Goal: Information Seeking & Learning: Check status

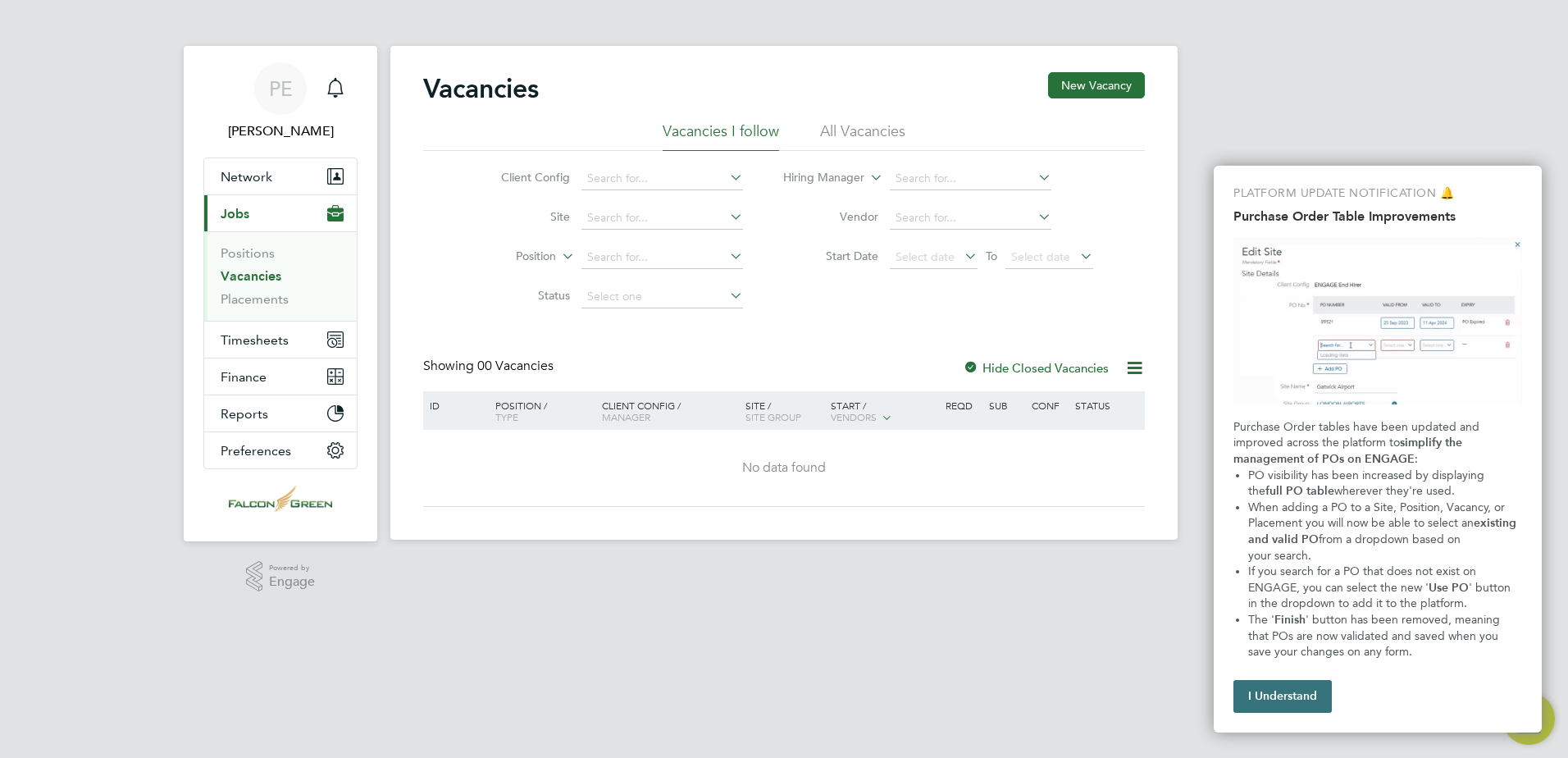
click at [1300, 698] on button "I Understand" at bounding box center [1282, 697] width 98 height 33
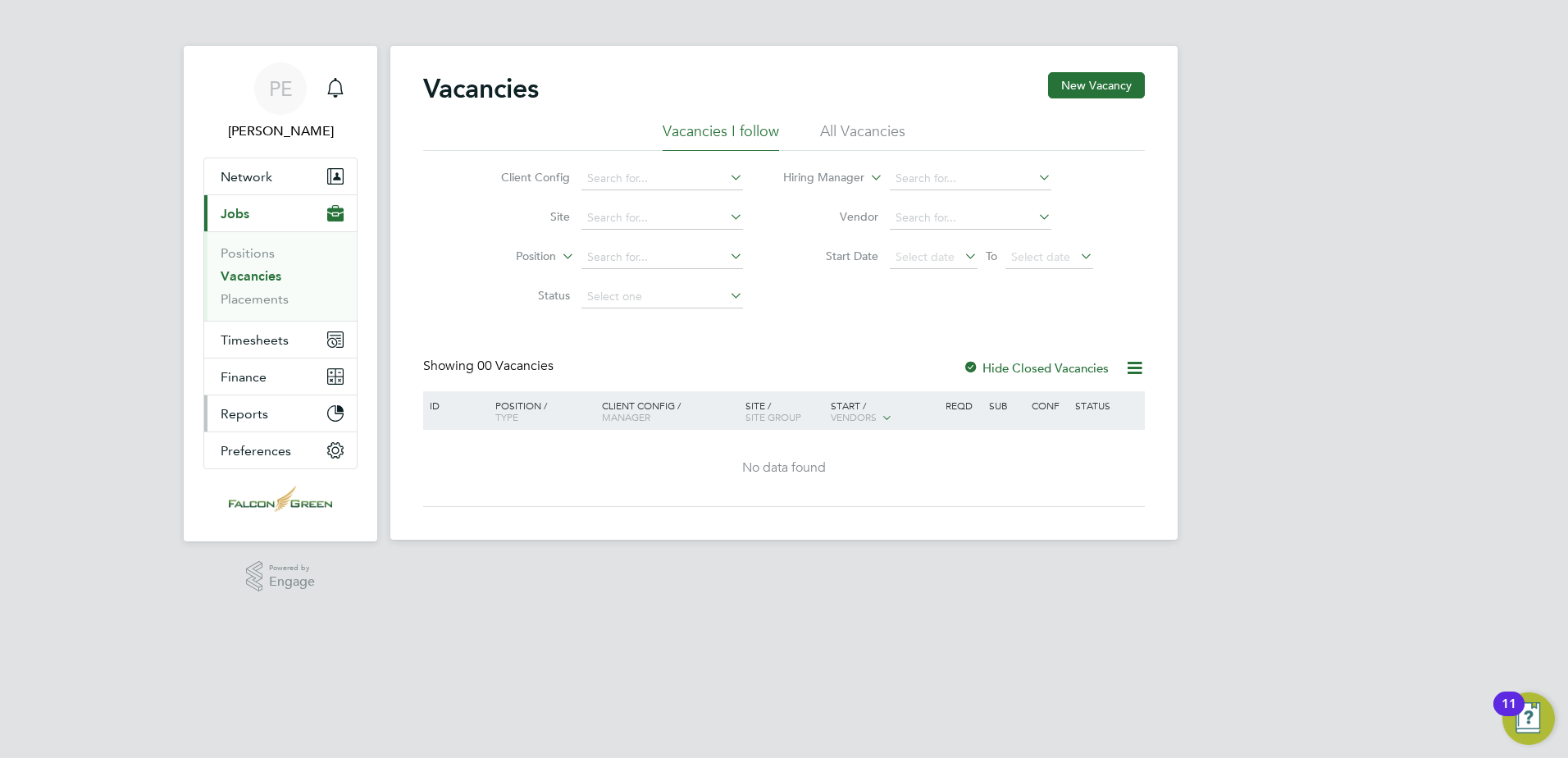
click at [258, 407] on span "Reports" at bounding box center [244, 414] width 47 height 16
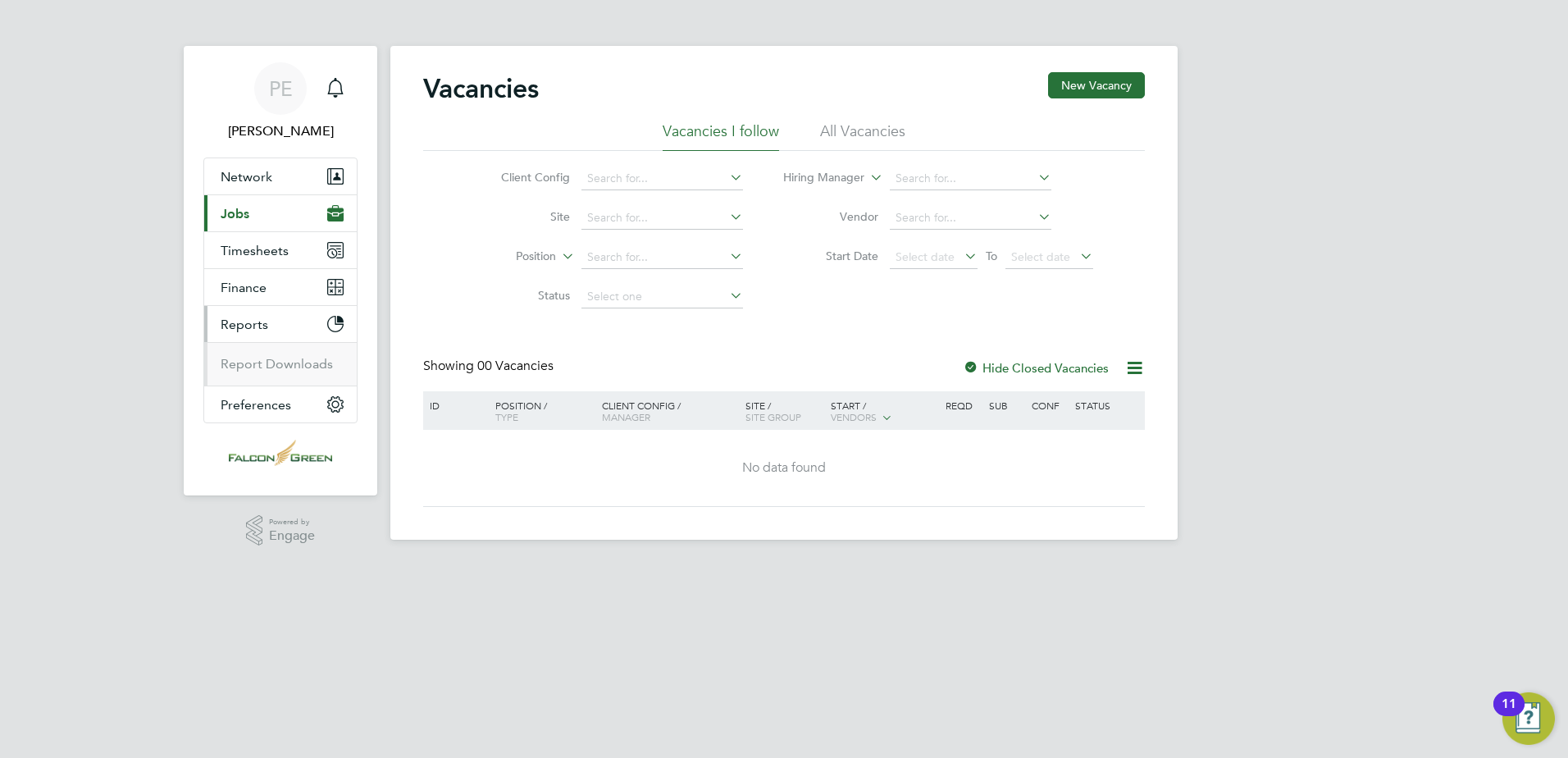
click at [259, 306] on button "Reports" at bounding box center [280, 324] width 153 height 36
click at [271, 287] on button "Finance" at bounding box center [280, 287] width 153 height 36
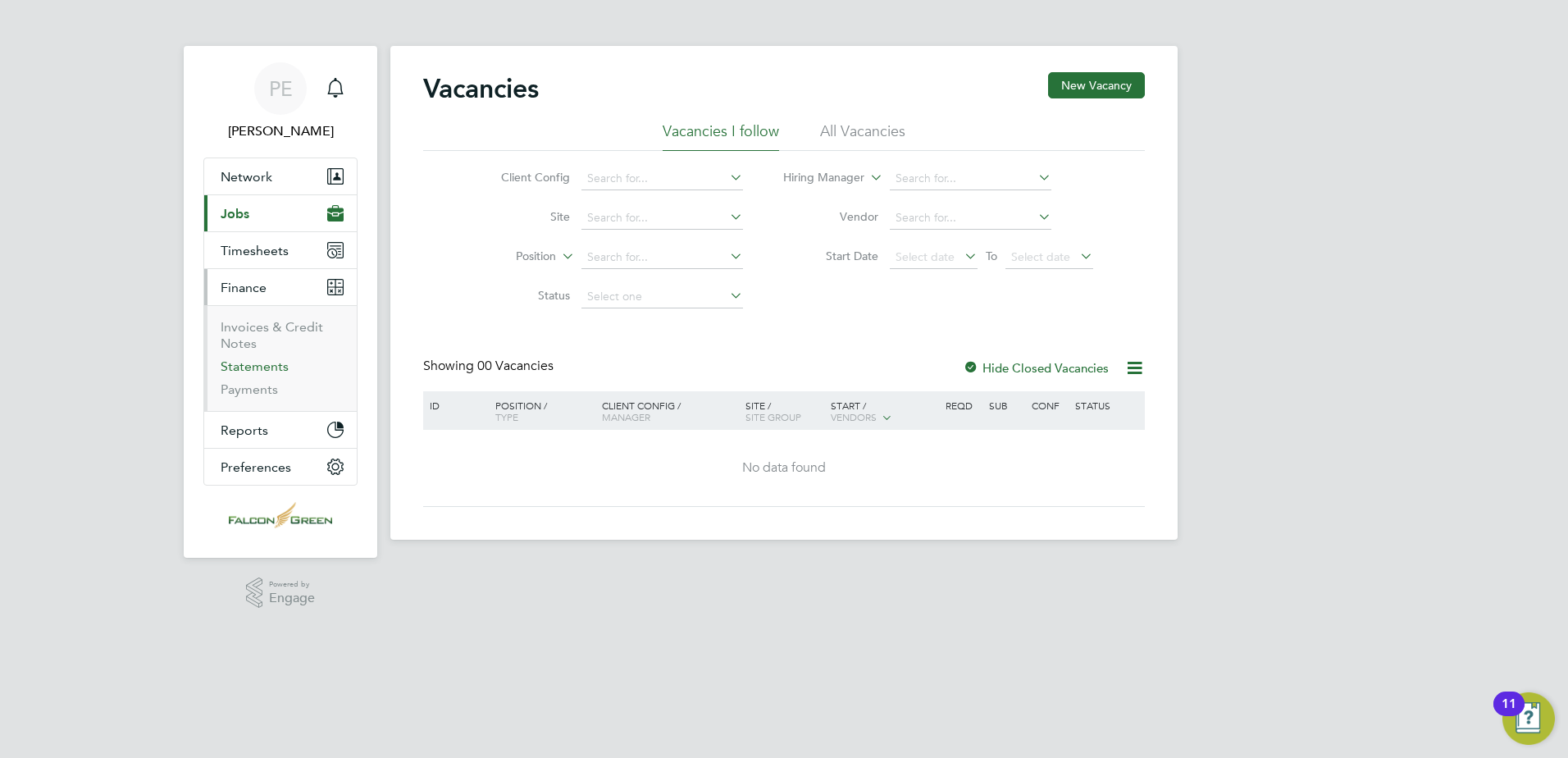
click at [261, 361] on link "Statements" at bounding box center [255, 366] width 68 height 16
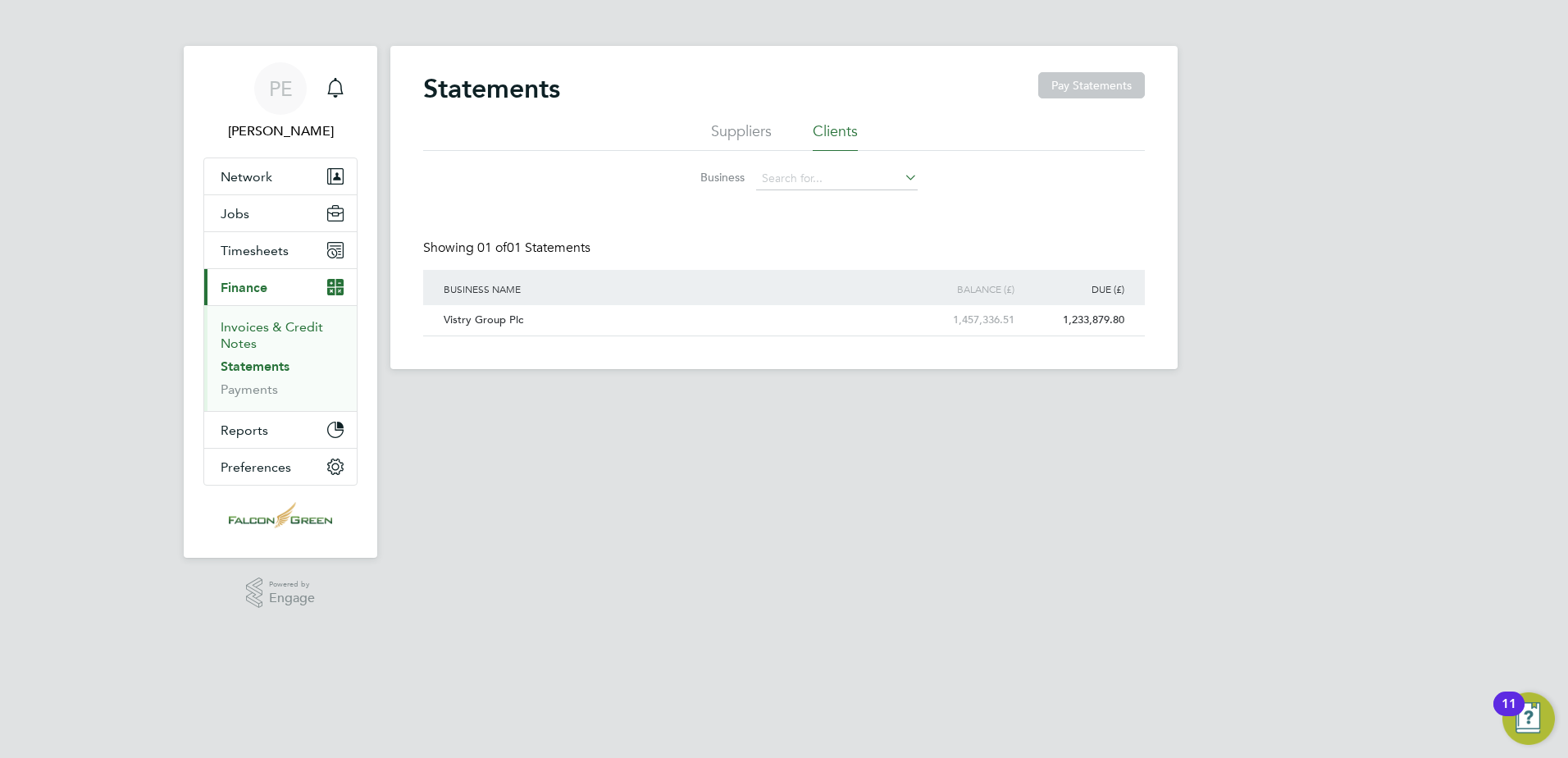
click at [251, 337] on link "Invoices & Credit Notes" at bounding box center [272, 335] width 103 height 32
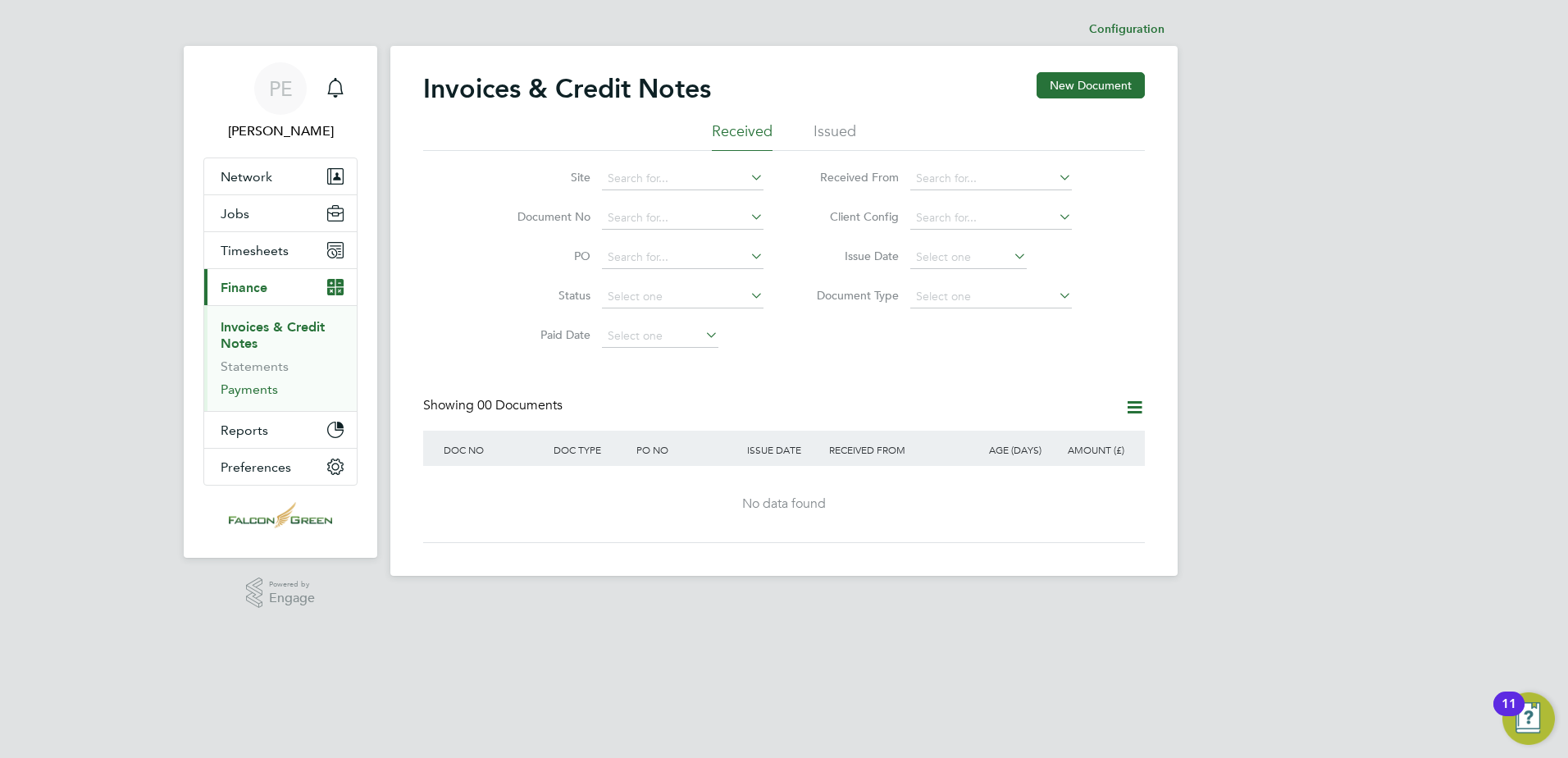
click at [257, 391] on link "Payments" at bounding box center [249, 389] width 58 height 16
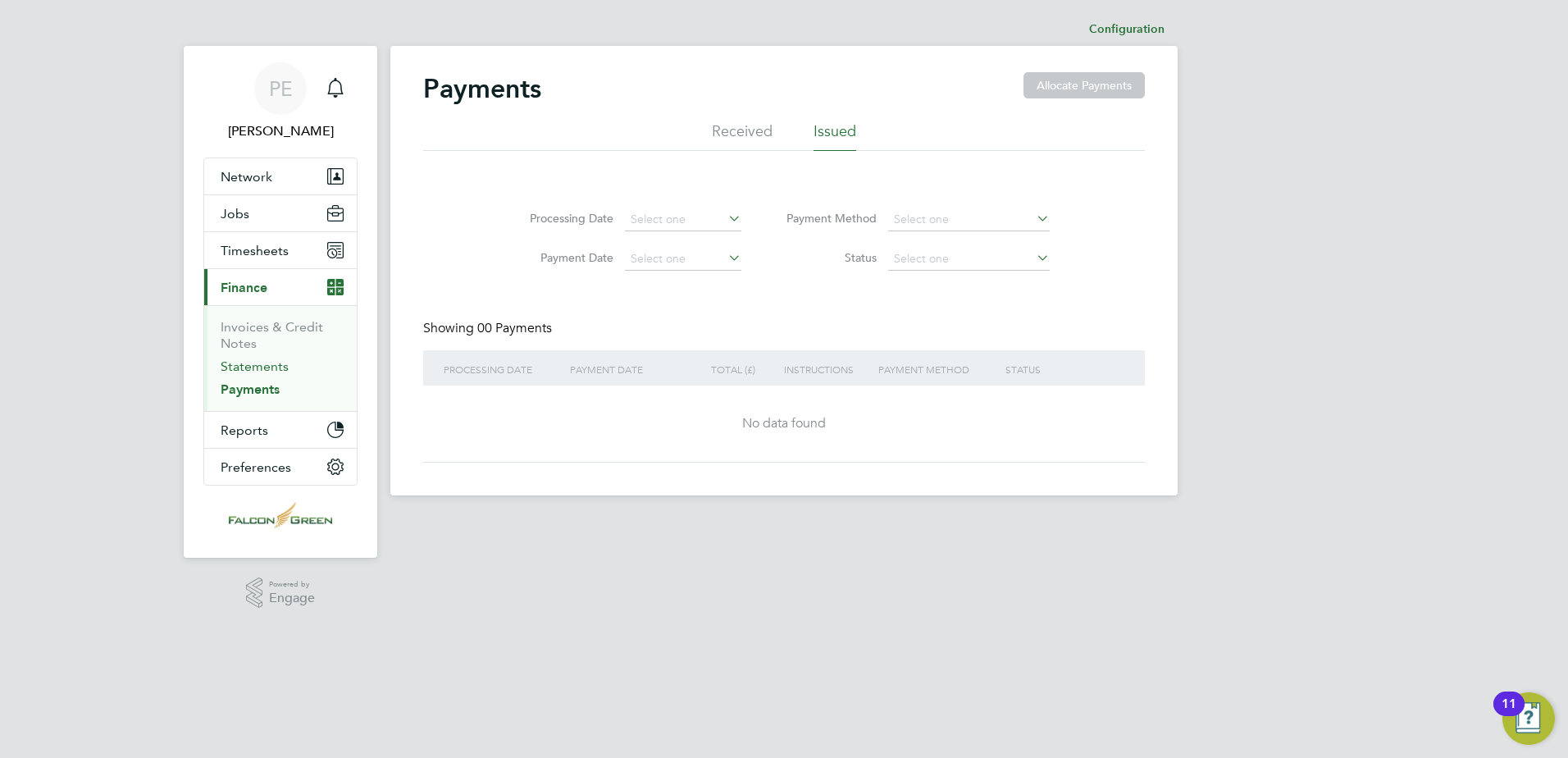
click at [255, 363] on link "Statements" at bounding box center [255, 366] width 68 height 16
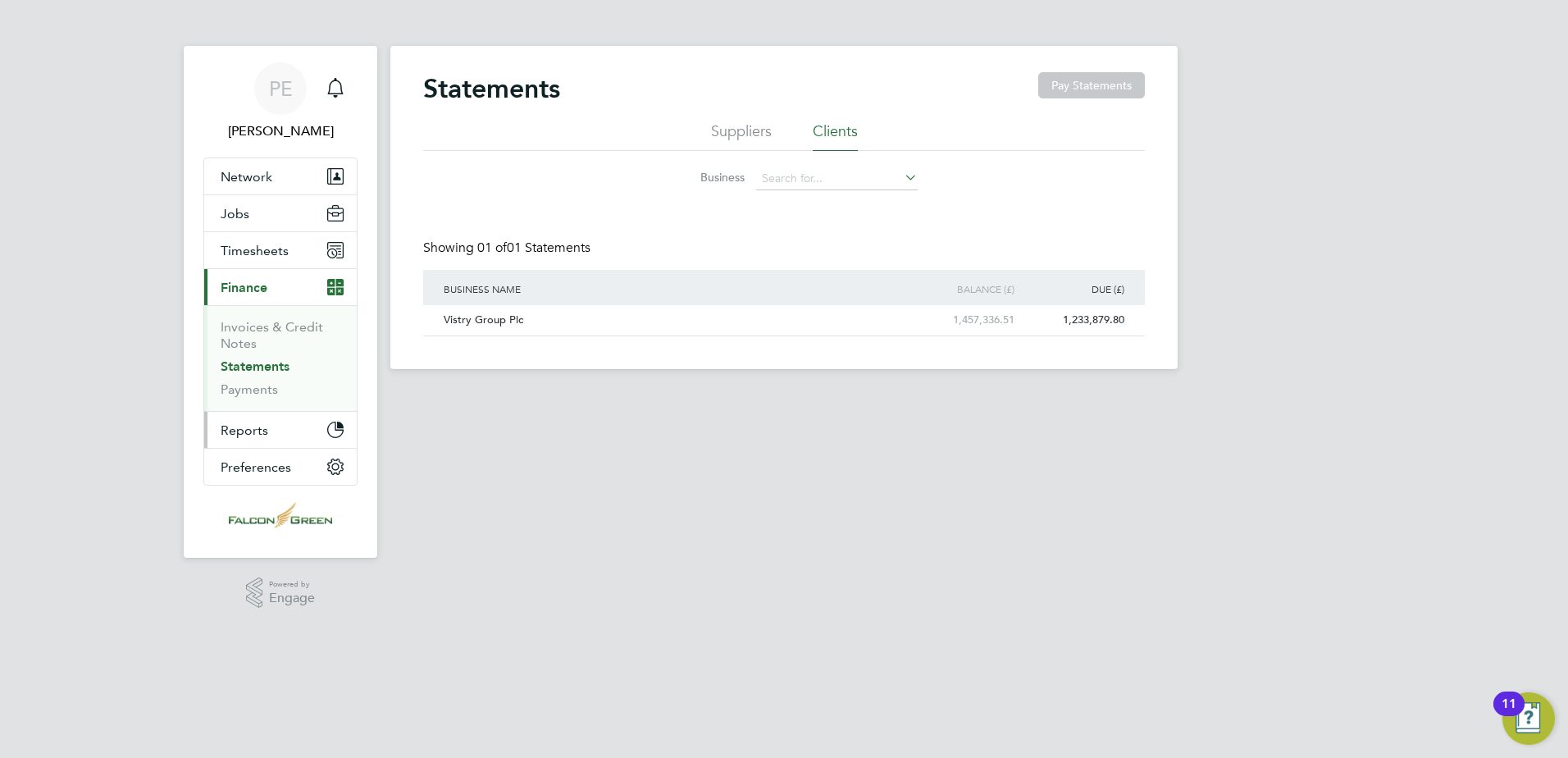
click at [293, 429] on button "Reports" at bounding box center [280, 430] width 153 height 36
click at [262, 432] on span "Reports" at bounding box center [244, 430] width 47 height 16
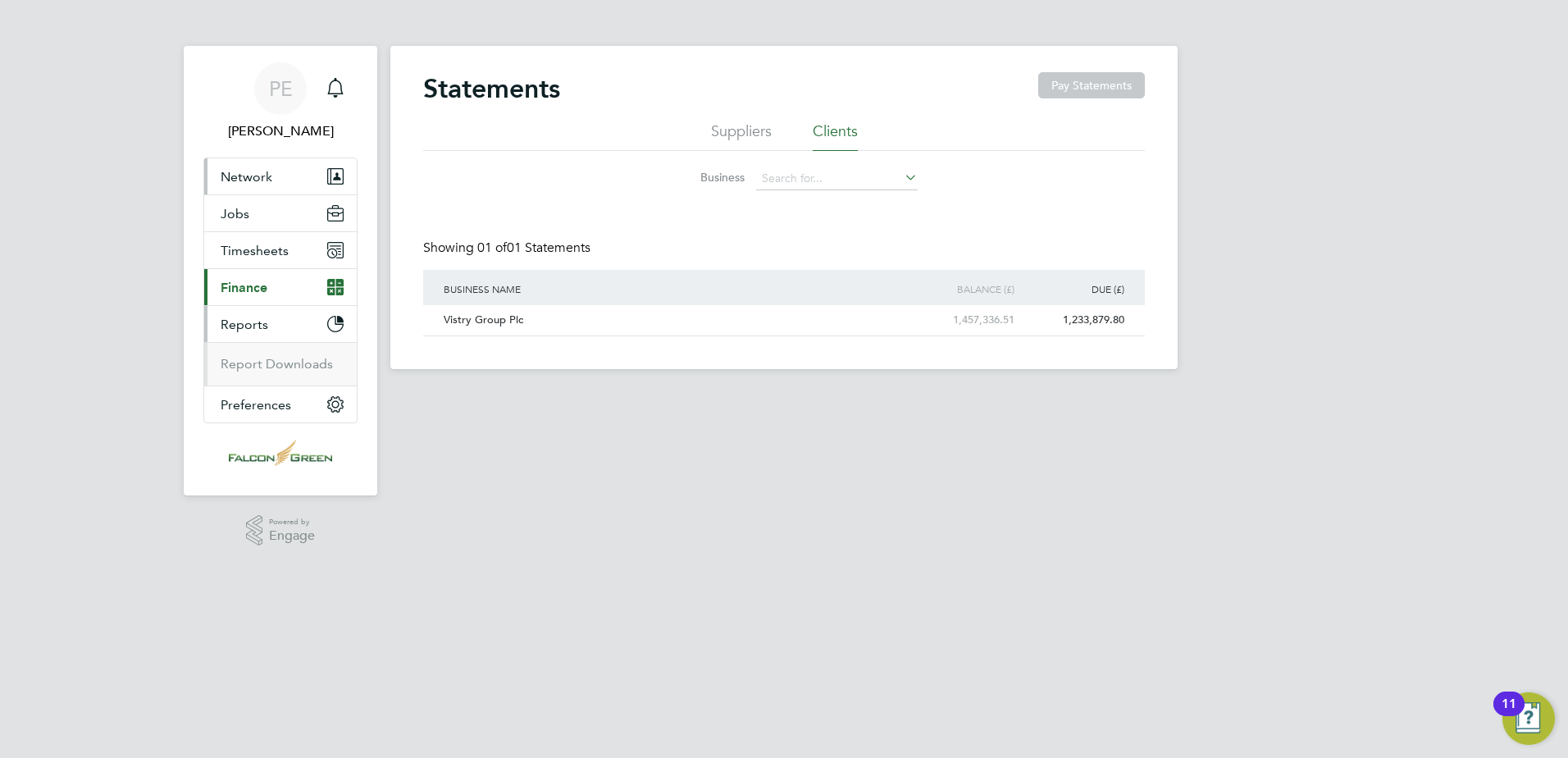
click at [277, 180] on button "Network" at bounding box center [280, 176] width 153 height 36
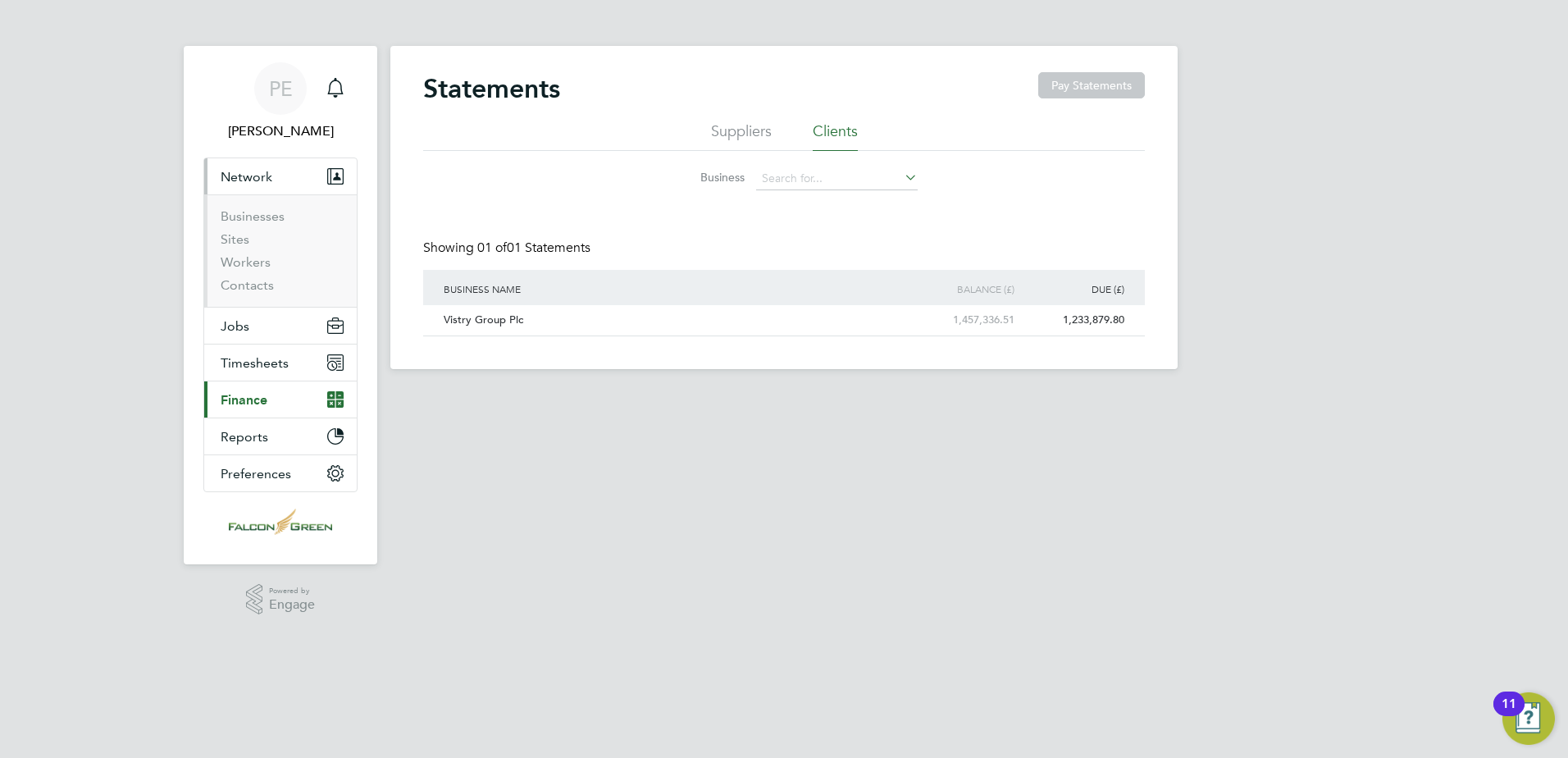
click at [287, 165] on button "Network" at bounding box center [280, 176] width 153 height 36
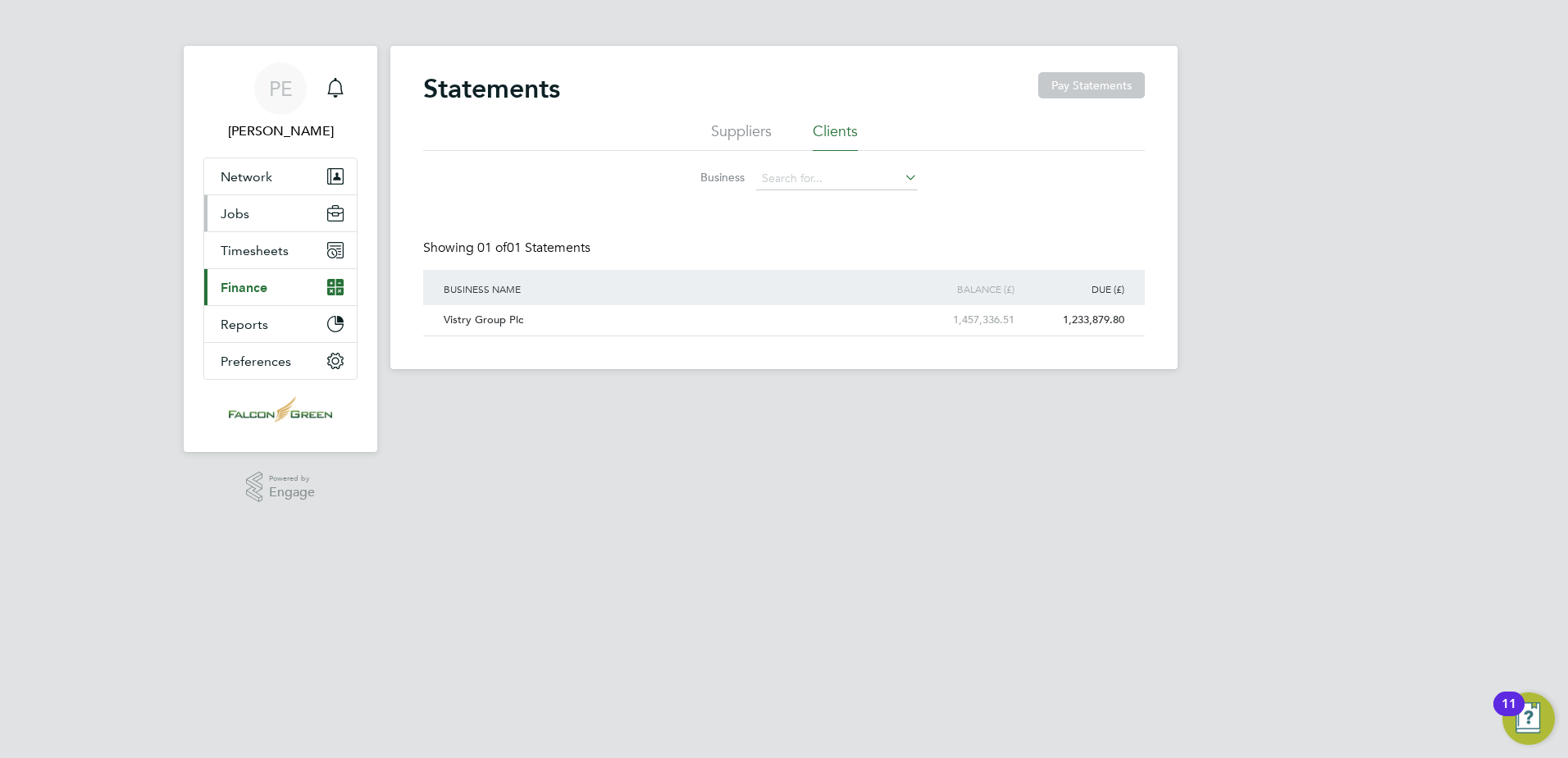
click at [271, 217] on button "Jobs" at bounding box center [280, 213] width 153 height 36
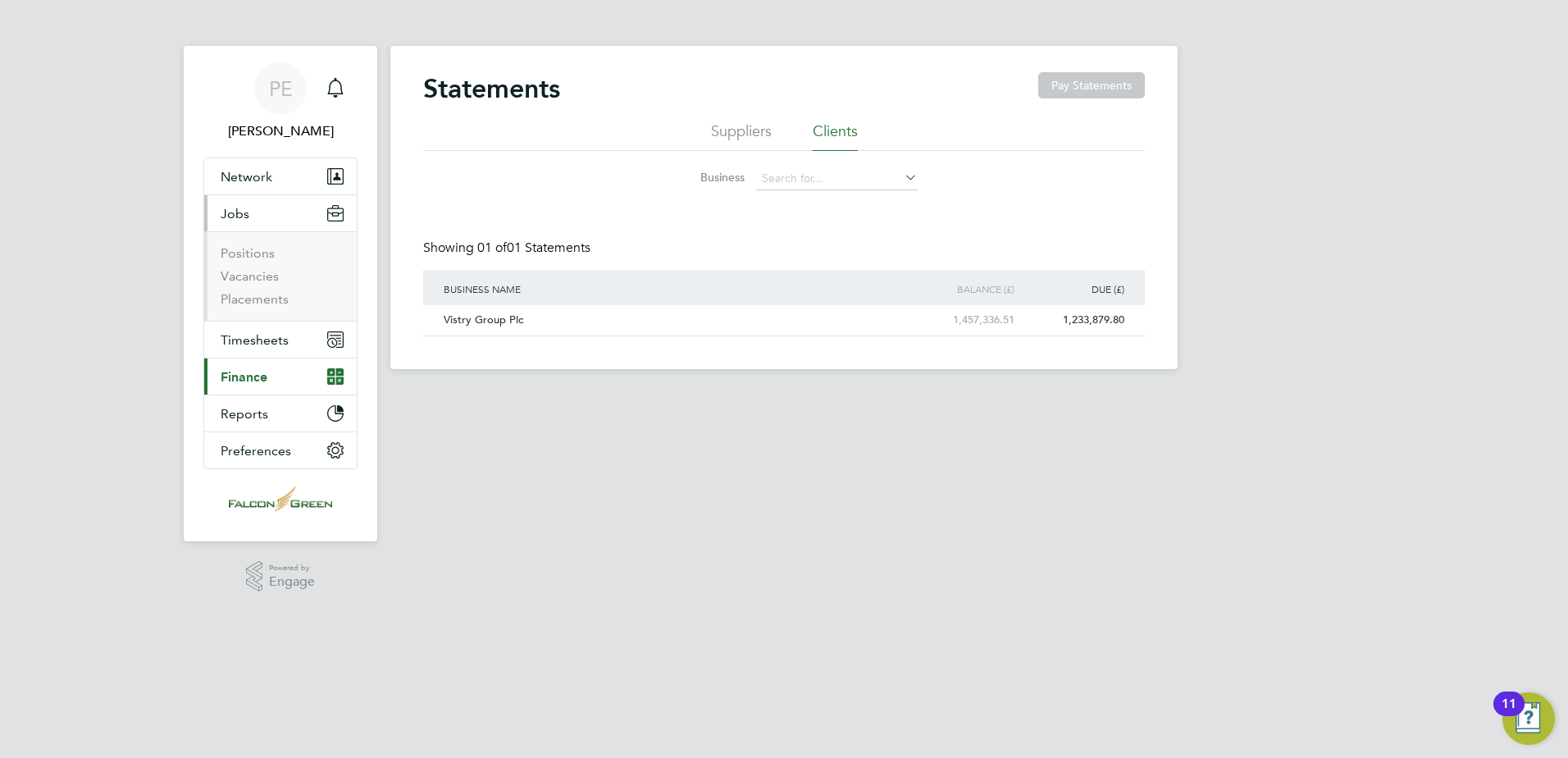
click at [276, 225] on button "Jobs" at bounding box center [280, 213] width 153 height 36
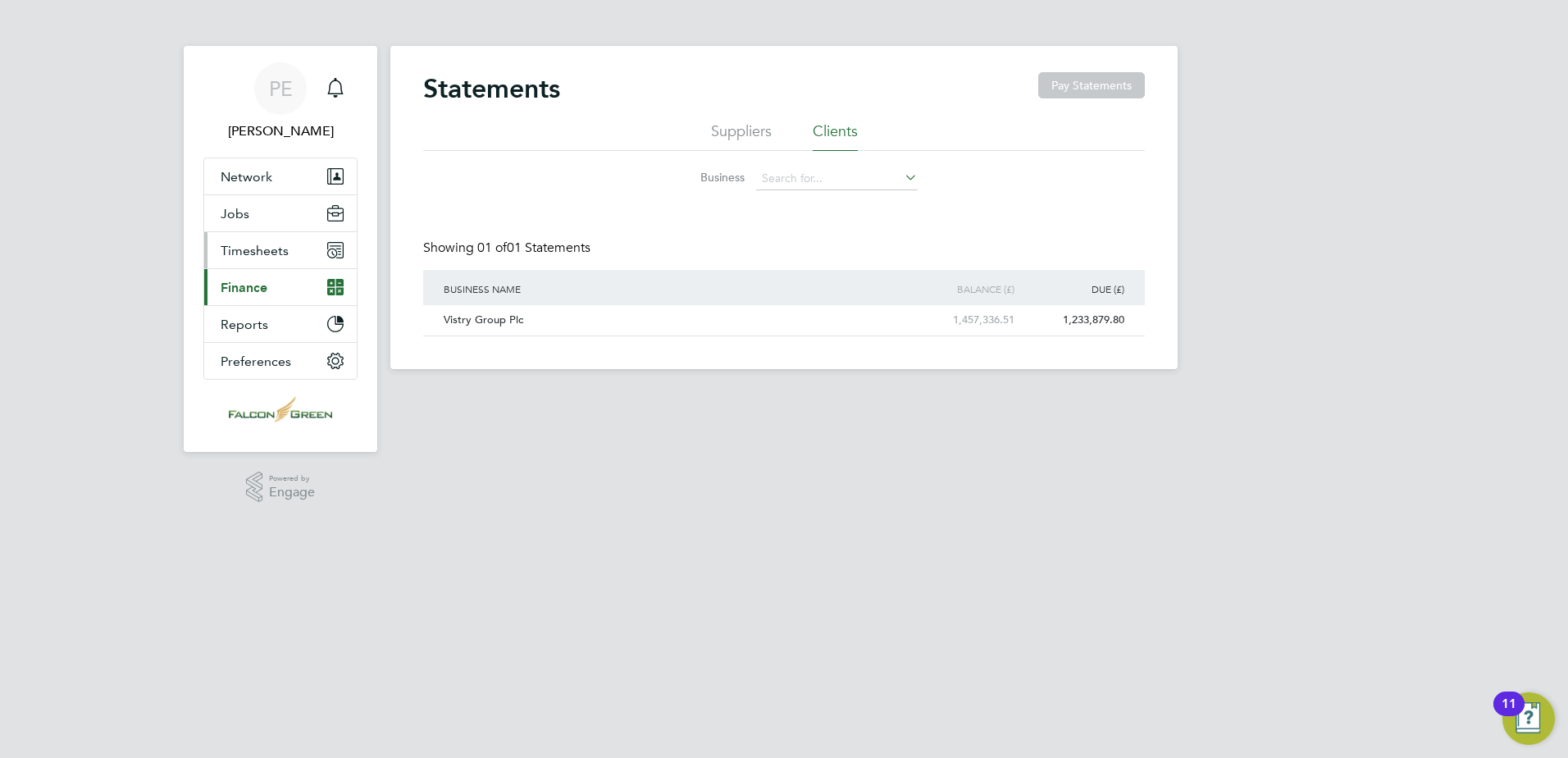
click at [268, 256] on span "Timesheets" at bounding box center [255, 250] width 68 height 16
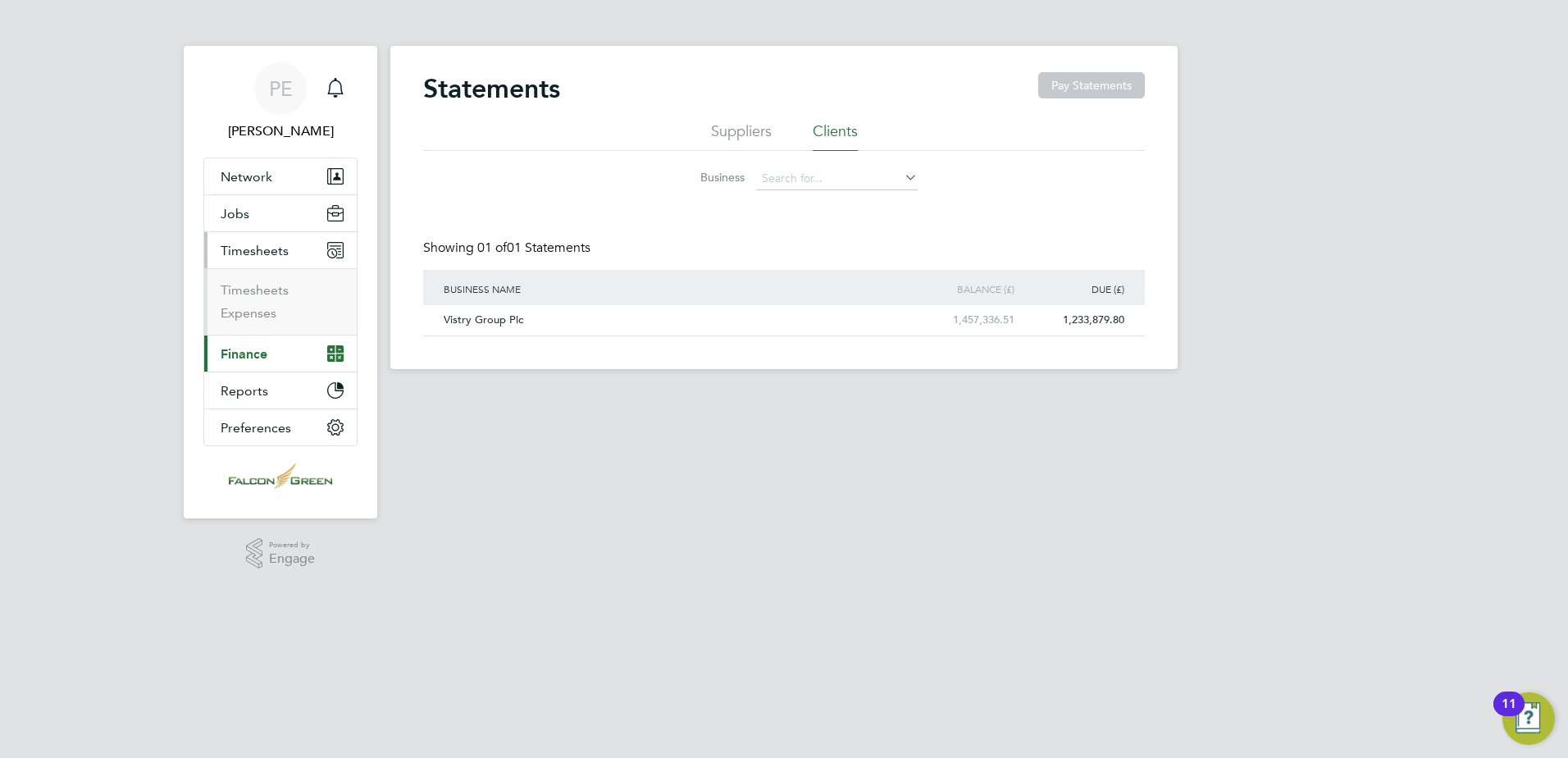
click at [280, 246] on span "Timesheets" at bounding box center [255, 250] width 68 height 16
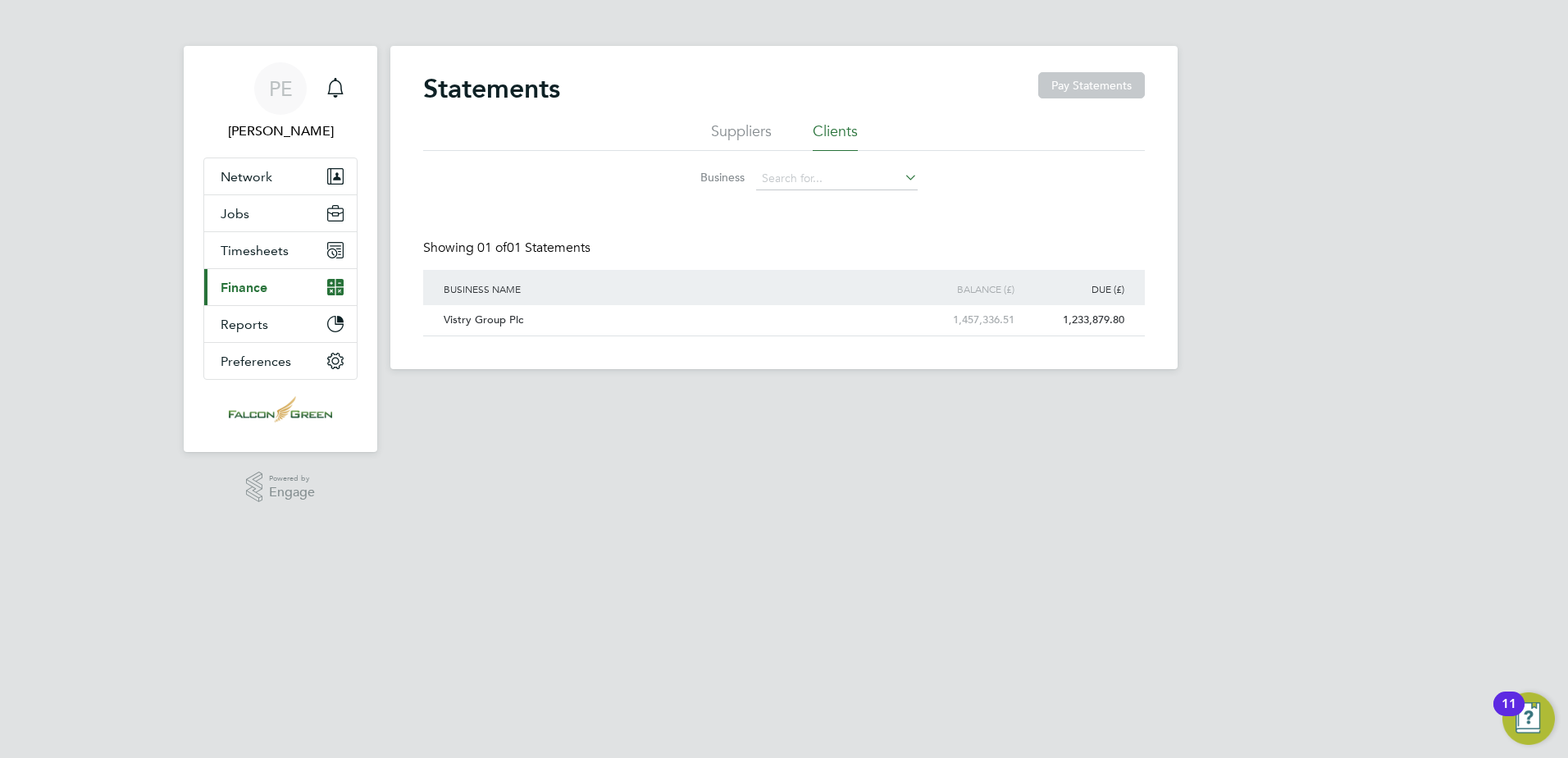
click at [258, 292] on span "Finance" at bounding box center [244, 287] width 47 height 16
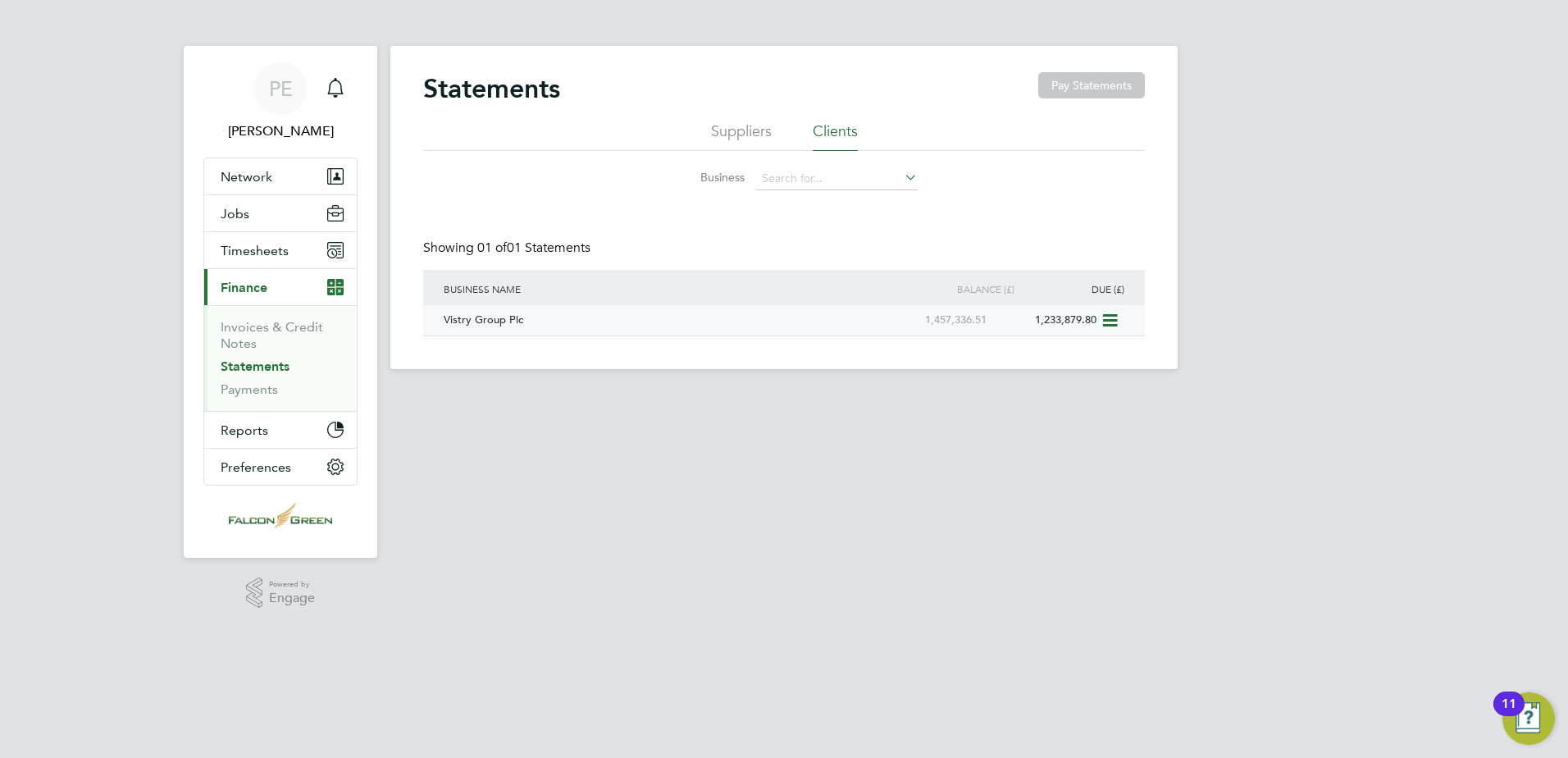
click at [496, 319] on div "Vistry Group Plc" at bounding box center [659, 319] width 441 height 30
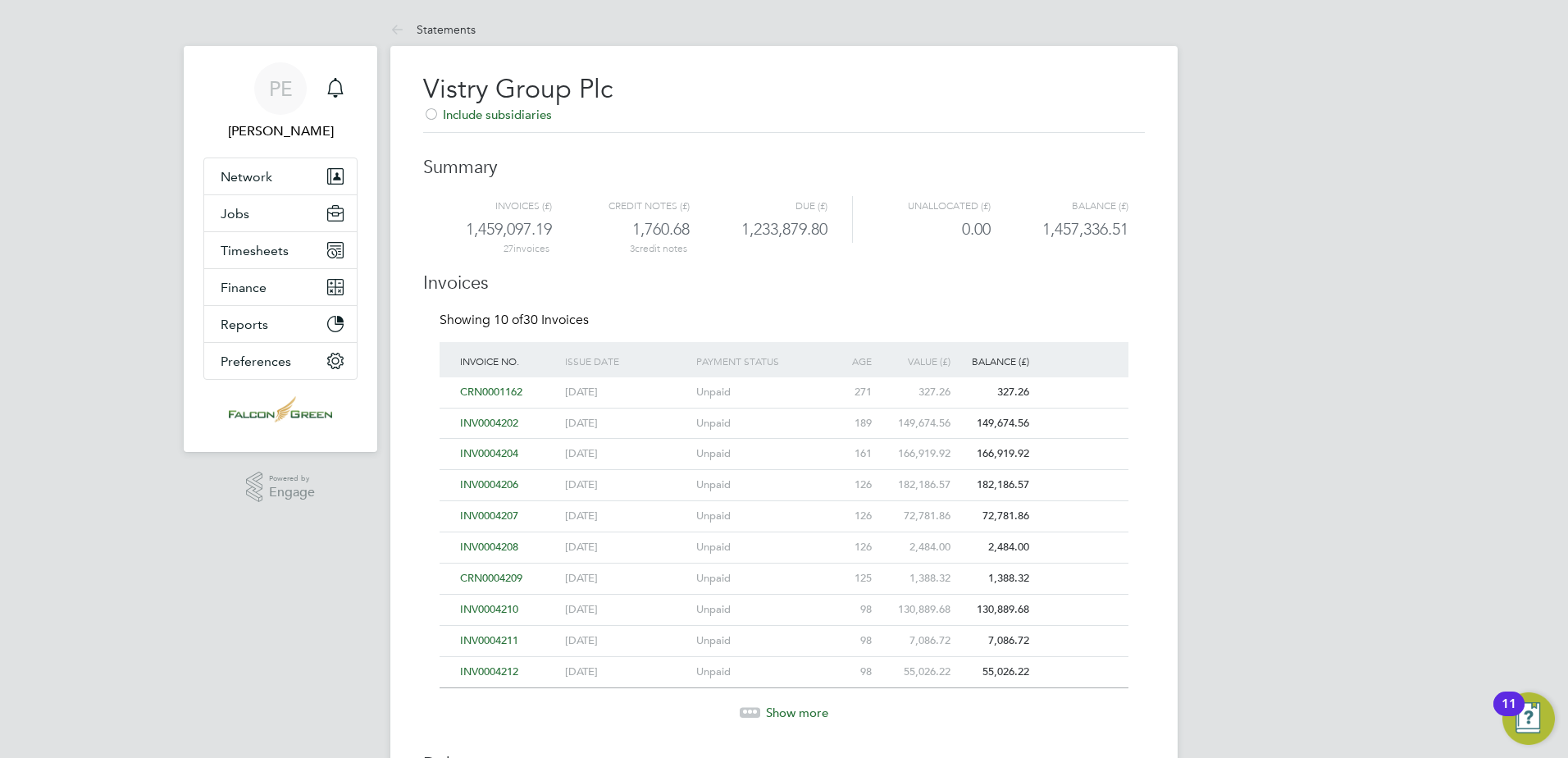
click at [740, 707] on div at bounding box center [750, 711] width 21 height 9
click at [272, 287] on button "Finance" at bounding box center [280, 287] width 153 height 36
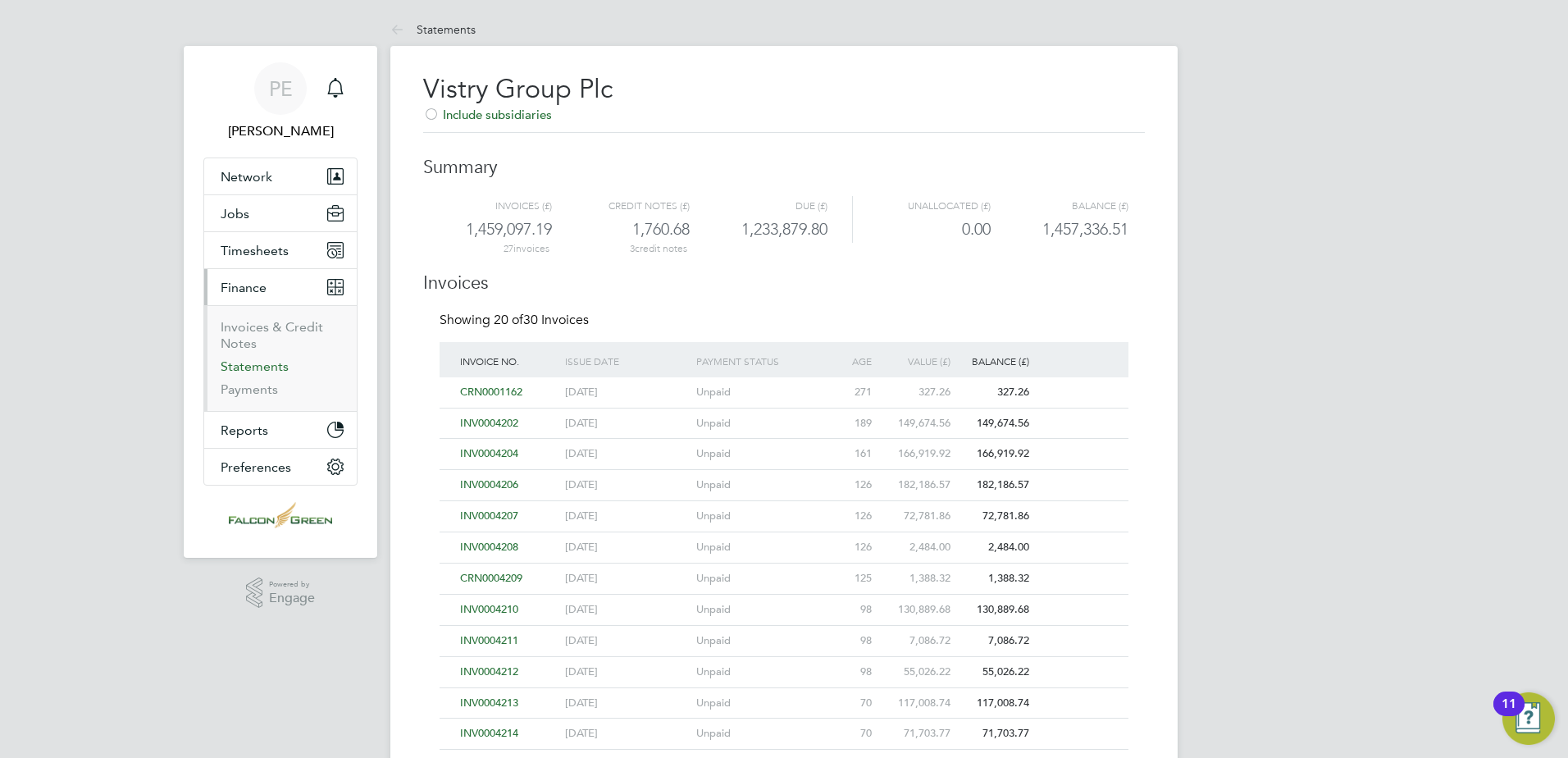
click at [266, 368] on link "Statements" at bounding box center [255, 366] width 68 height 16
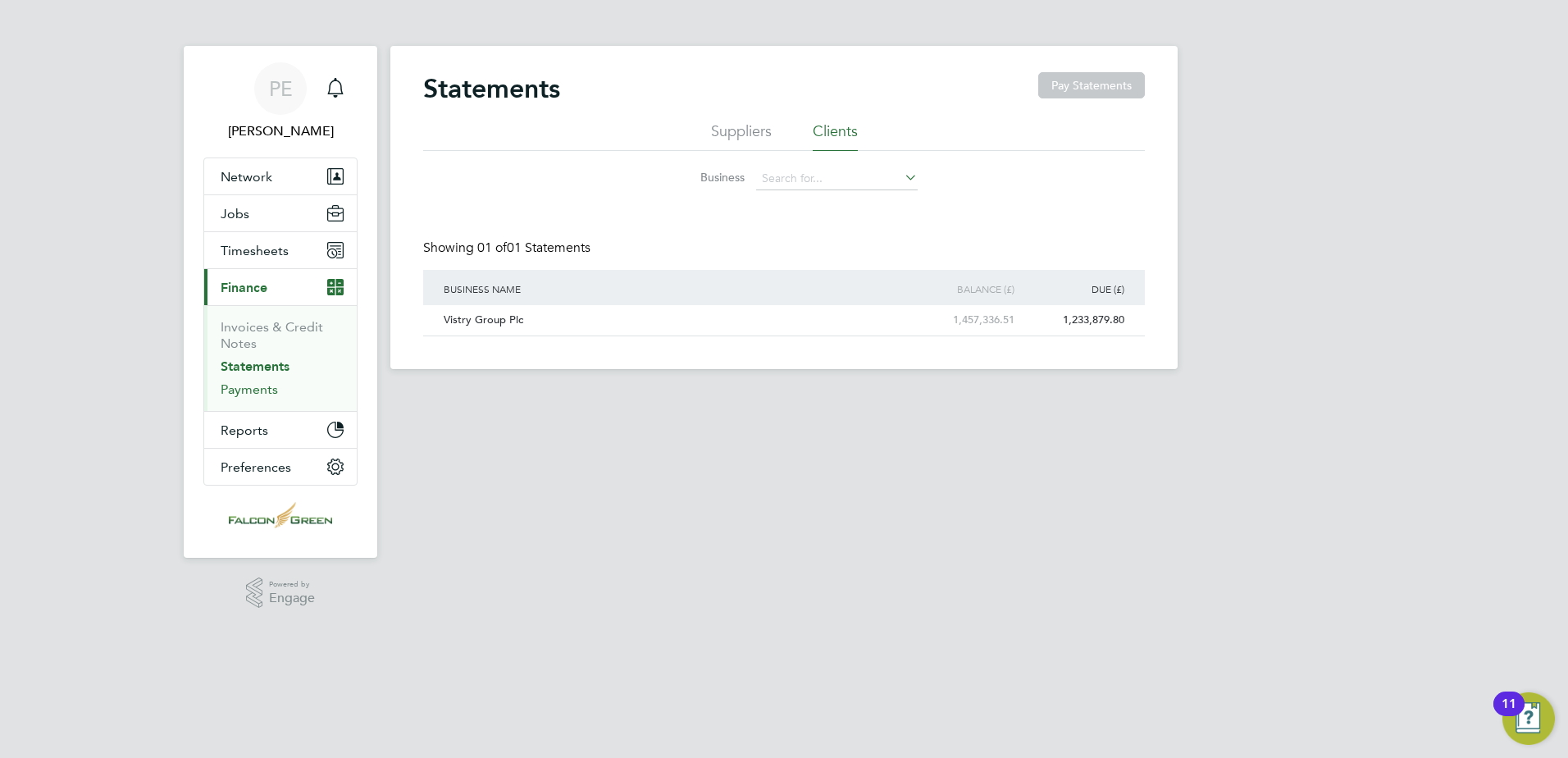
click at [255, 395] on link "Payments" at bounding box center [249, 389] width 58 height 16
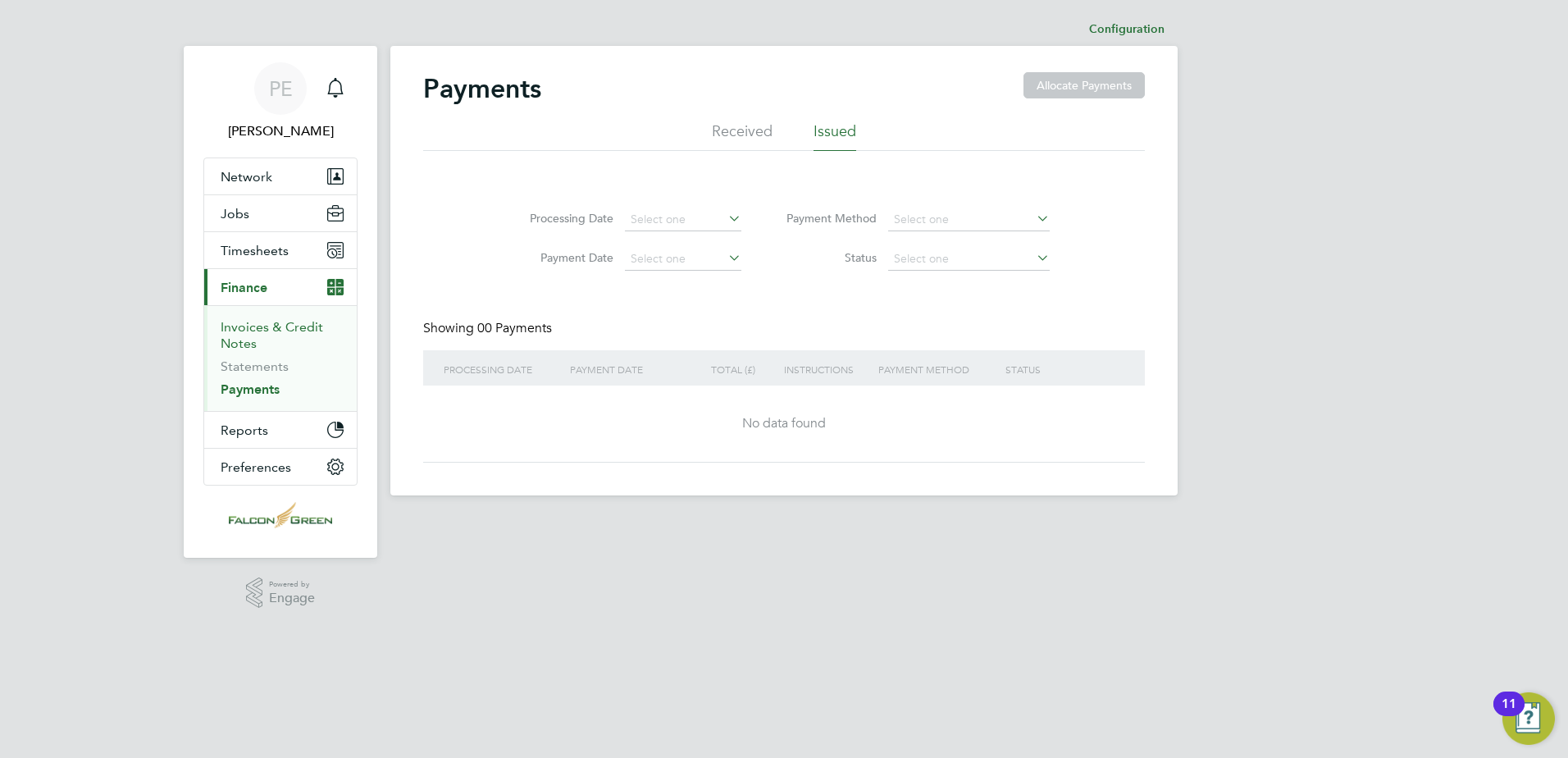
click at [261, 332] on link "Invoices & Credit Notes" at bounding box center [272, 335] width 103 height 32
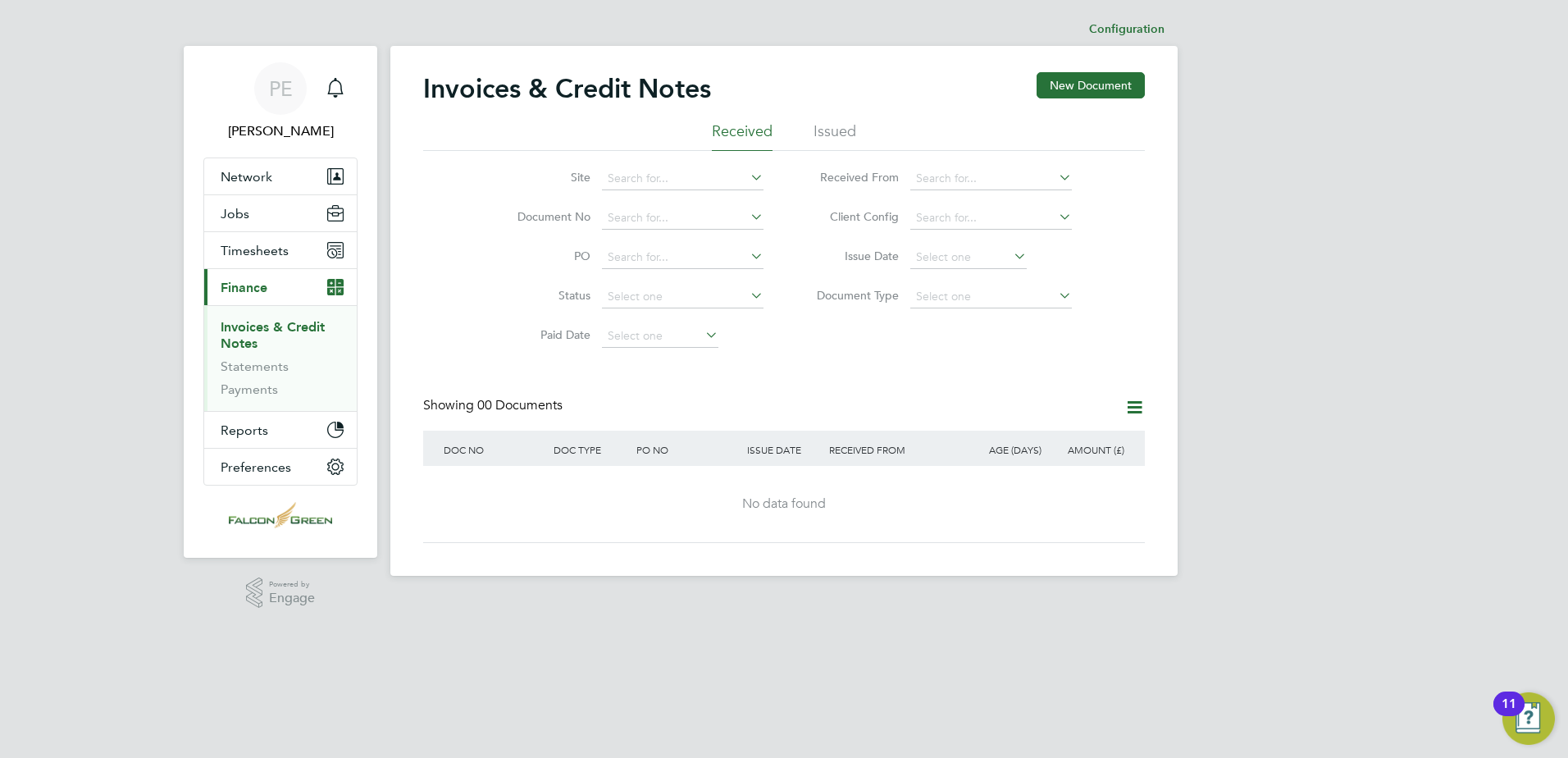
click at [264, 374] on li "Statements" at bounding box center [282, 370] width 123 height 23
click at [258, 364] on link "Statements" at bounding box center [255, 366] width 68 height 16
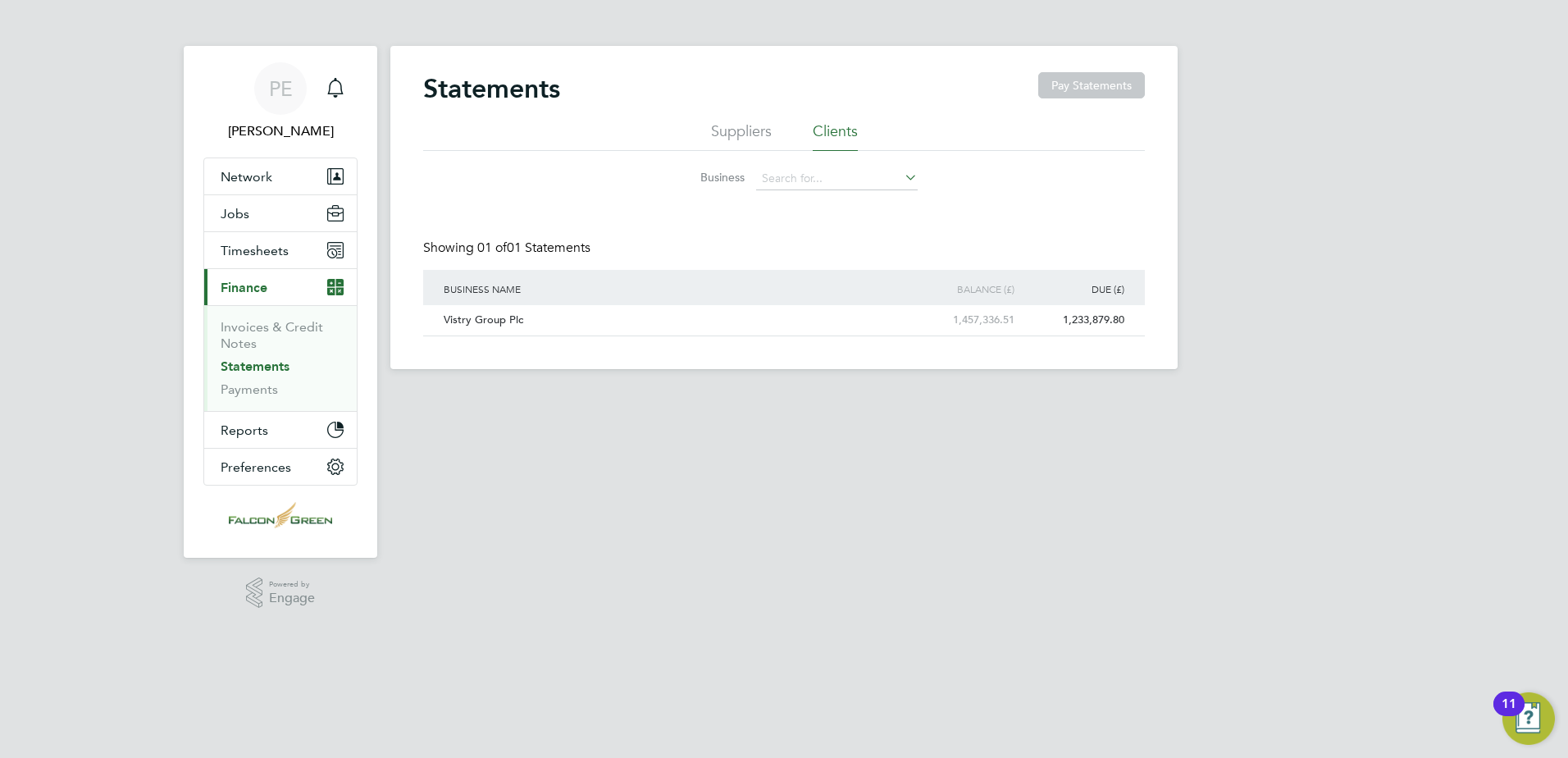
click at [744, 129] on li "Suppliers" at bounding box center [741, 136] width 60 height 29
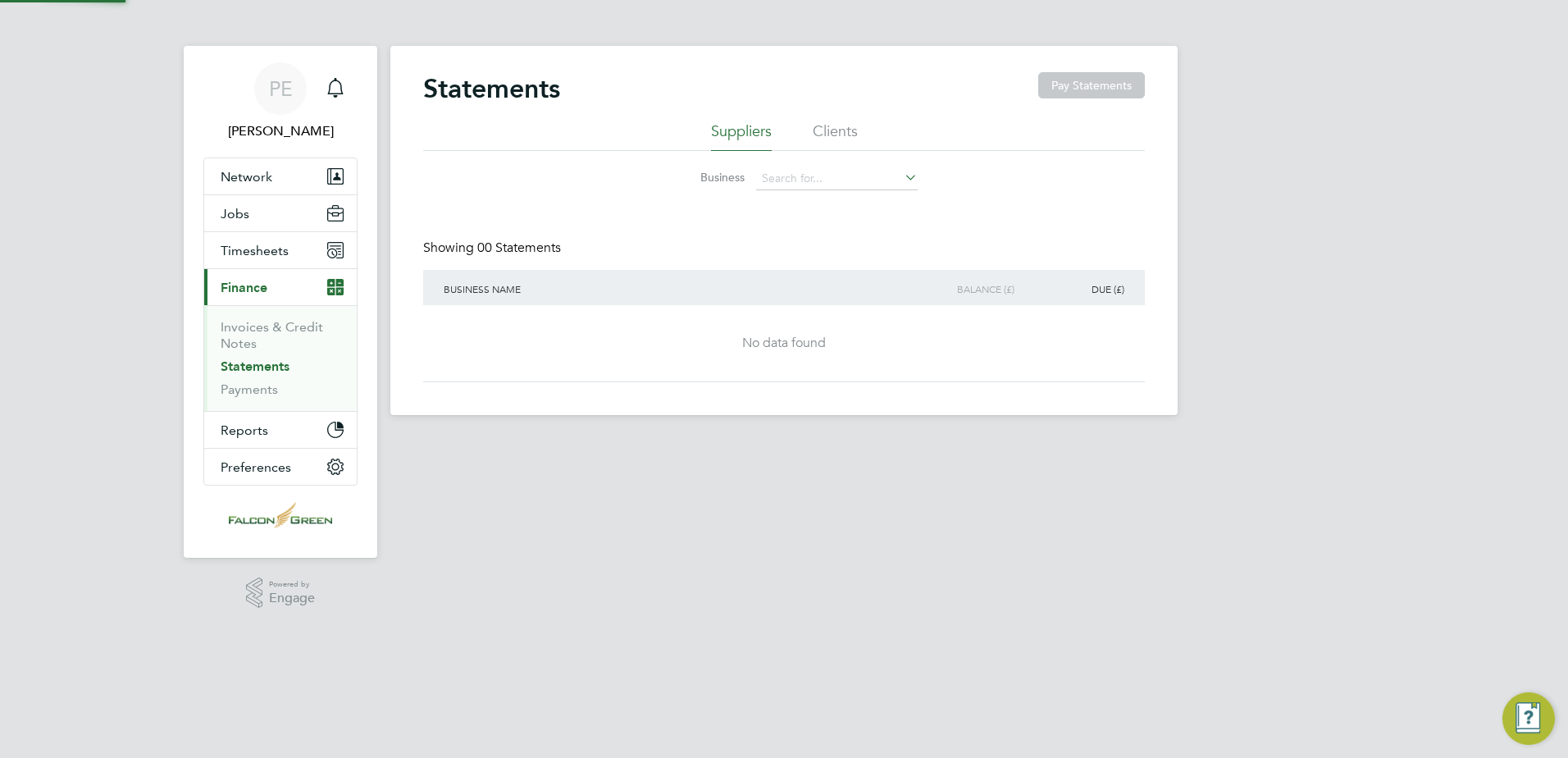
click at [827, 124] on li "Clients" at bounding box center [835, 136] width 45 height 29
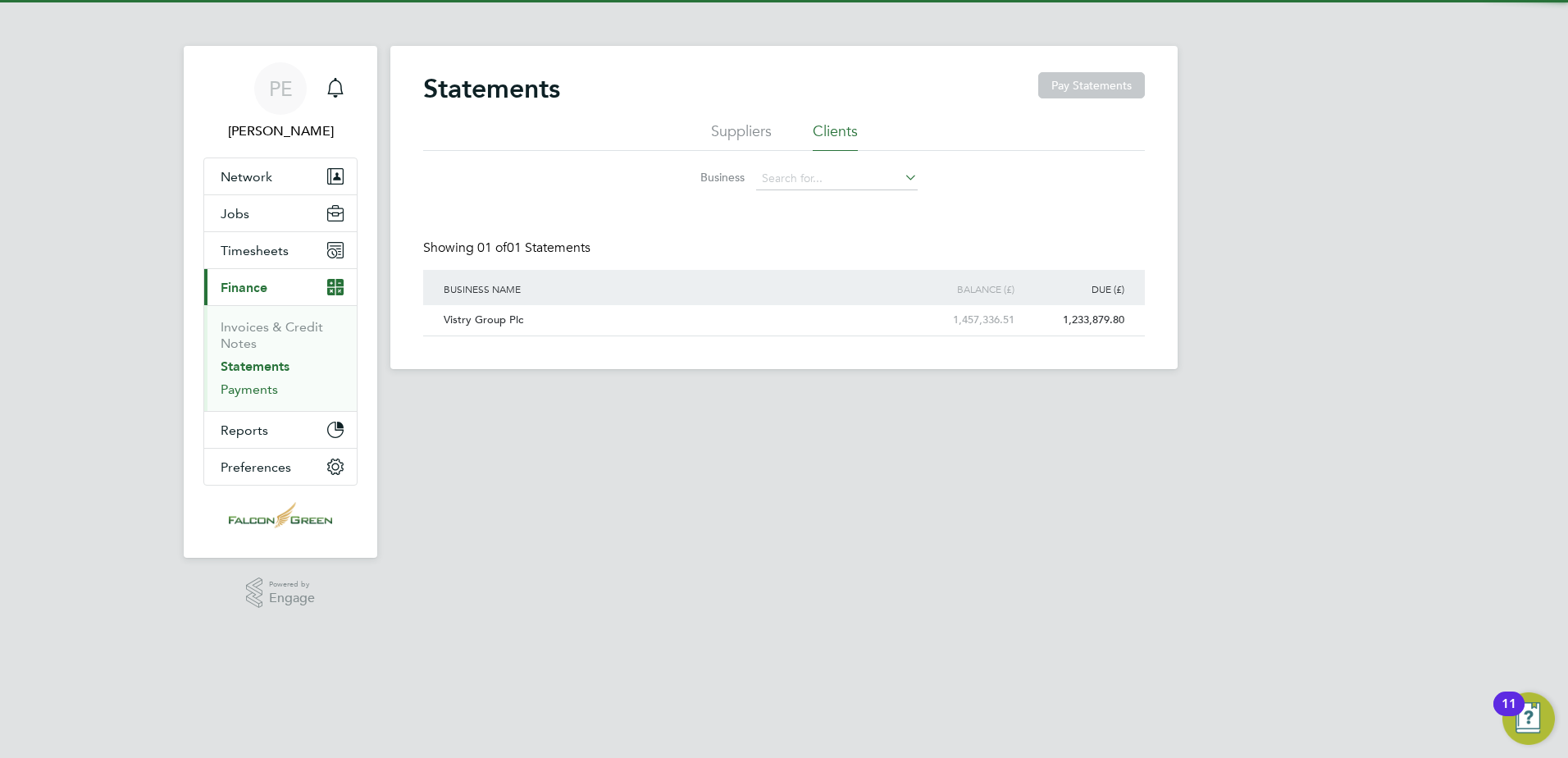
click at [252, 388] on link "Payments" at bounding box center [249, 389] width 58 height 16
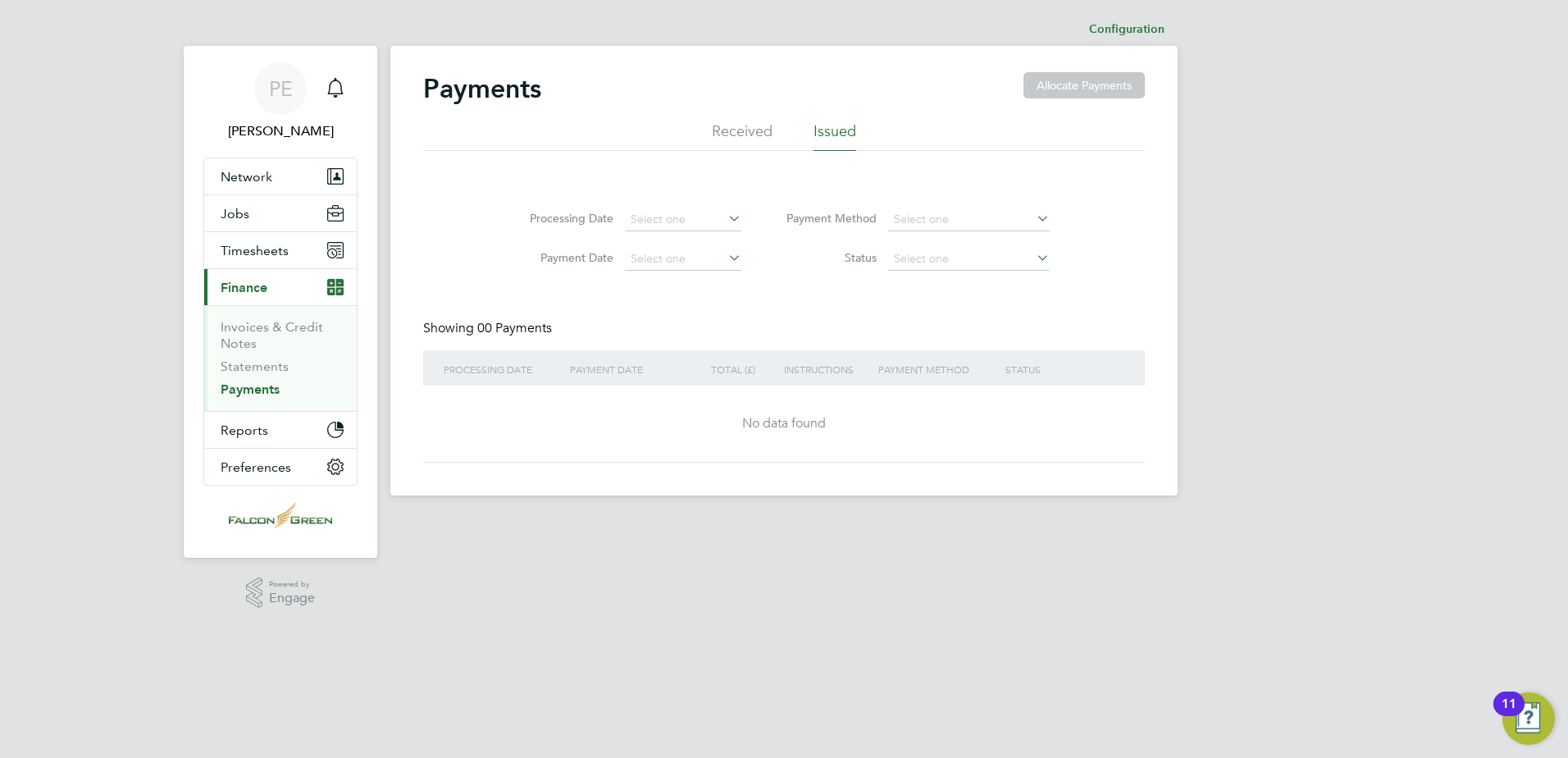
click at [736, 123] on li "Received" at bounding box center [742, 136] width 60 height 29
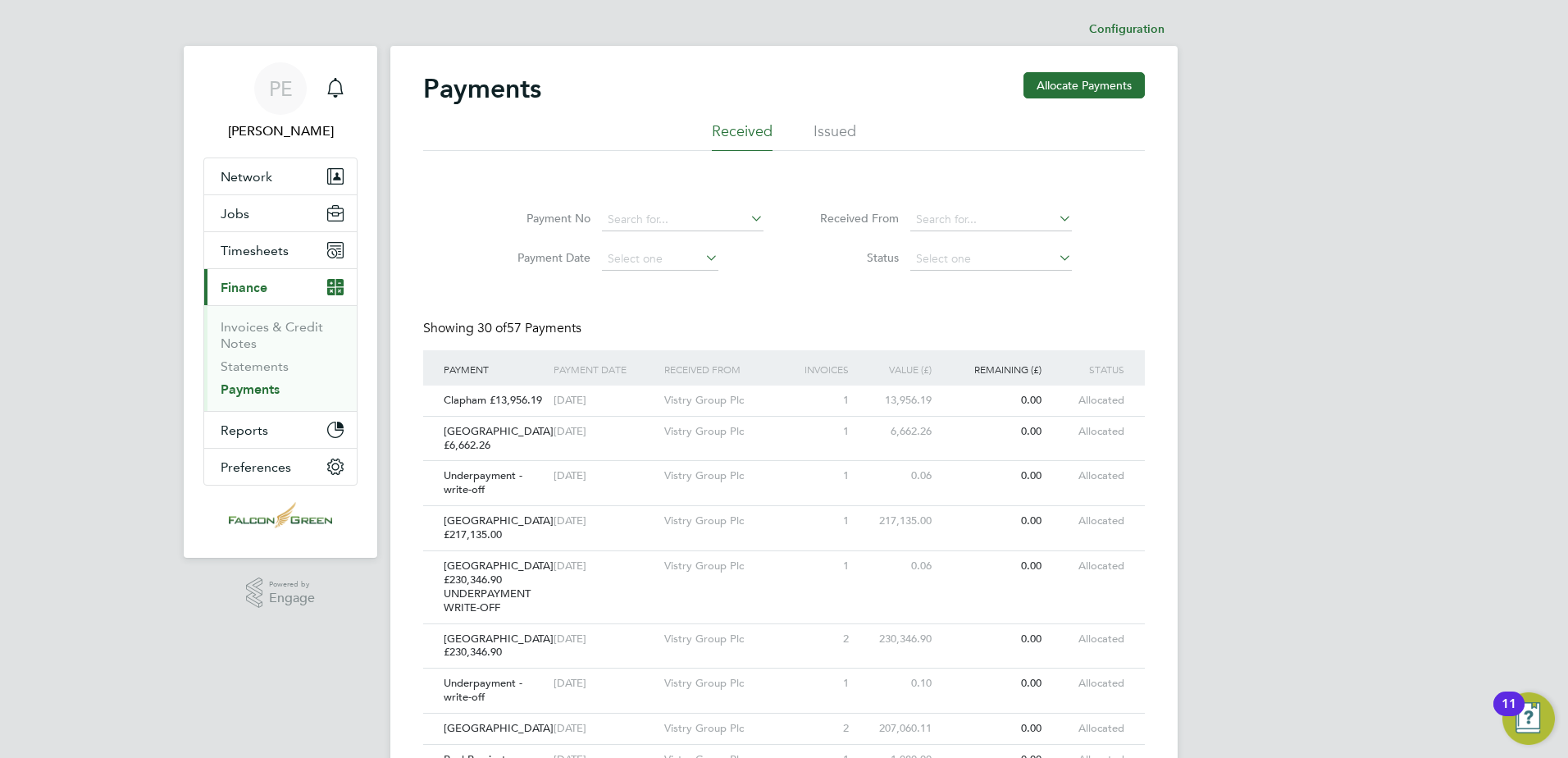
click at [271, 338] on li "Invoices & Credit Notes" at bounding box center [282, 339] width 123 height 40
click at [270, 325] on link "Invoices & Credit Notes" at bounding box center [272, 335] width 103 height 32
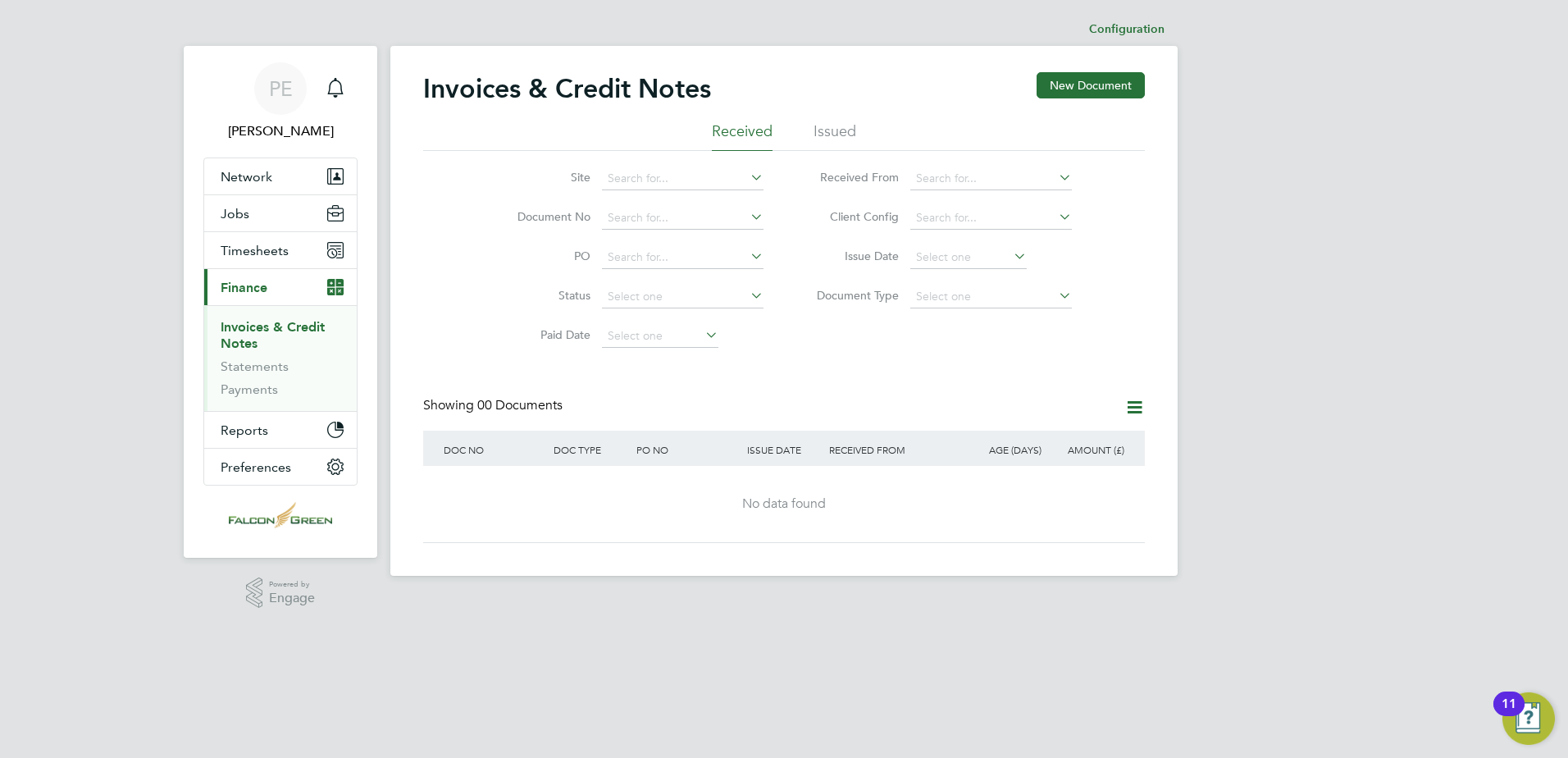
click at [840, 133] on li "Issued" at bounding box center [834, 136] width 42 height 29
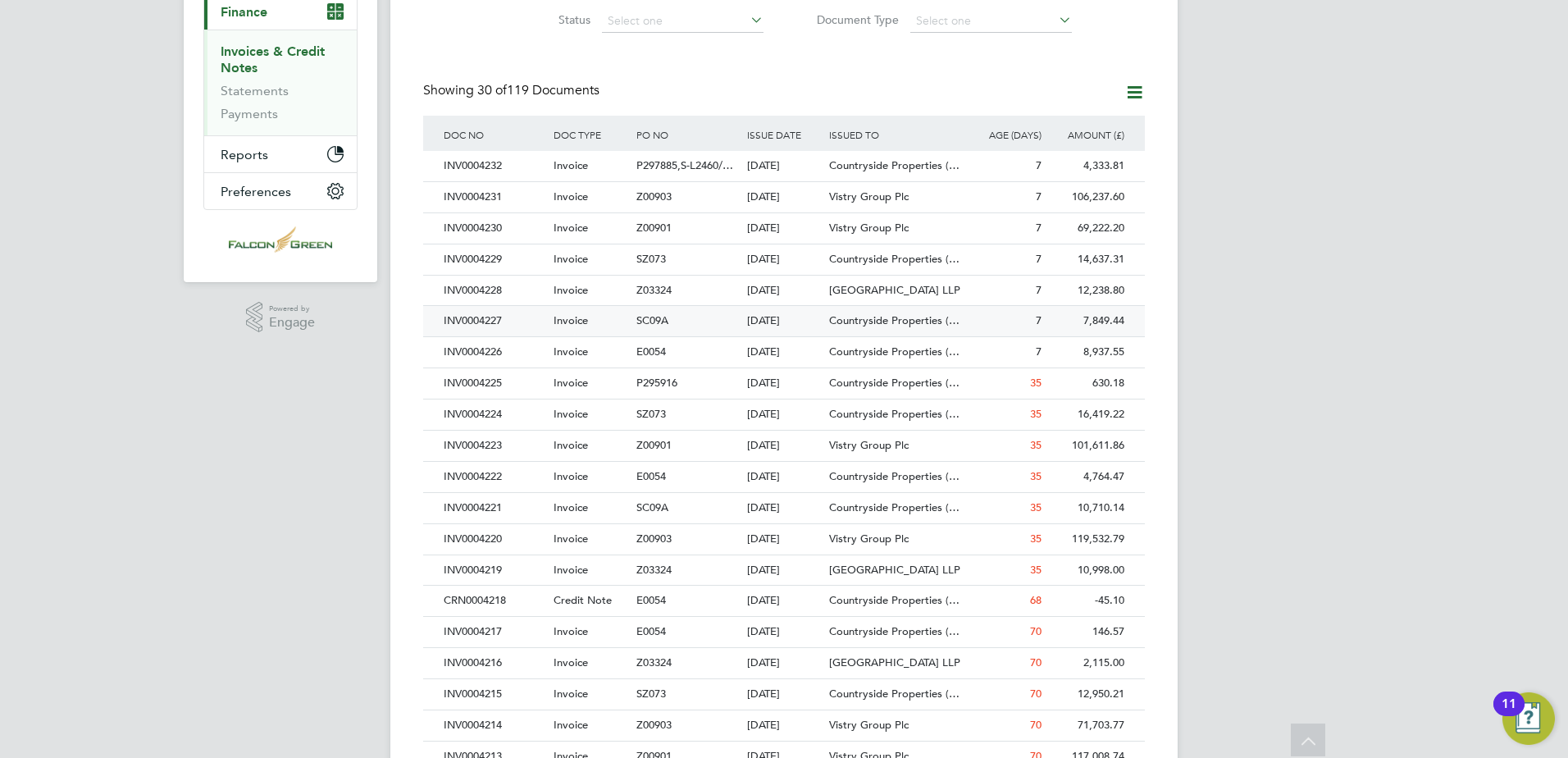
scroll to position [246, 0]
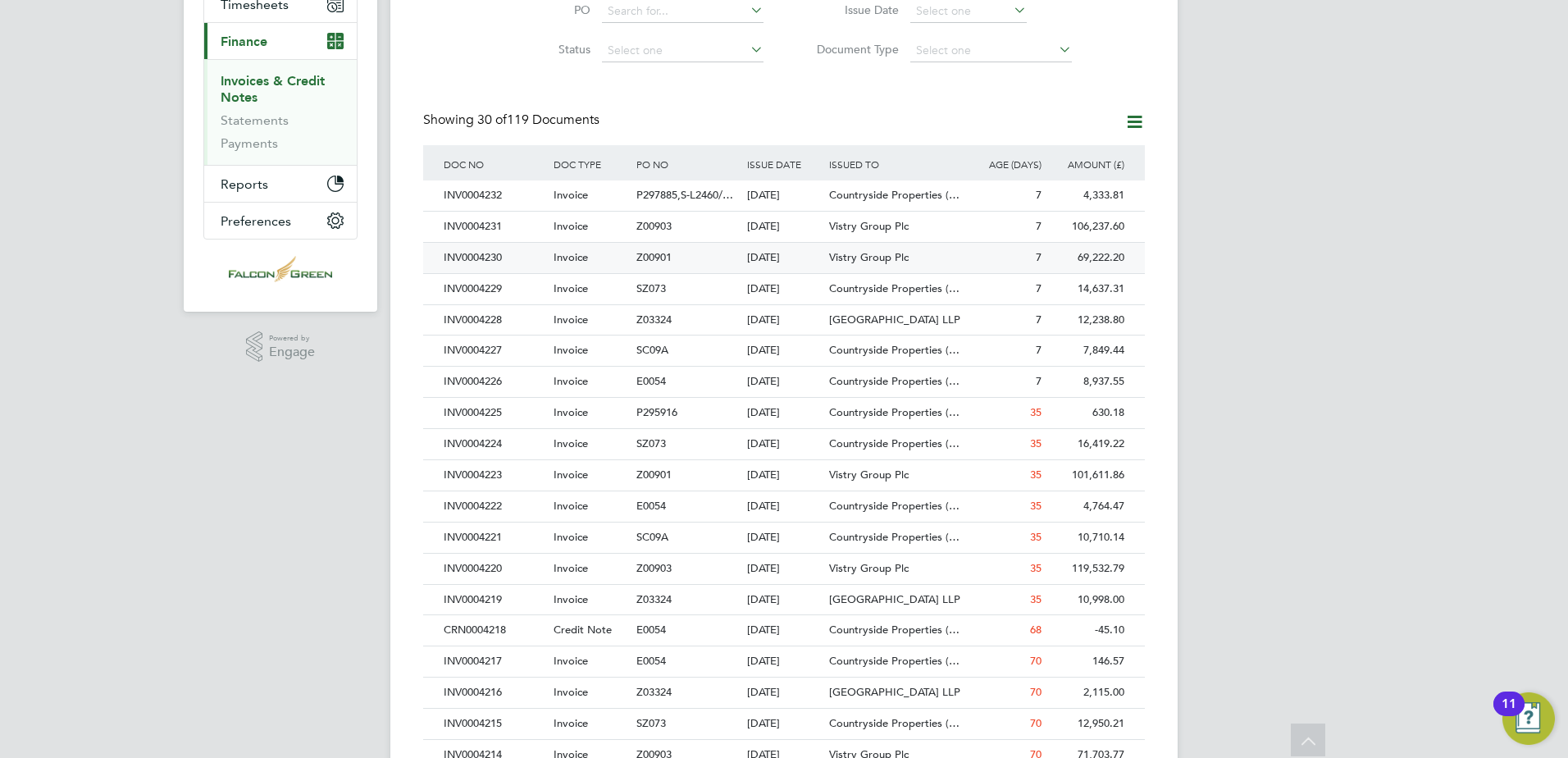
click at [473, 259] on div "INV0004230" at bounding box center [494, 257] width 110 height 30
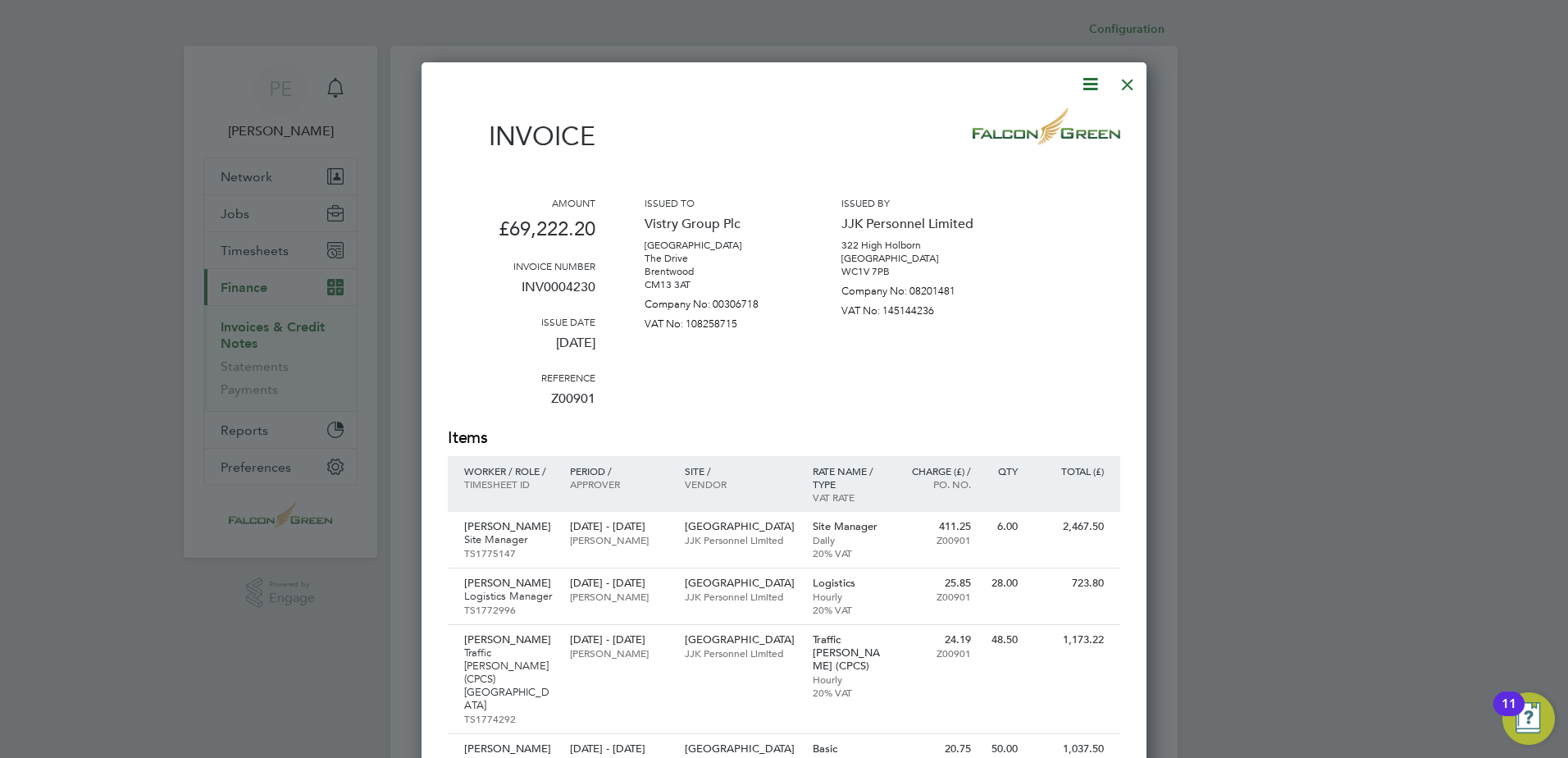
click at [1132, 79] on div at bounding box center [1127, 80] width 29 height 29
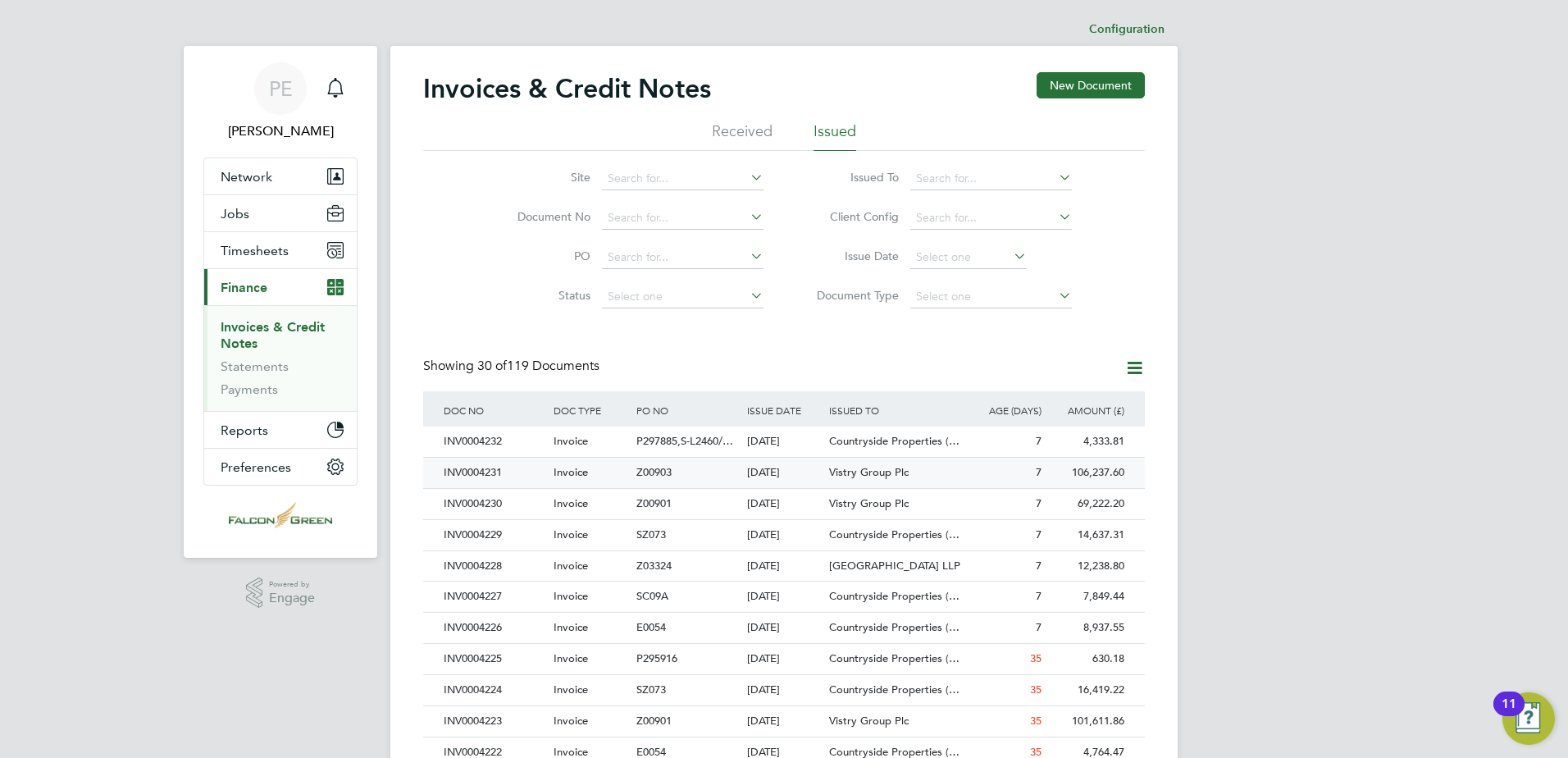
click at [501, 475] on div "INV0004231" at bounding box center [494, 472] width 110 height 30
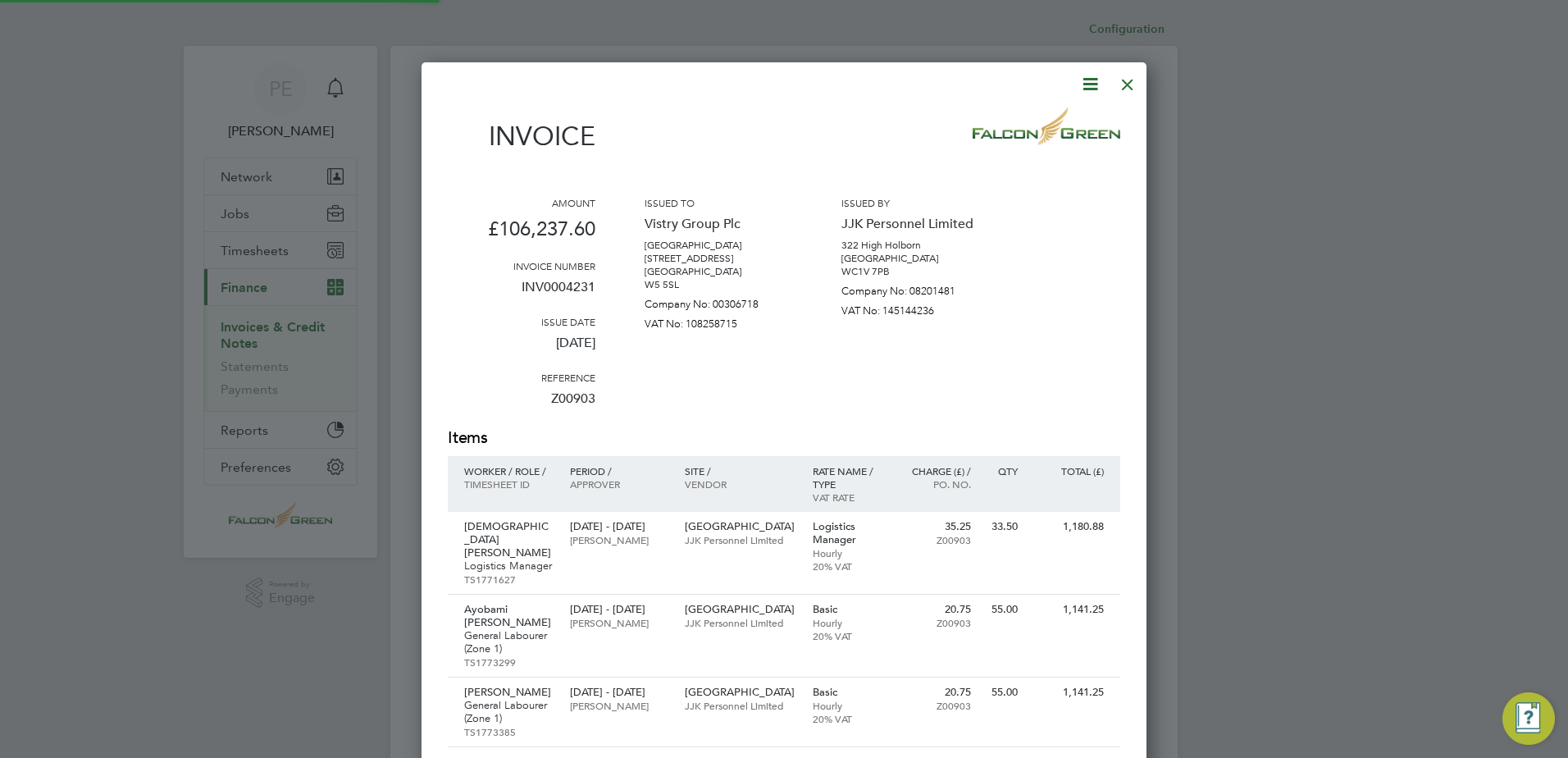
scroll to position [6417, 726]
click at [1134, 91] on div at bounding box center [1127, 80] width 29 height 29
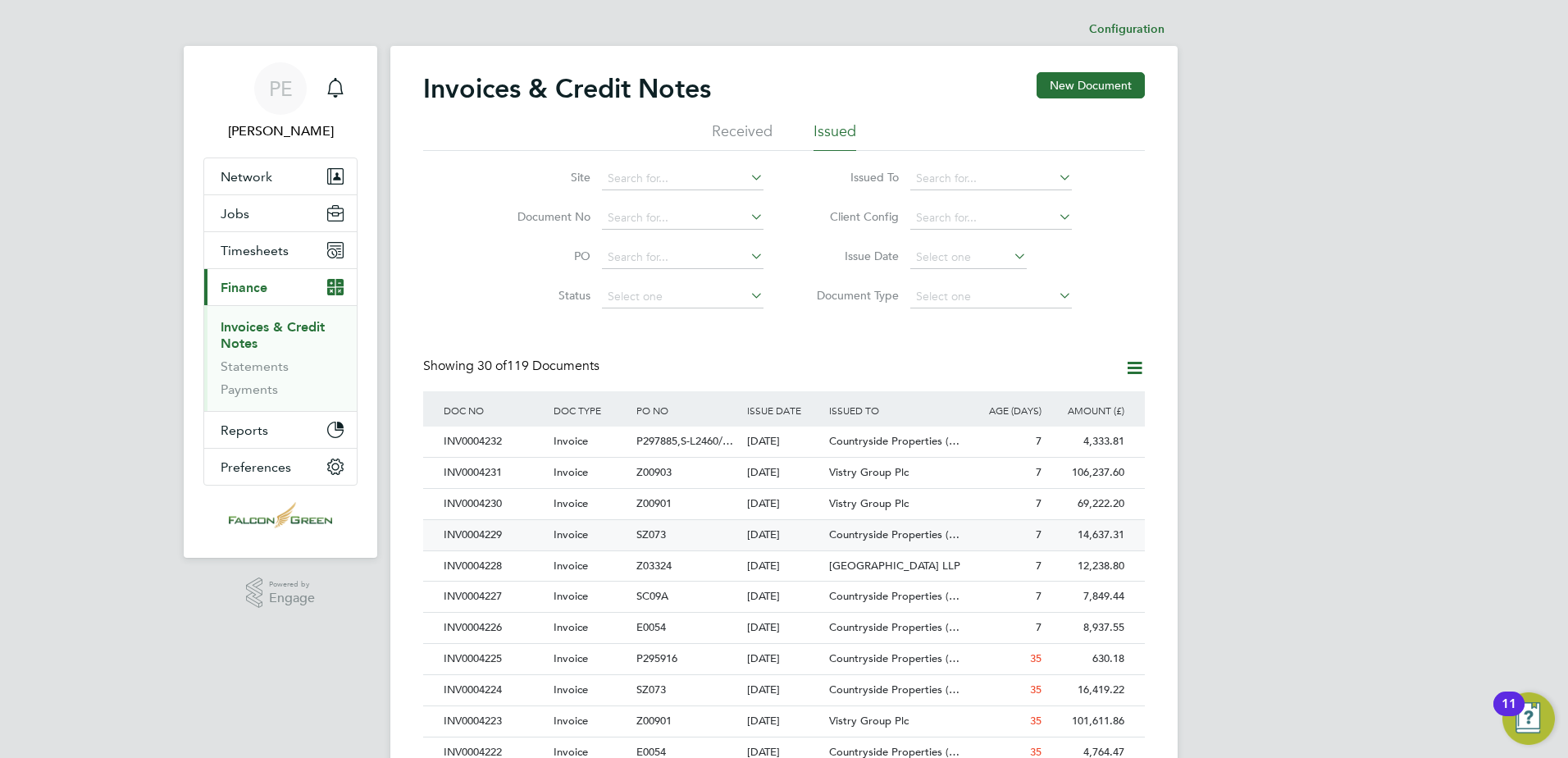
click at [501, 545] on div "INV0004229" at bounding box center [494, 534] width 110 height 30
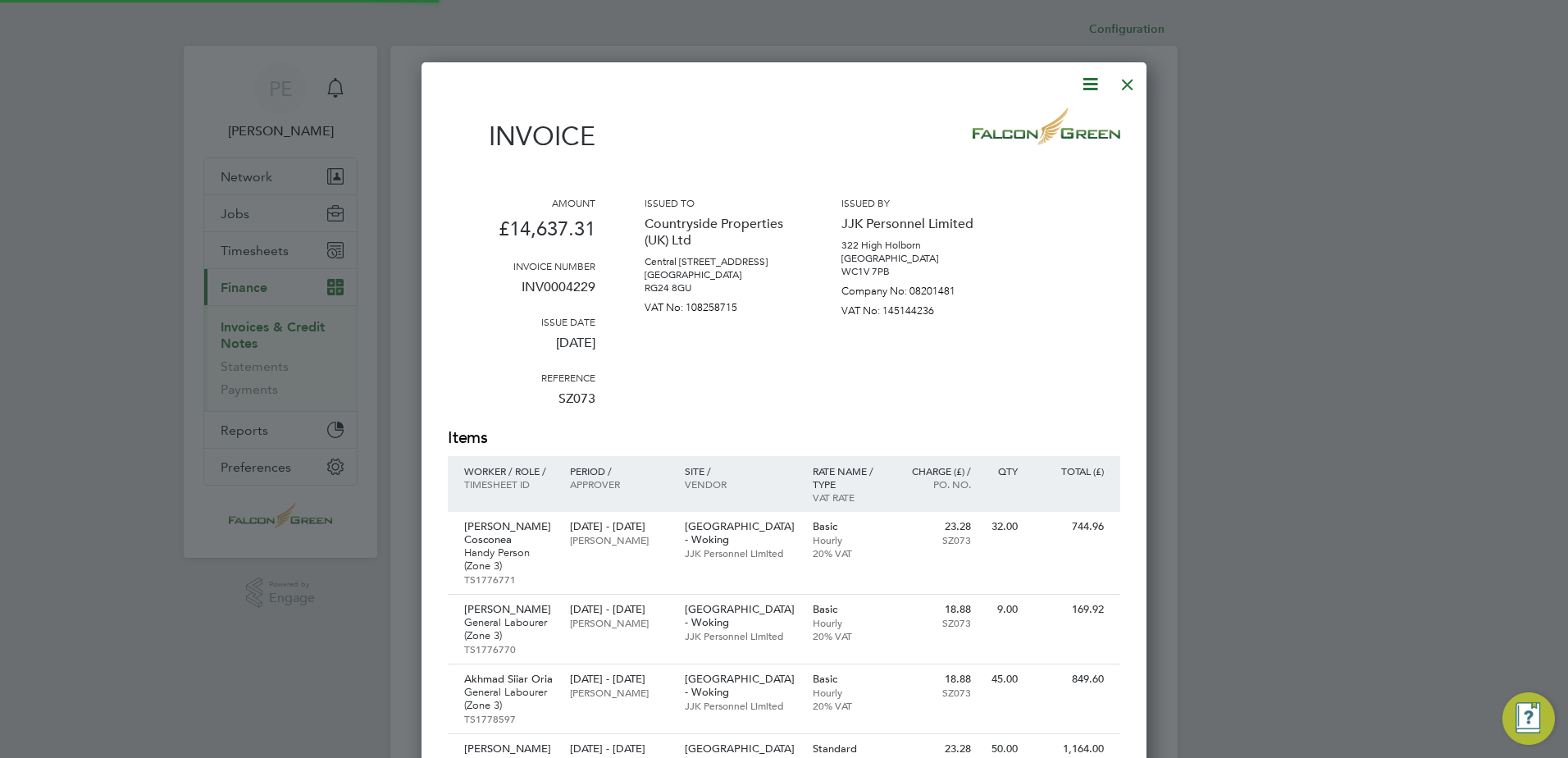
scroll to position [1766, 726]
click at [1124, 86] on div at bounding box center [1127, 80] width 29 height 29
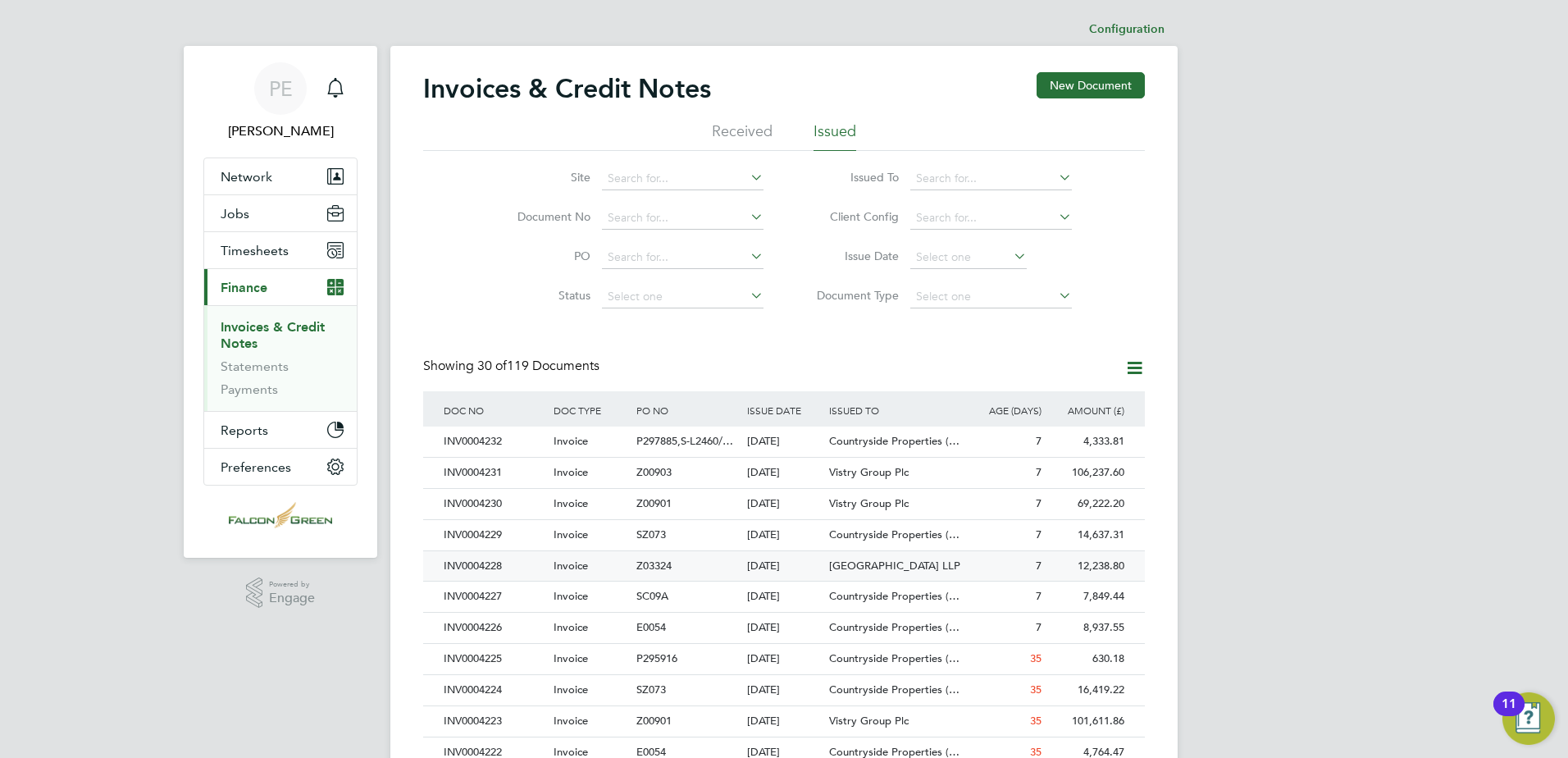
click at [463, 568] on div "INV0004228" at bounding box center [494, 565] width 110 height 30
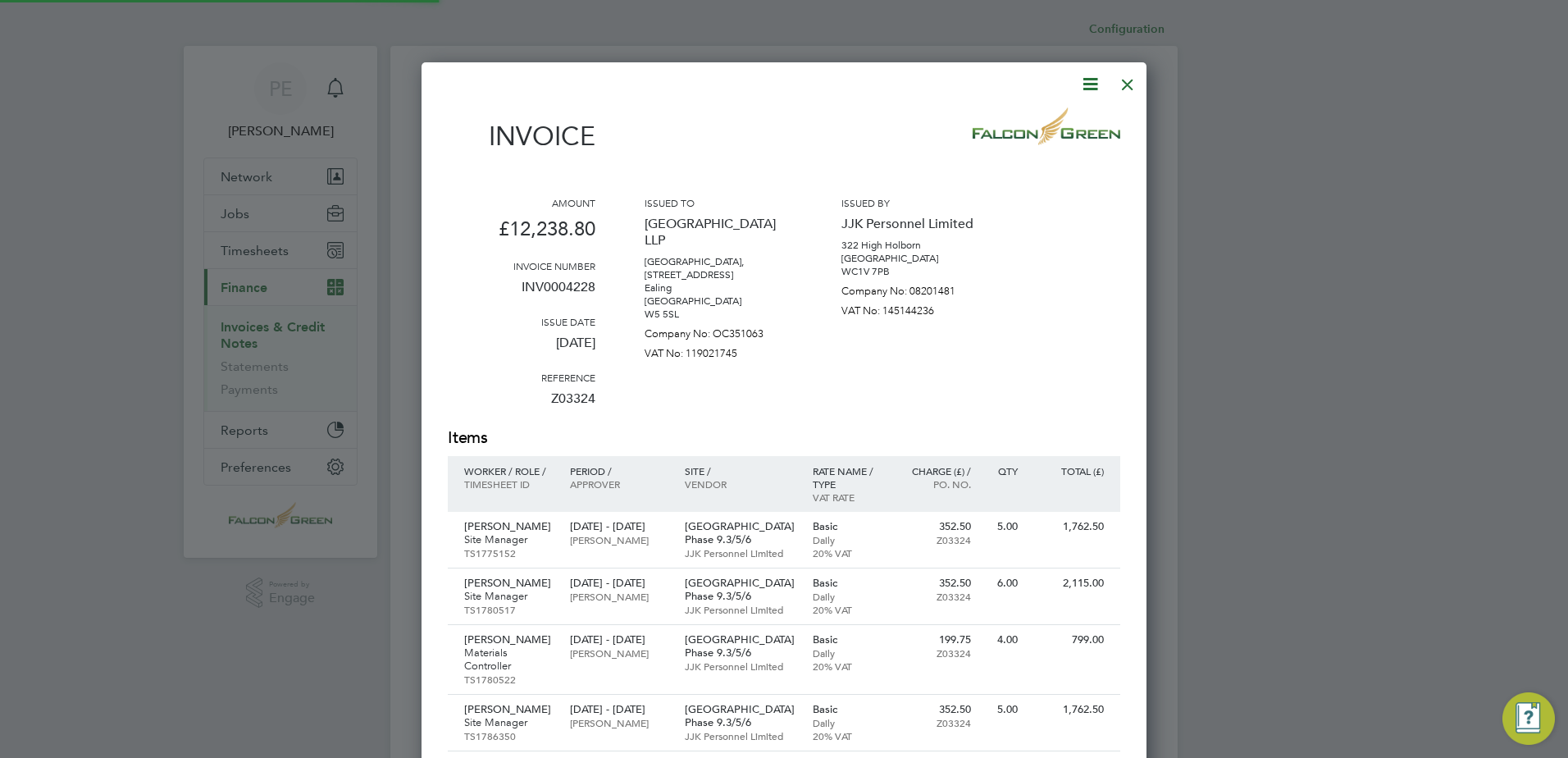
scroll to position [1226, 726]
click at [1140, 76] on div at bounding box center [1127, 80] width 29 height 29
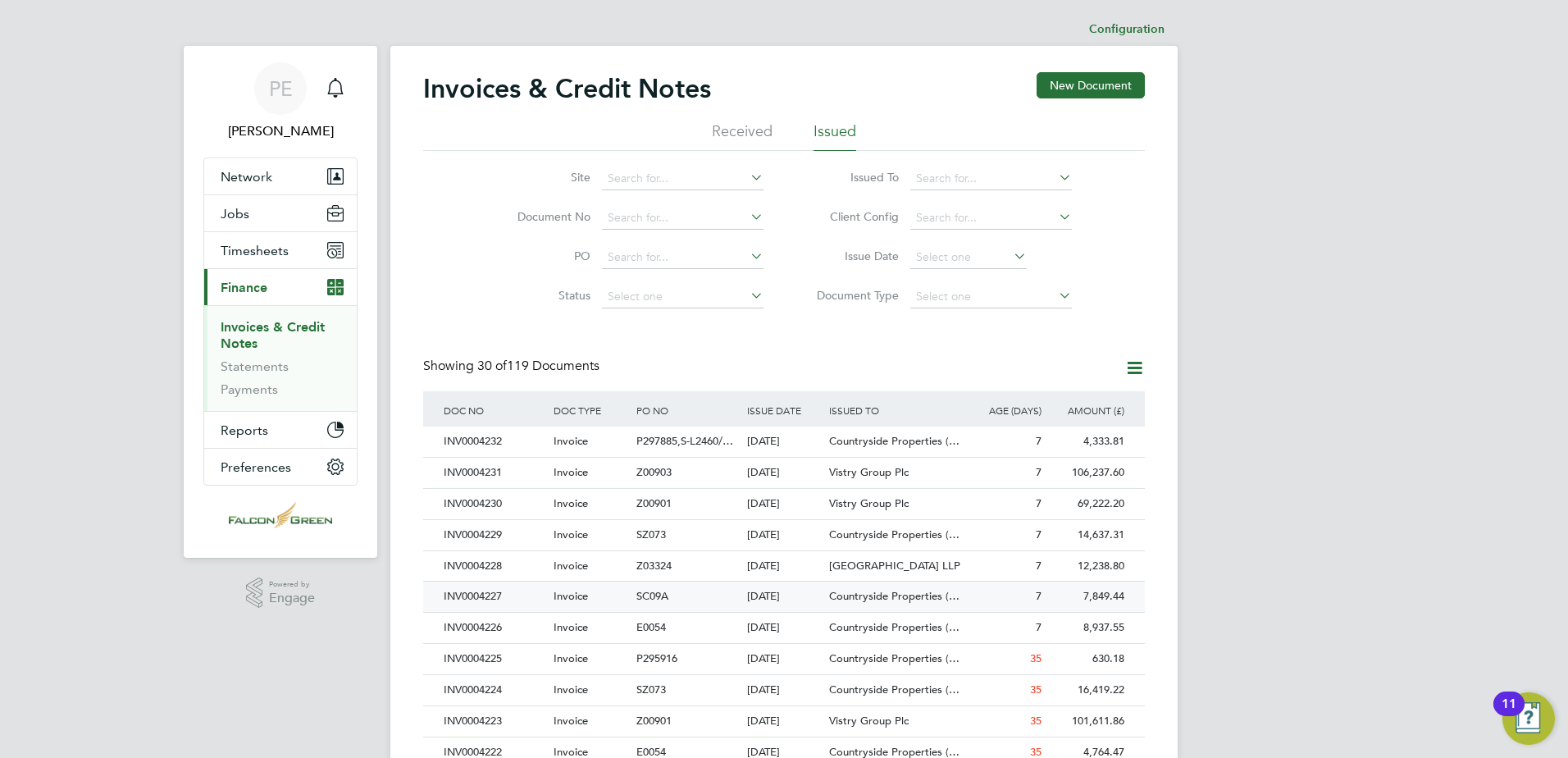
click at [484, 608] on div "INV0004227" at bounding box center [494, 597] width 110 height 30
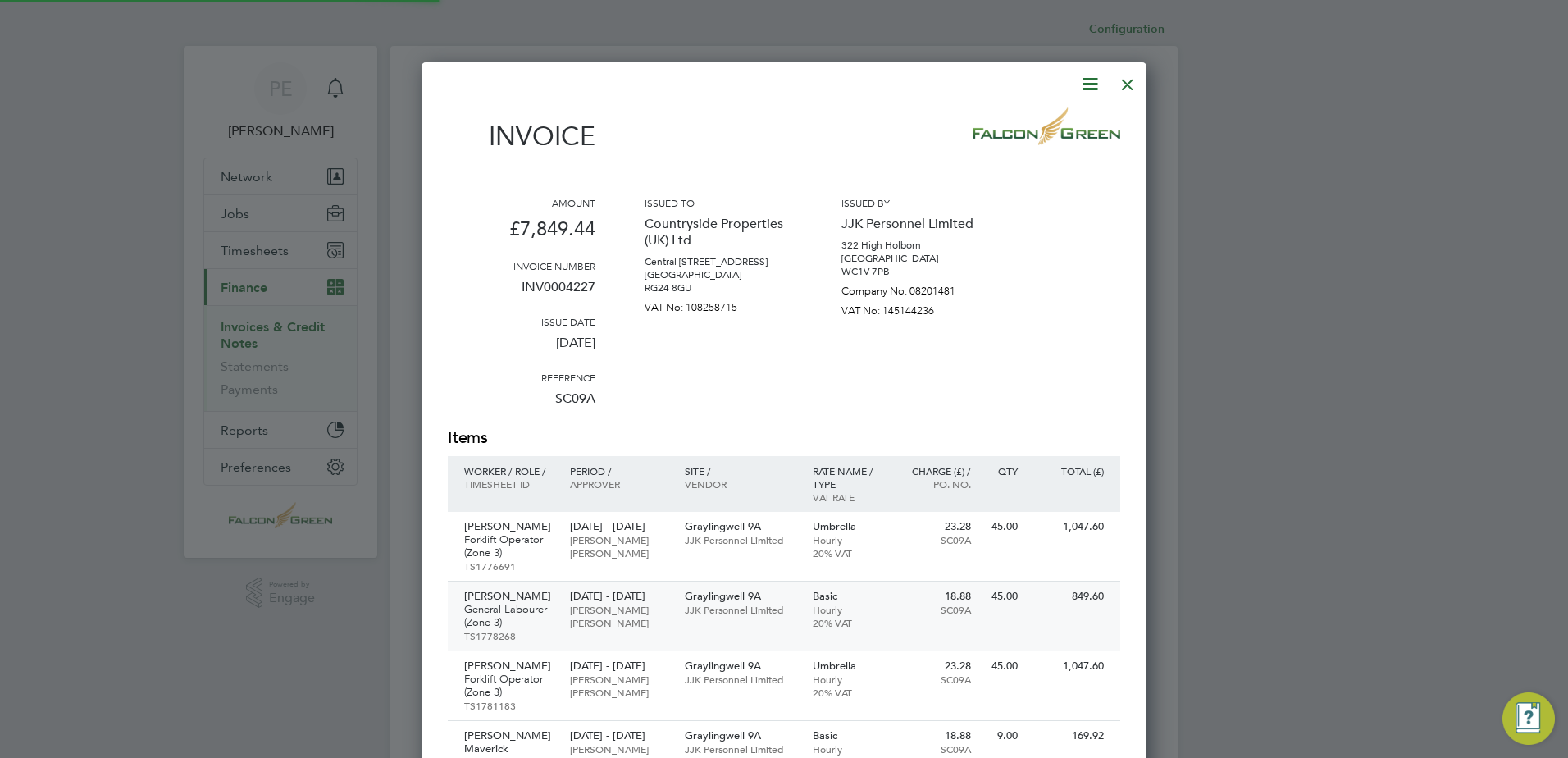
scroll to position [1431, 726]
click at [1138, 88] on div at bounding box center [1127, 80] width 29 height 29
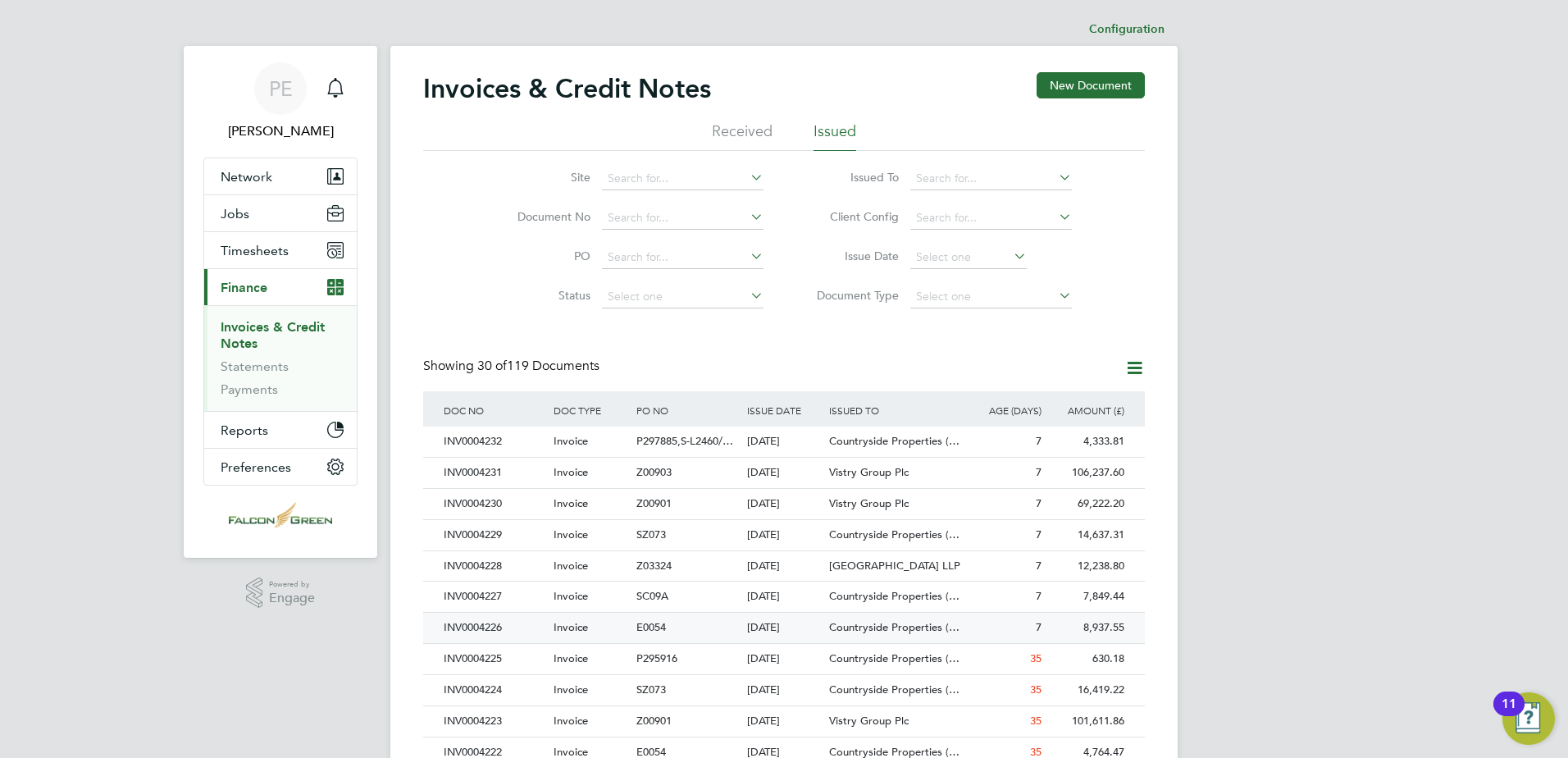
click at [655, 623] on span "E0054" at bounding box center [651, 627] width 29 height 14
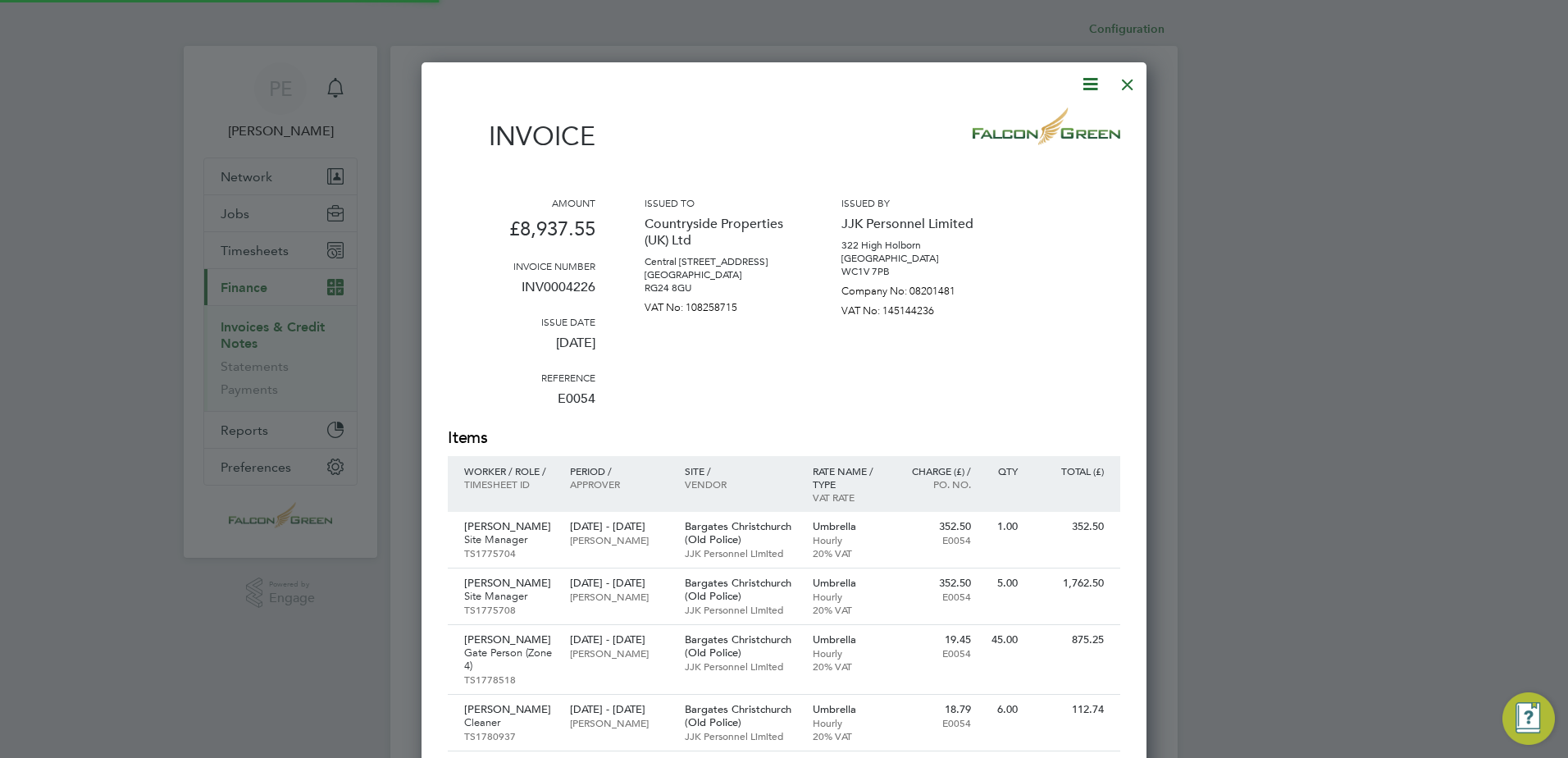
scroll to position [1549, 726]
click at [1133, 78] on div at bounding box center [1127, 80] width 29 height 29
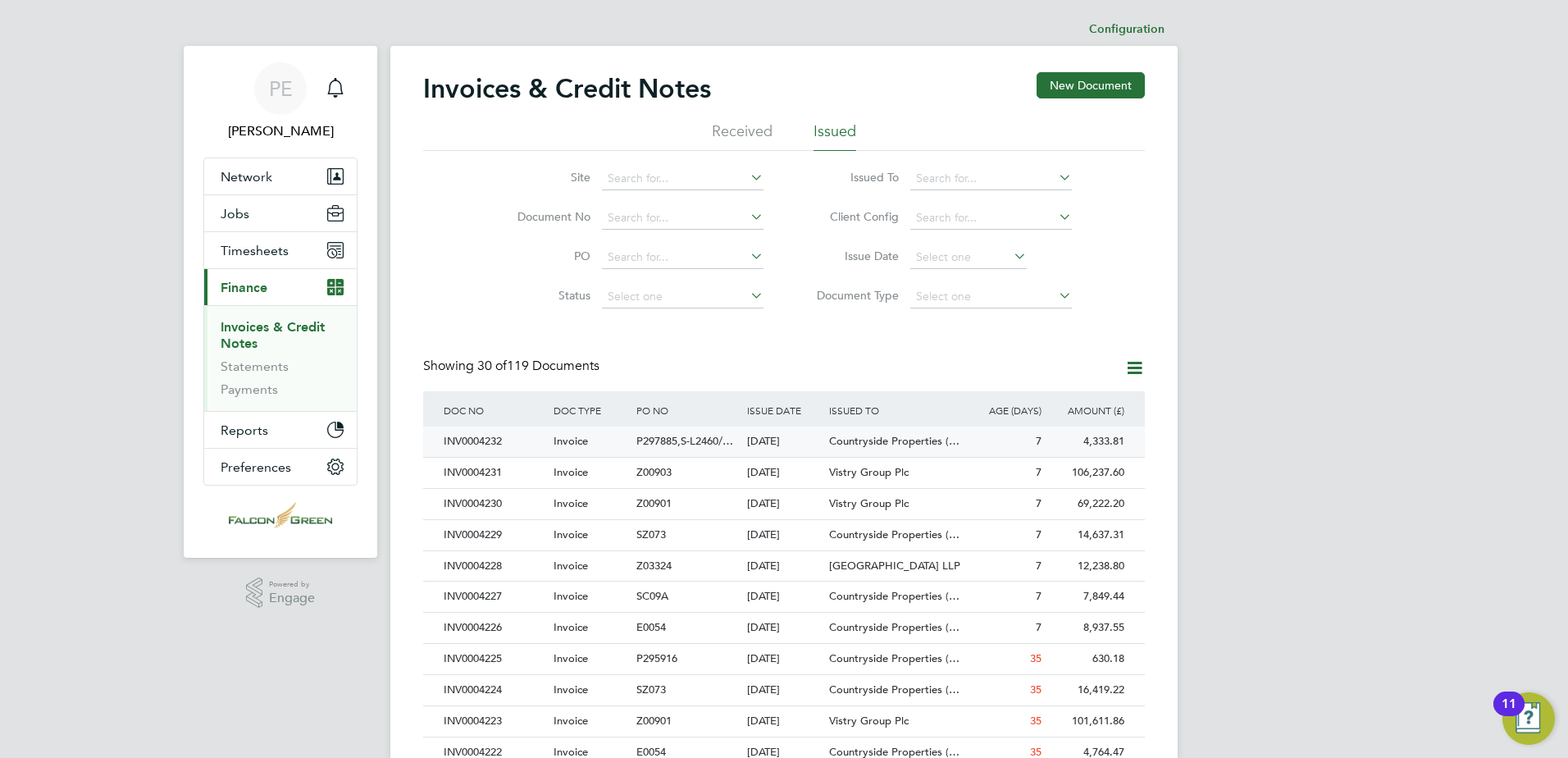
click at [580, 444] on span "Invoice" at bounding box center [570, 441] width 35 height 14
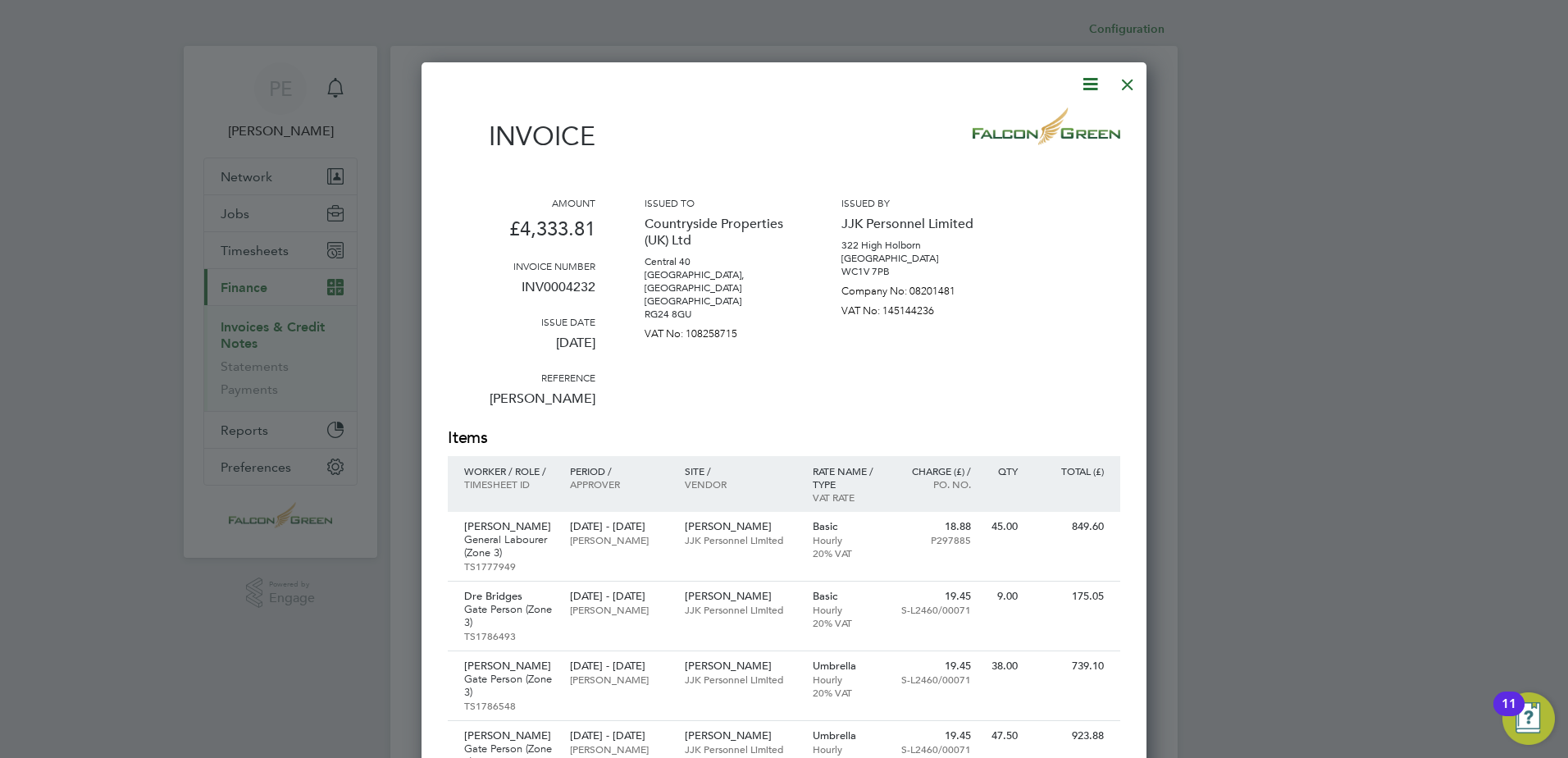
click at [1144, 82] on div "Invoice Amount £4,333.81 Invoice number INV0004232 Issue date [DATE] Reference …" at bounding box center [784, 634] width 725 height 1143
click at [1131, 83] on div at bounding box center [1127, 80] width 29 height 29
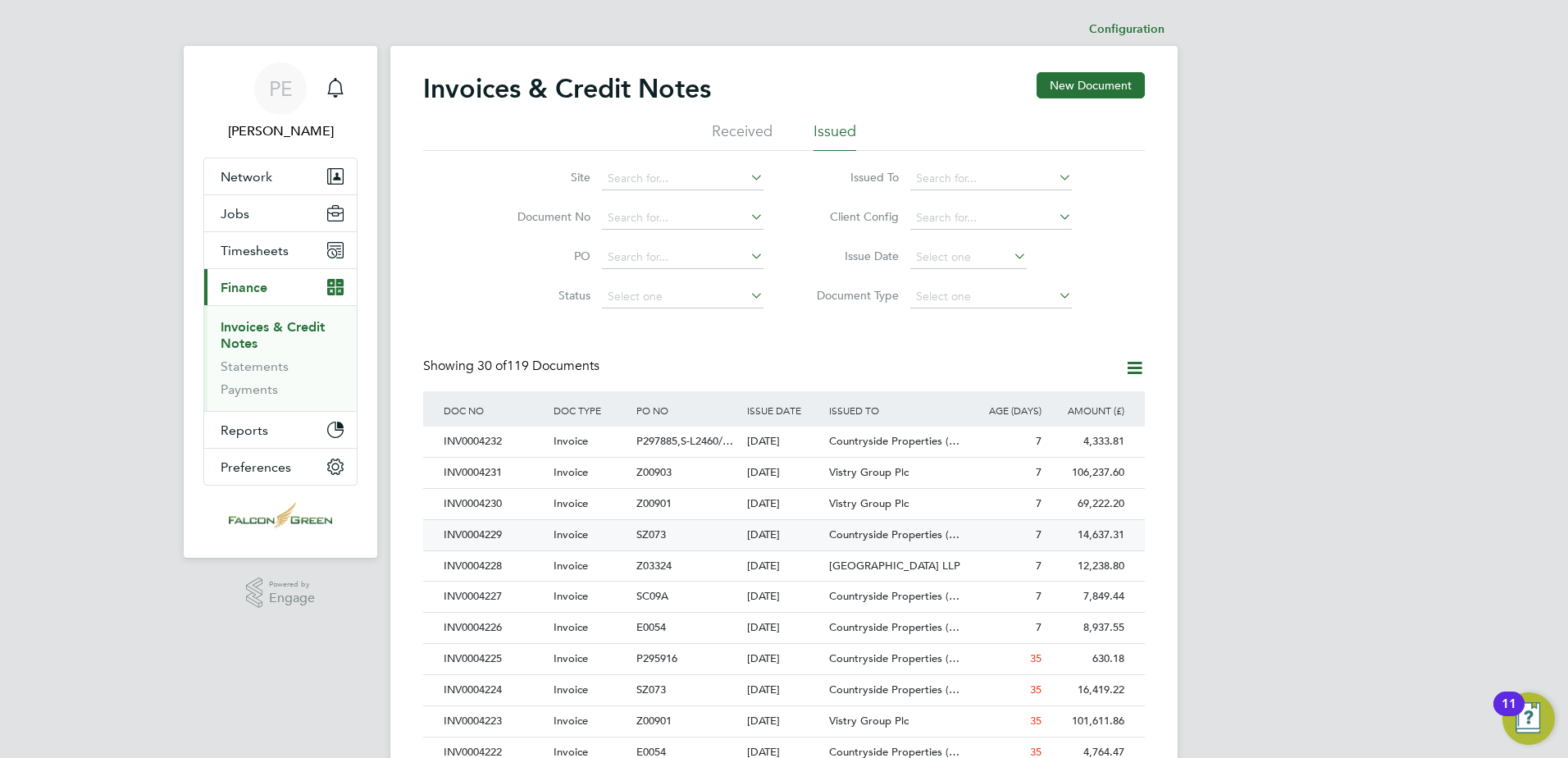
click at [598, 536] on div "Invoice" at bounding box center [591, 534] width 83 height 30
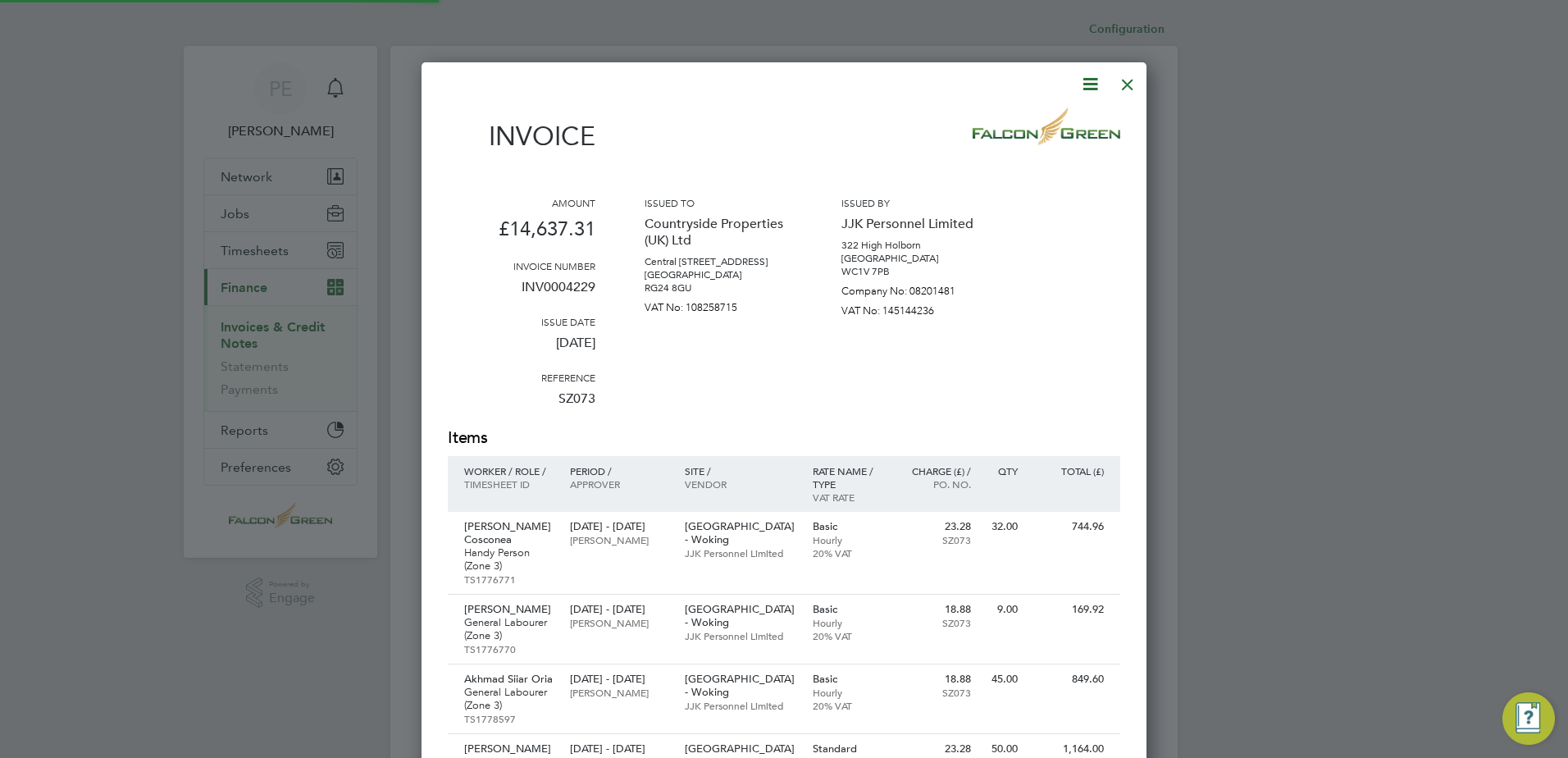
scroll to position [1766, 726]
click at [1123, 78] on div at bounding box center [1127, 80] width 29 height 29
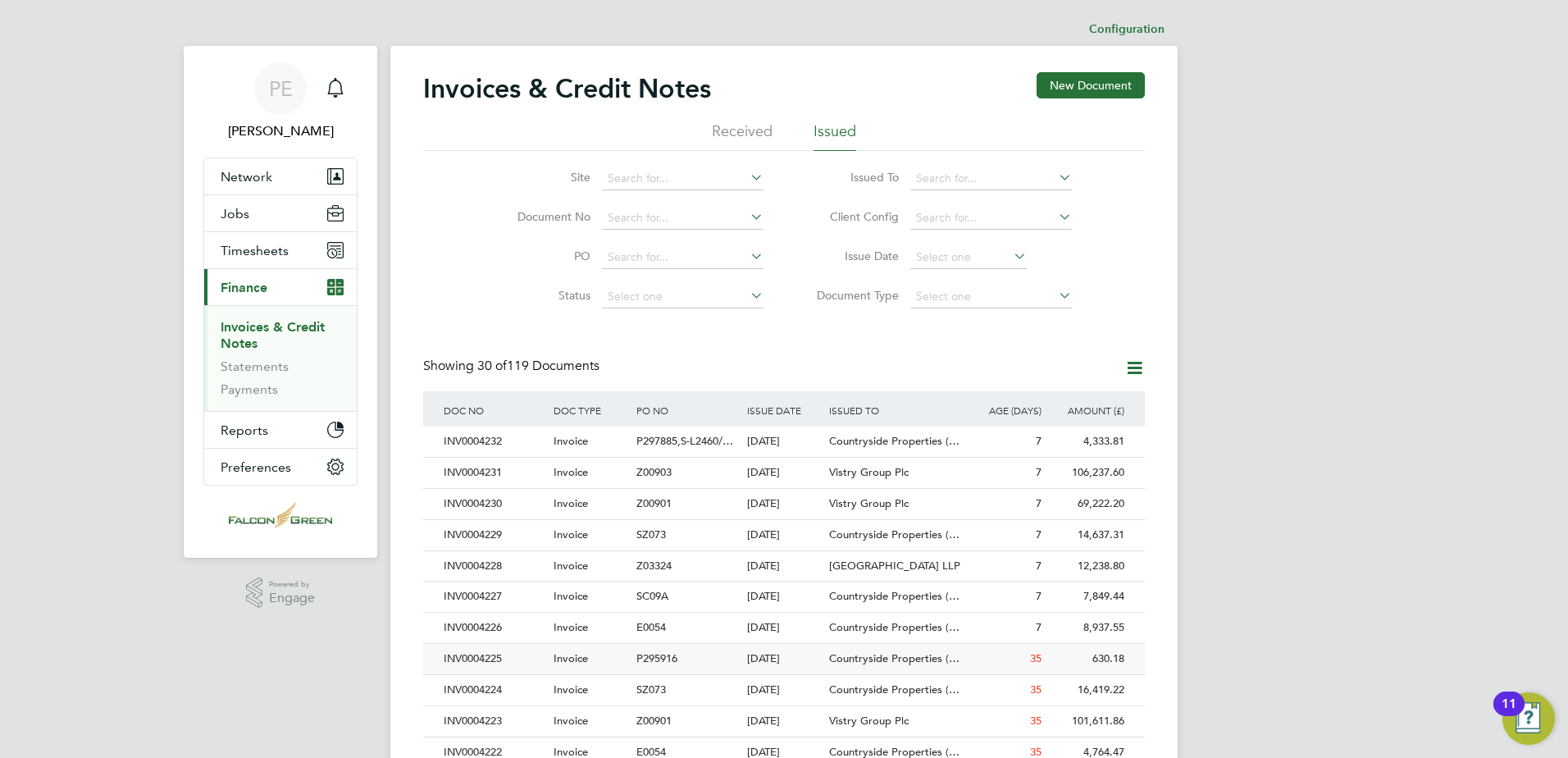
click at [564, 655] on span "Invoice" at bounding box center [570, 658] width 35 height 14
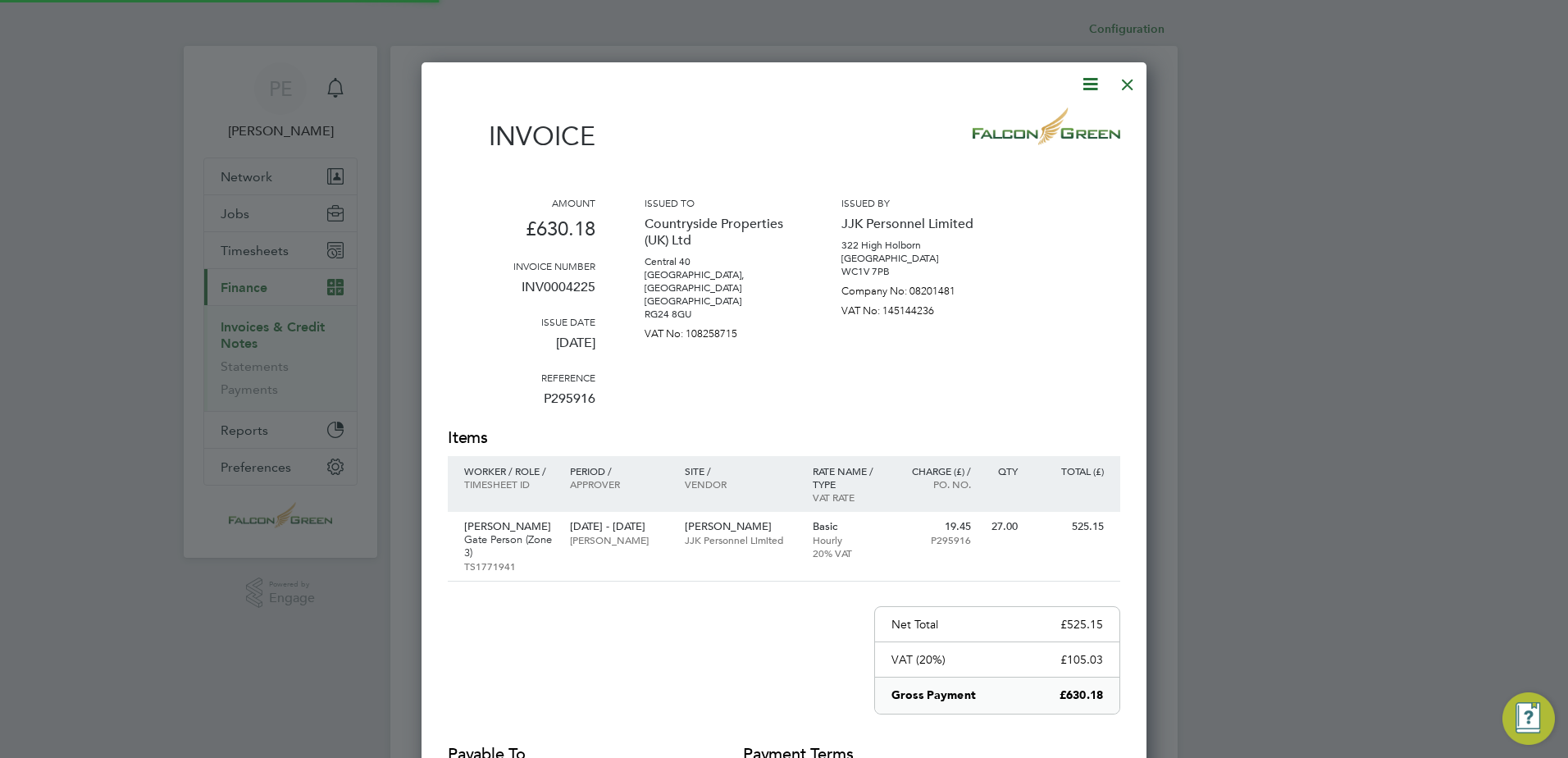
scroll to position [861, 726]
click at [1124, 89] on div at bounding box center [1127, 80] width 29 height 29
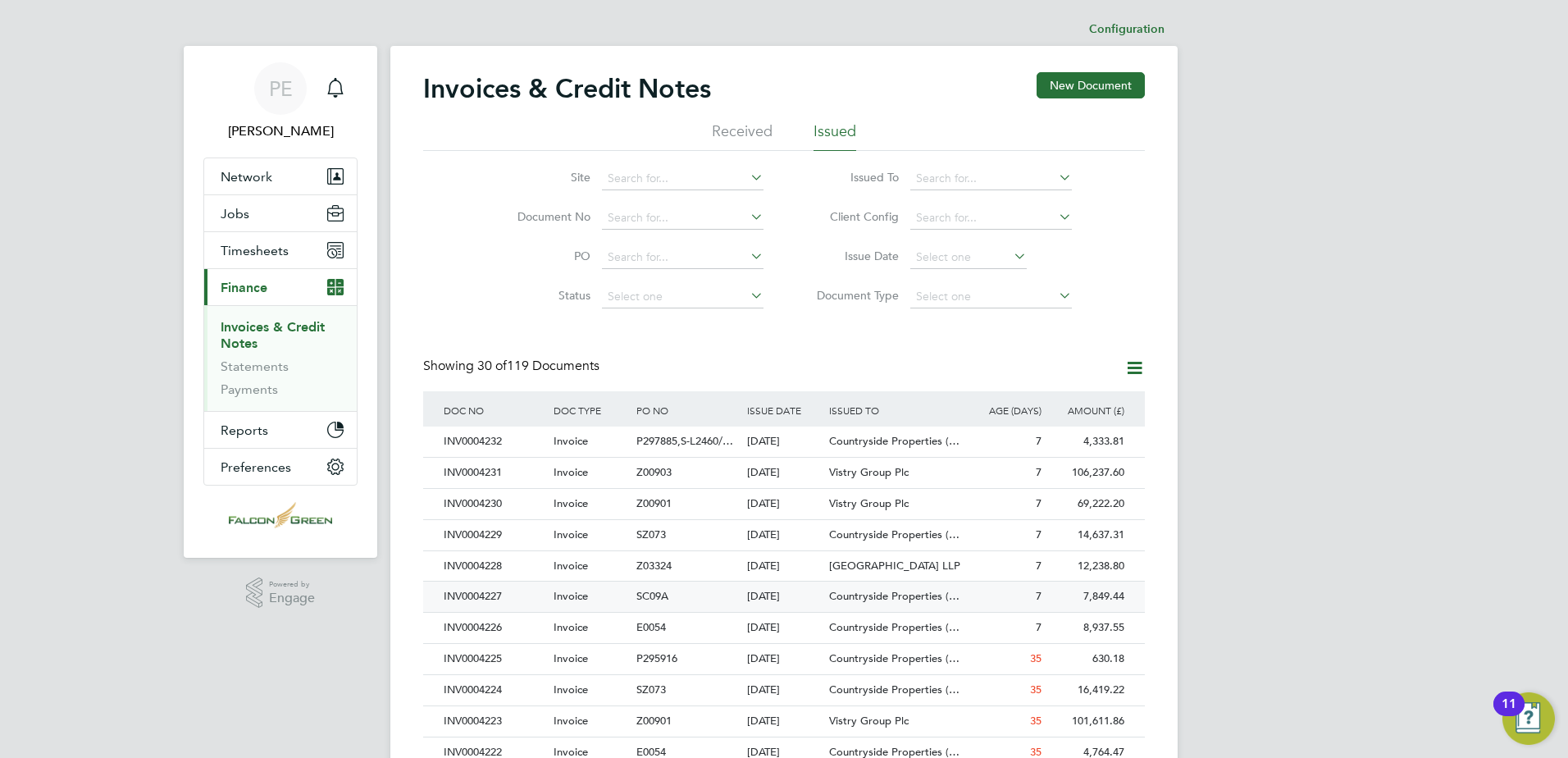
click at [582, 609] on div "Invoice" at bounding box center [591, 597] width 83 height 30
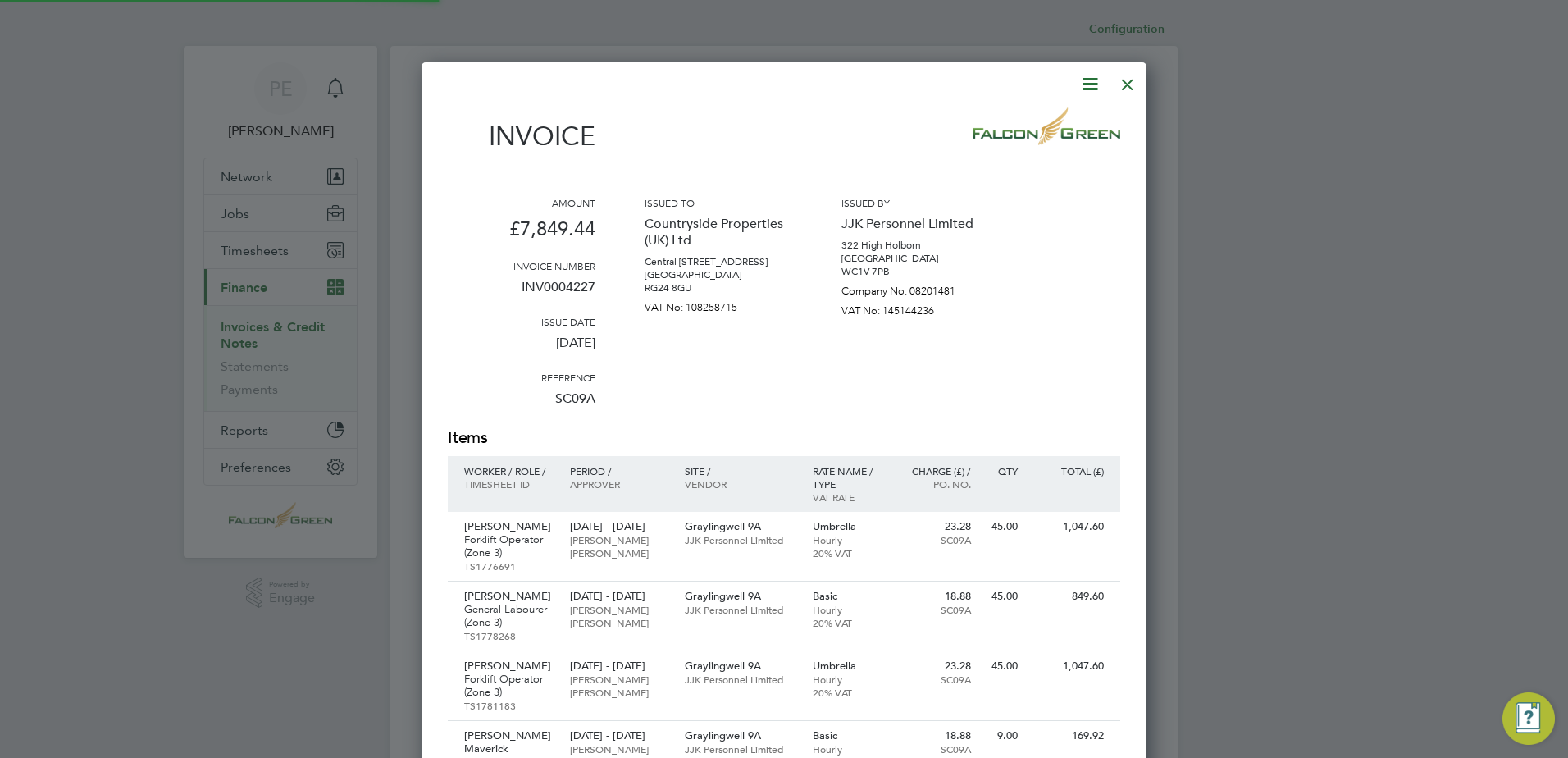
scroll to position [1431, 726]
click at [1125, 79] on div at bounding box center [1127, 80] width 29 height 29
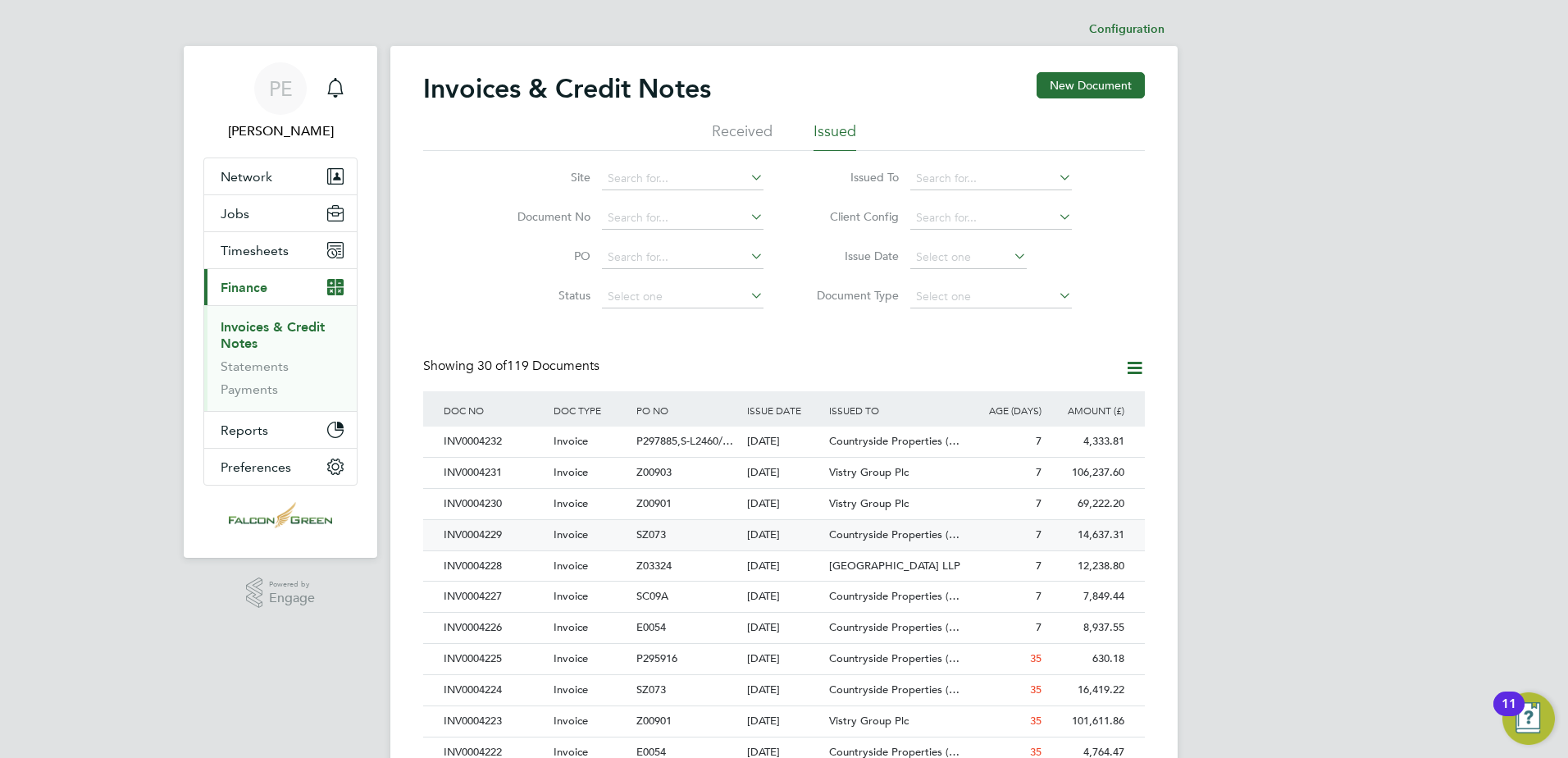
click at [850, 530] on span "Countryside Properties (…" at bounding box center [894, 534] width 130 height 14
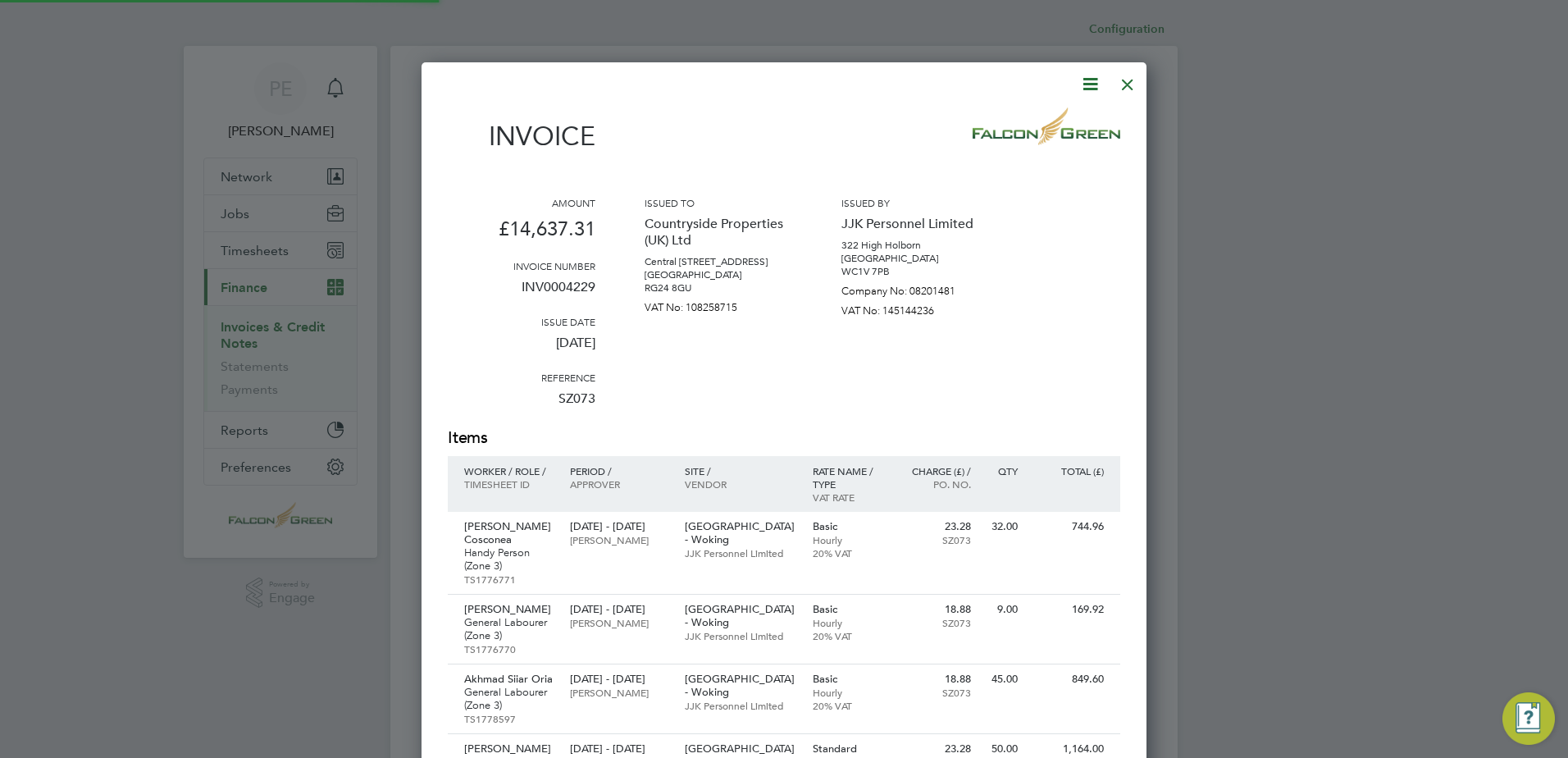
scroll to position [1766, 726]
click at [1128, 82] on div at bounding box center [1127, 80] width 29 height 29
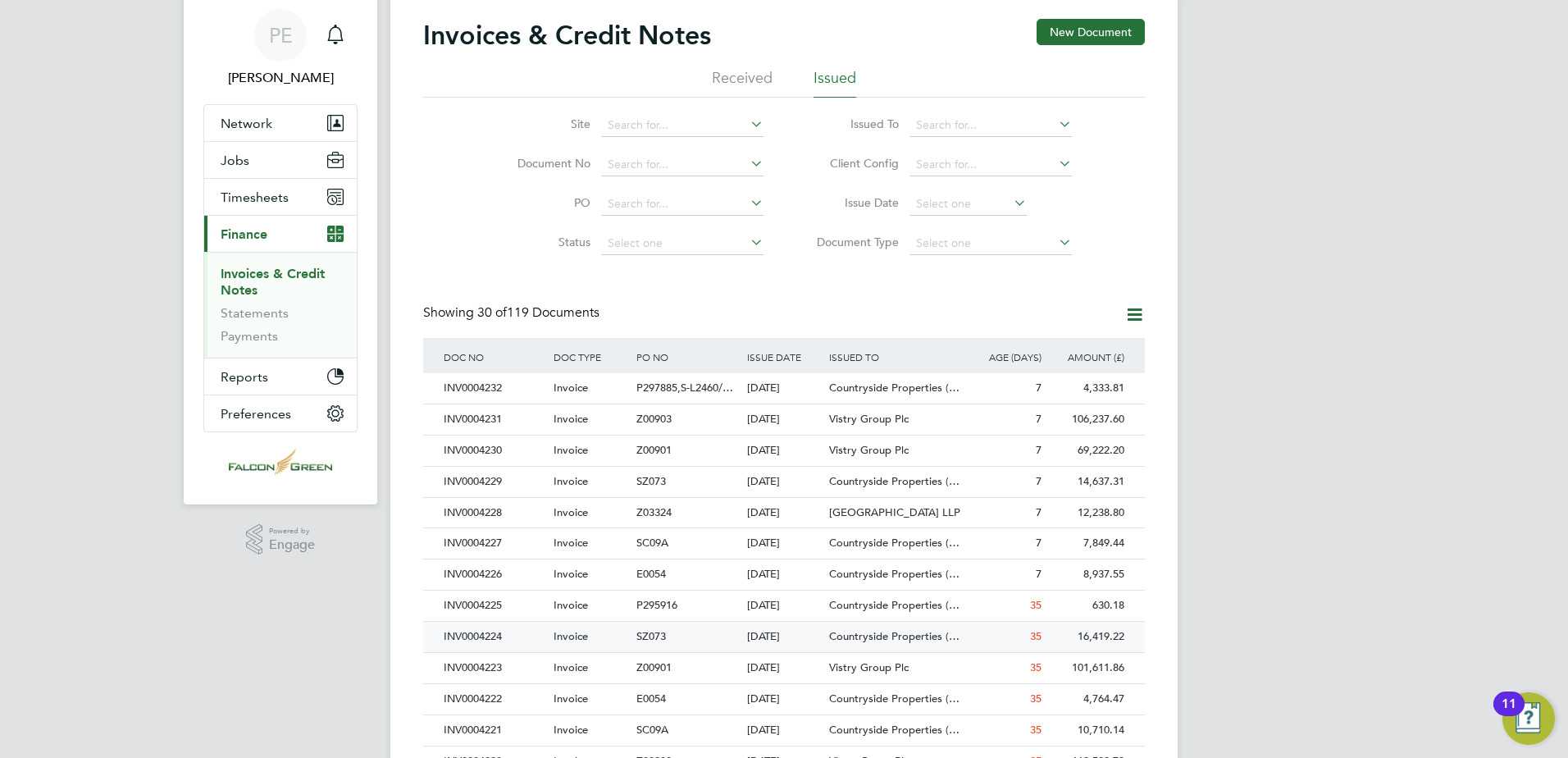
scroll to position [82, 0]
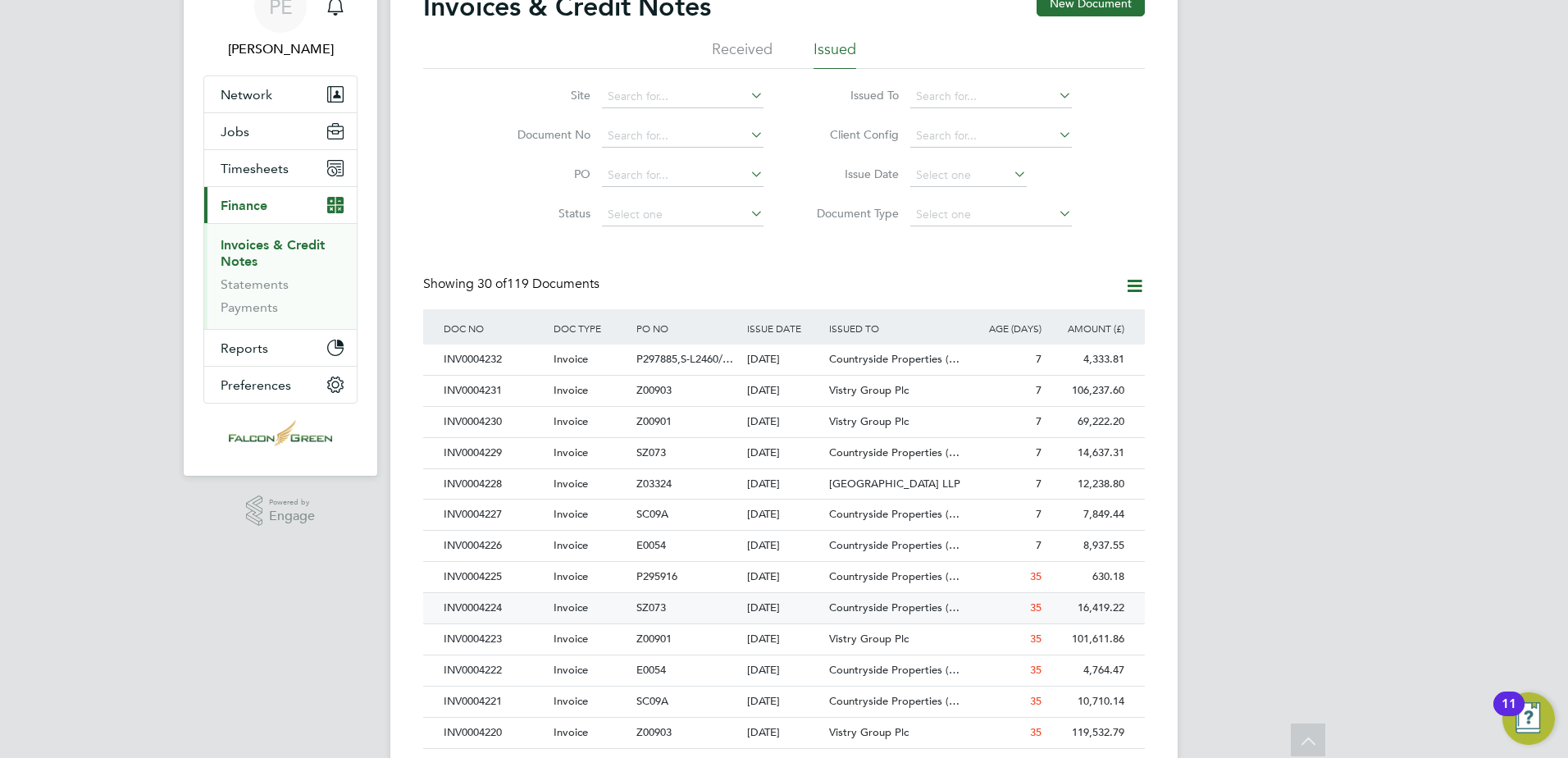
click at [589, 622] on div "Invoice" at bounding box center [591, 608] width 83 height 30
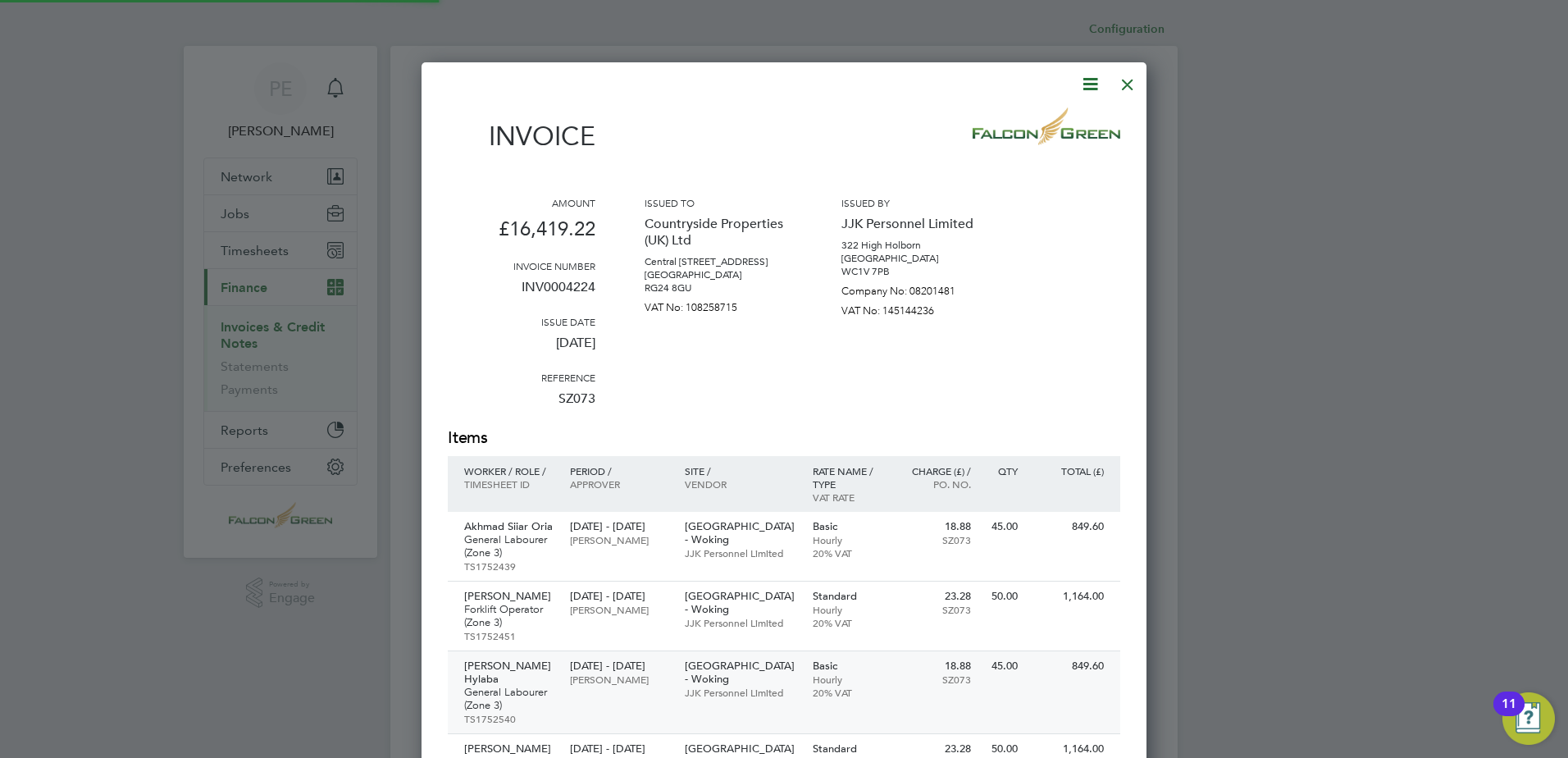
scroll to position [1836, 726]
click at [1130, 75] on div at bounding box center [1127, 80] width 29 height 29
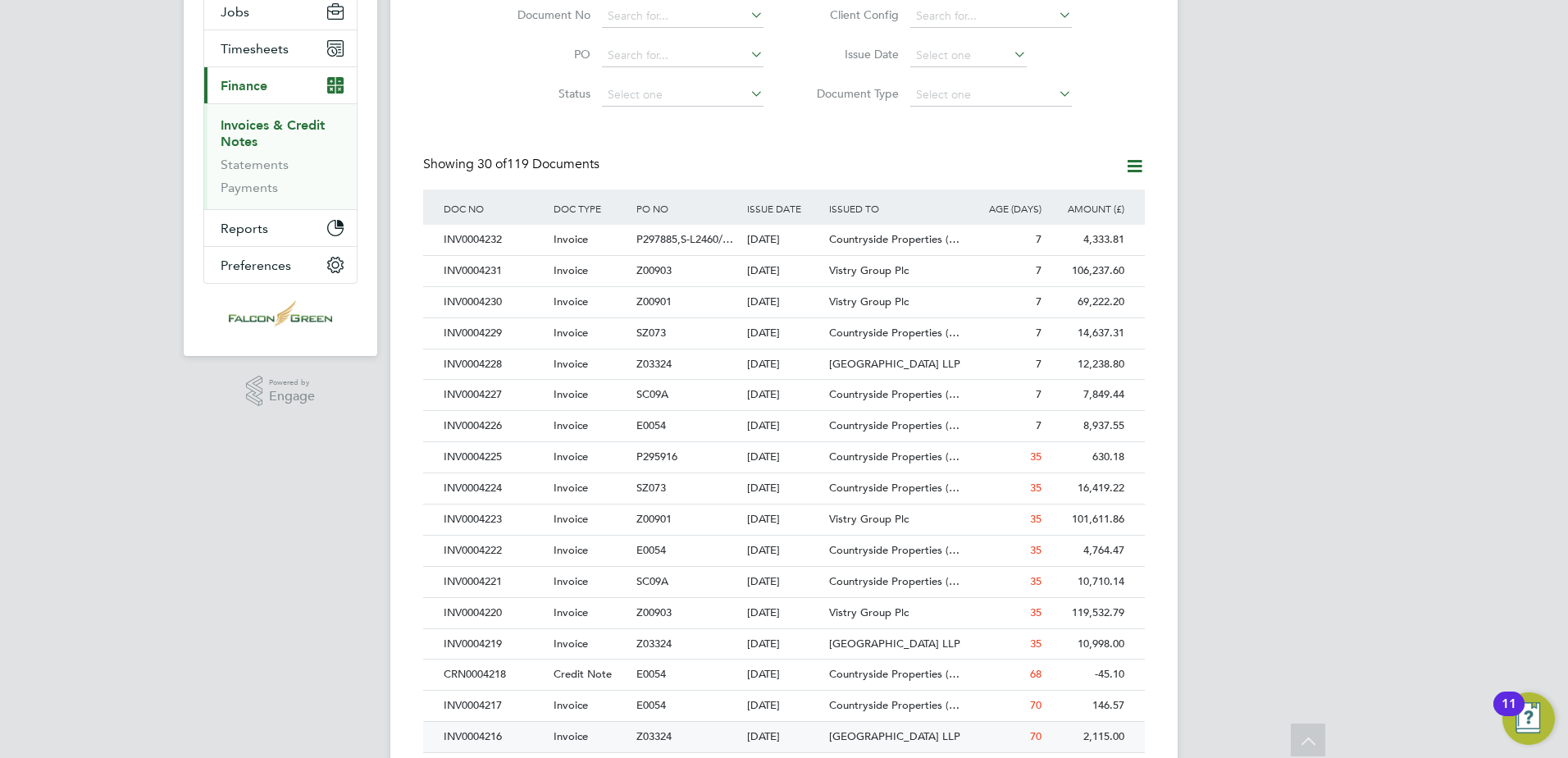
scroll to position [328, 0]
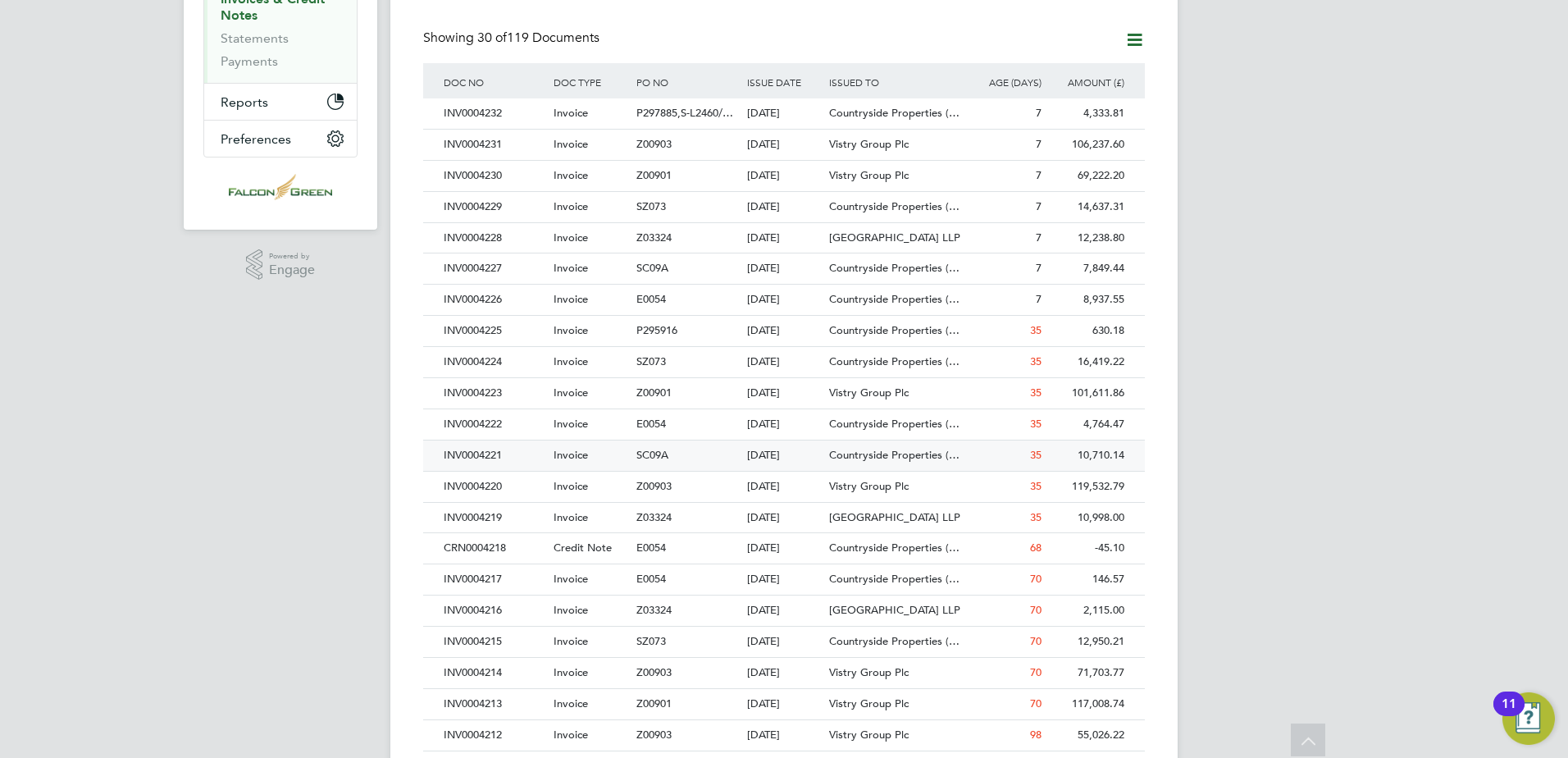
click at [575, 440] on div "Invoice" at bounding box center [591, 455] width 83 height 30
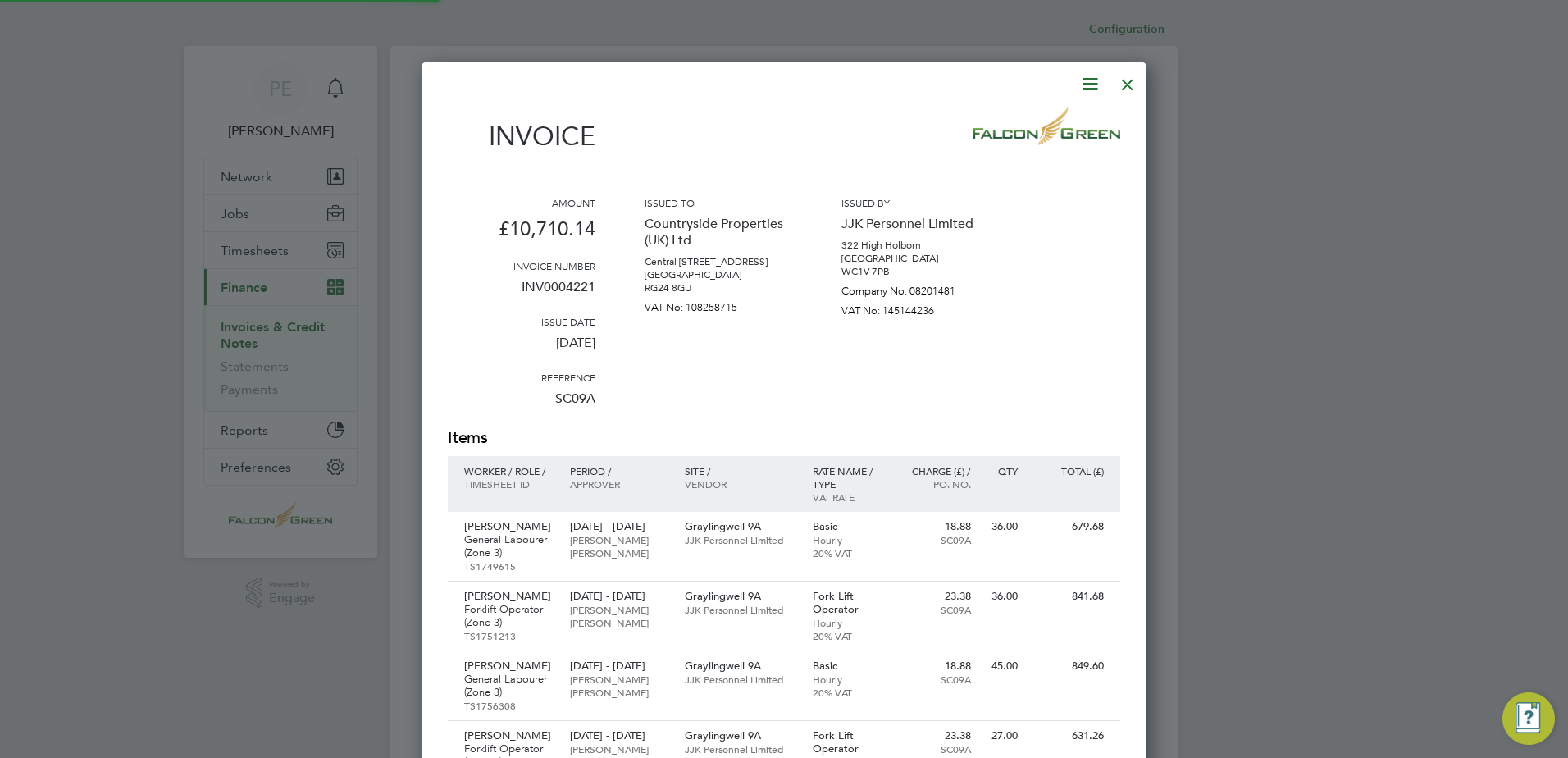
scroll to position [1640, 726]
click at [1129, 77] on div at bounding box center [1127, 80] width 29 height 29
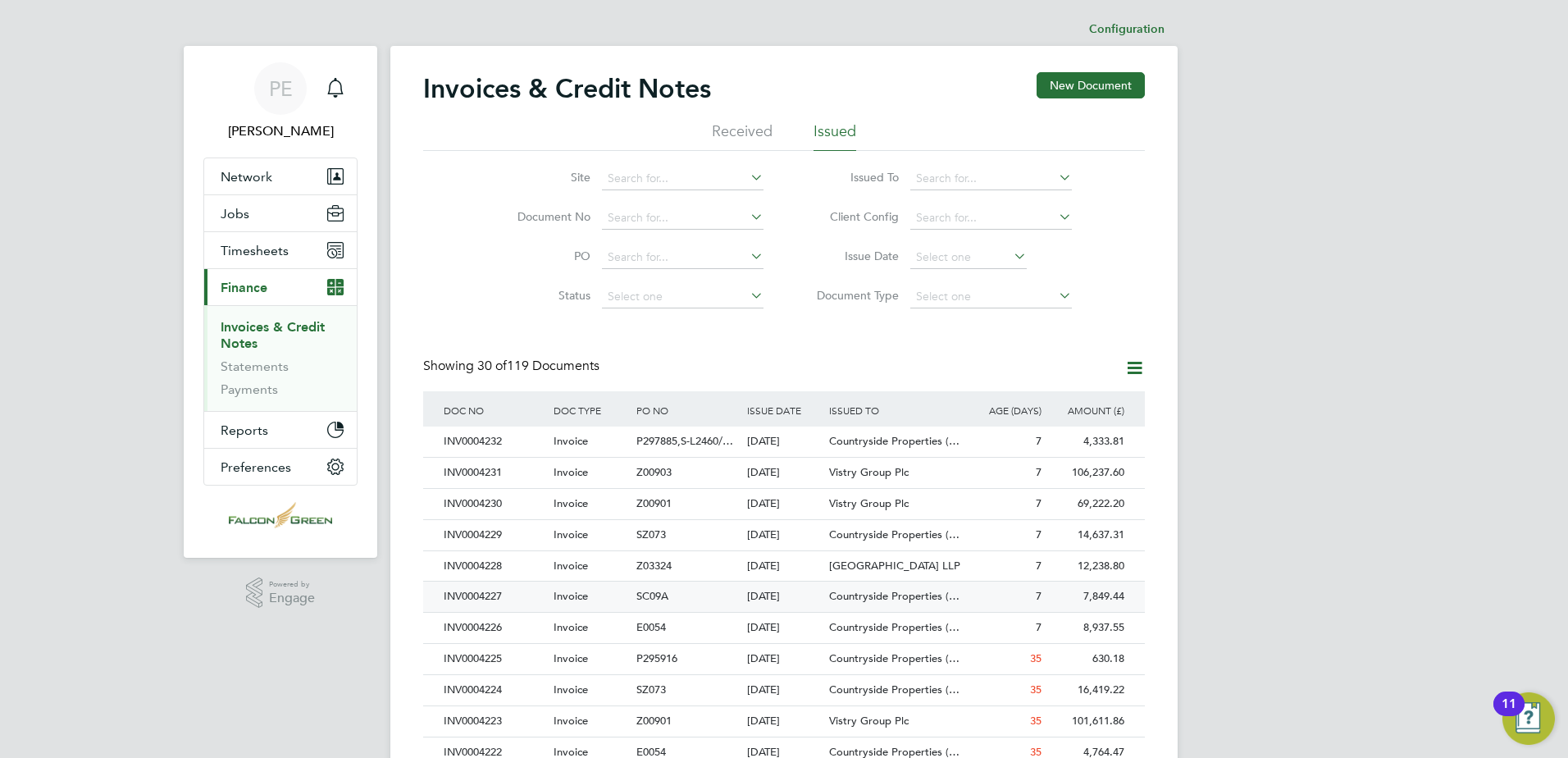
click at [600, 608] on div "Invoice" at bounding box center [591, 597] width 83 height 30
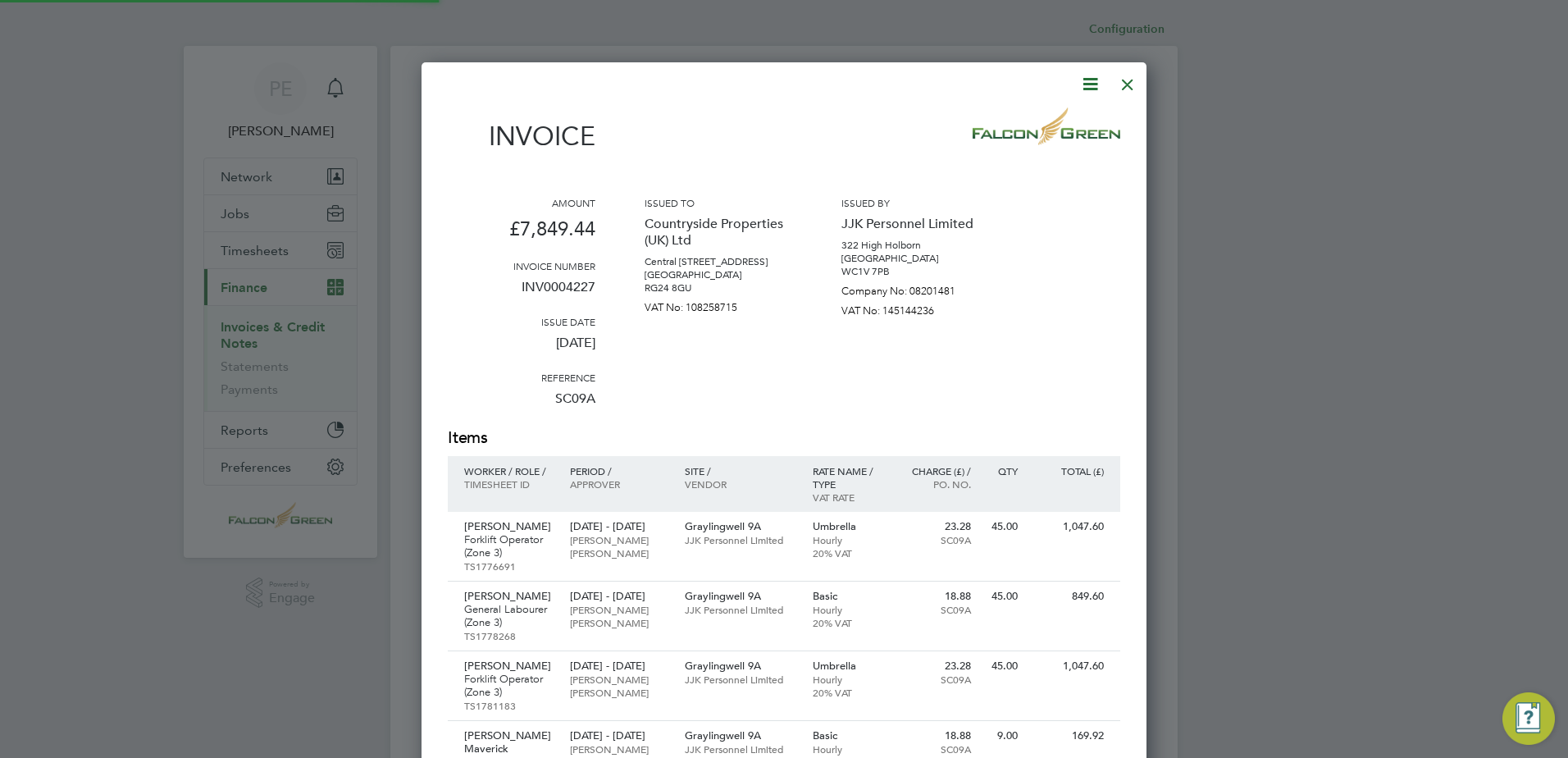
scroll to position [1431, 726]
click at [1129, 83] on div at bounding box center [1127, 80] width 29 height 29
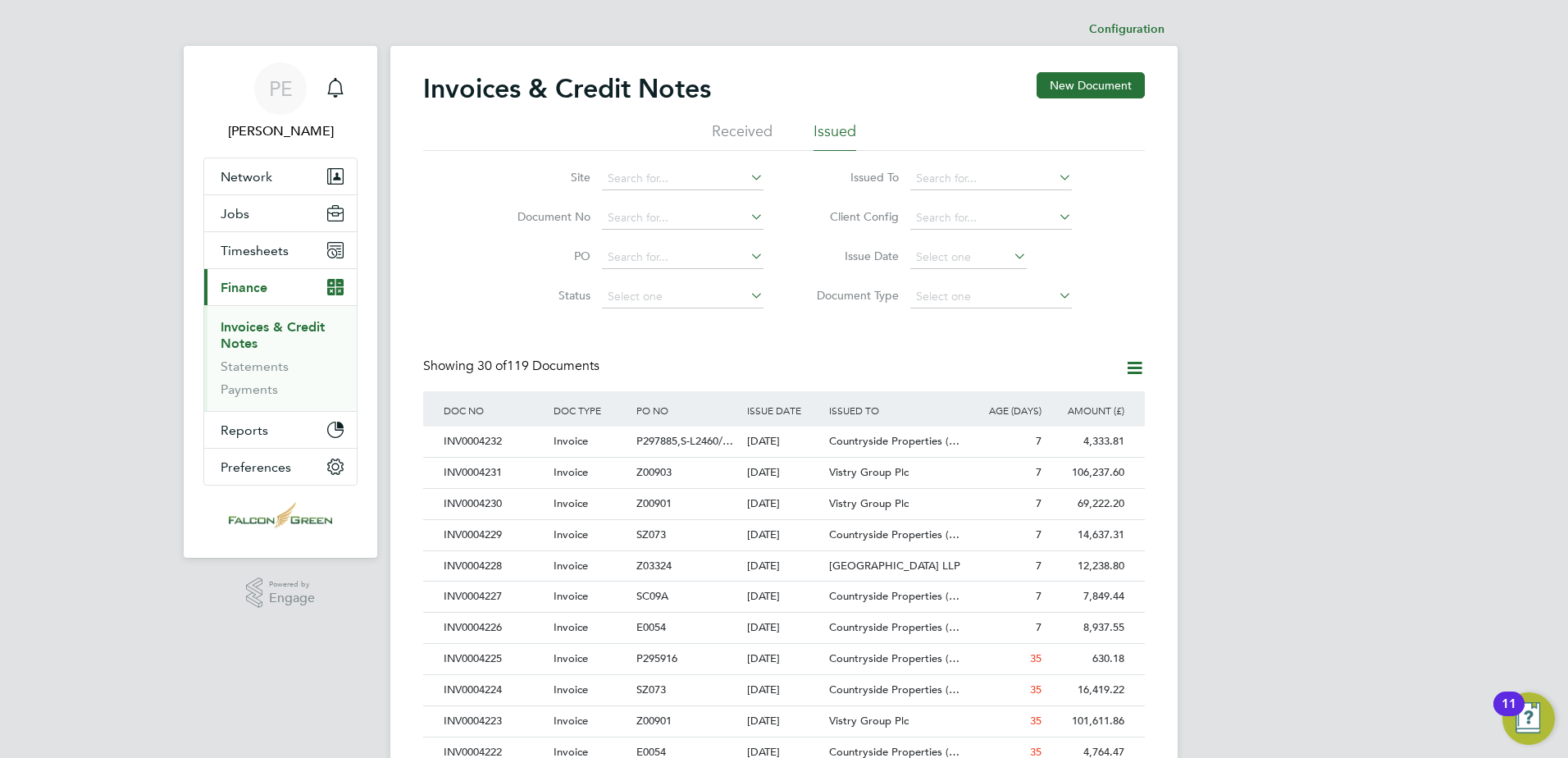
click at [274, 281] on button "Current page: Finance" at bounding box center [280, 287] width 153 height 36
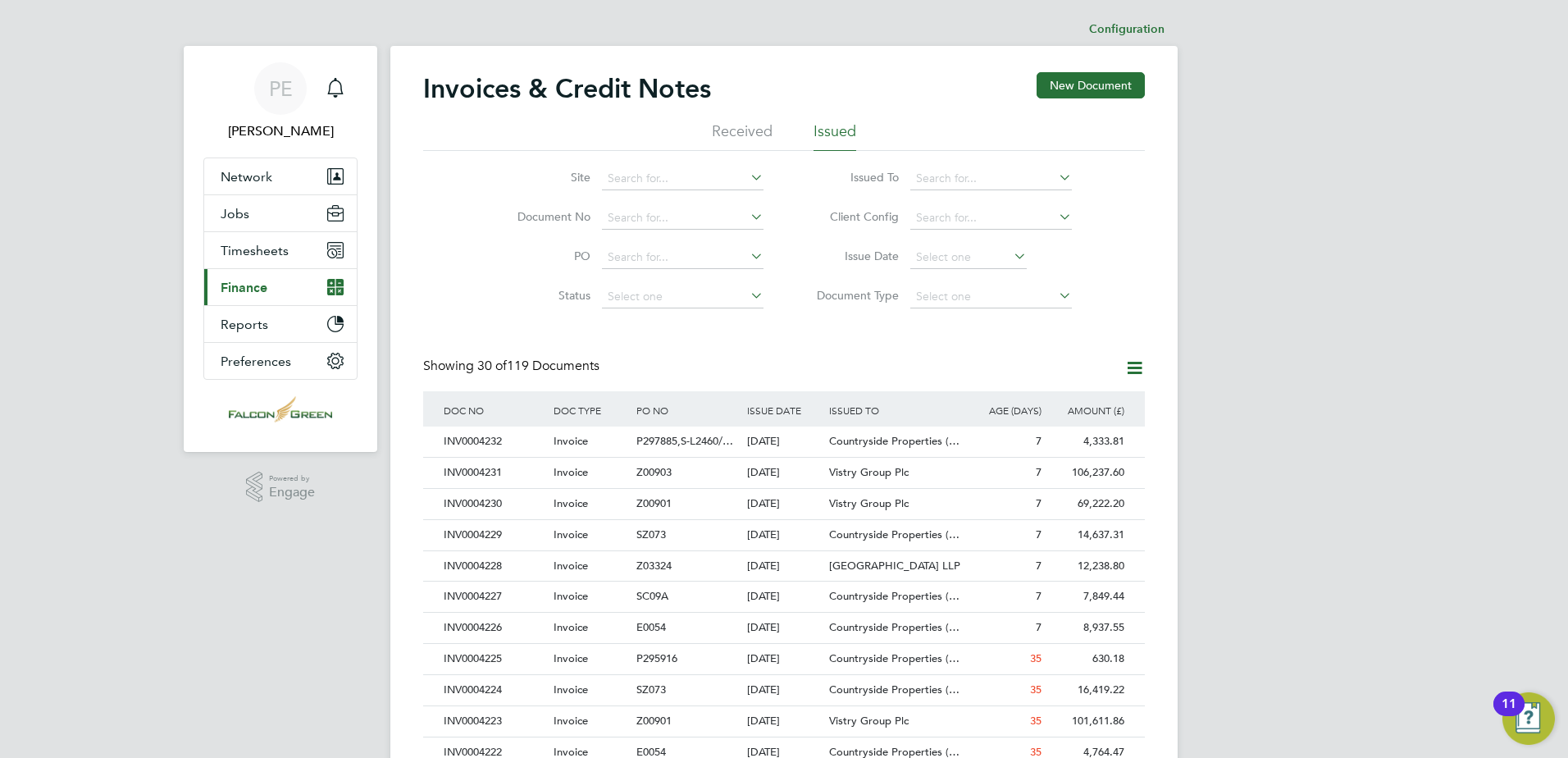
click at [273, 297] on button "Current page: Finance" at bounding box center [280, 287] width 153 height 36
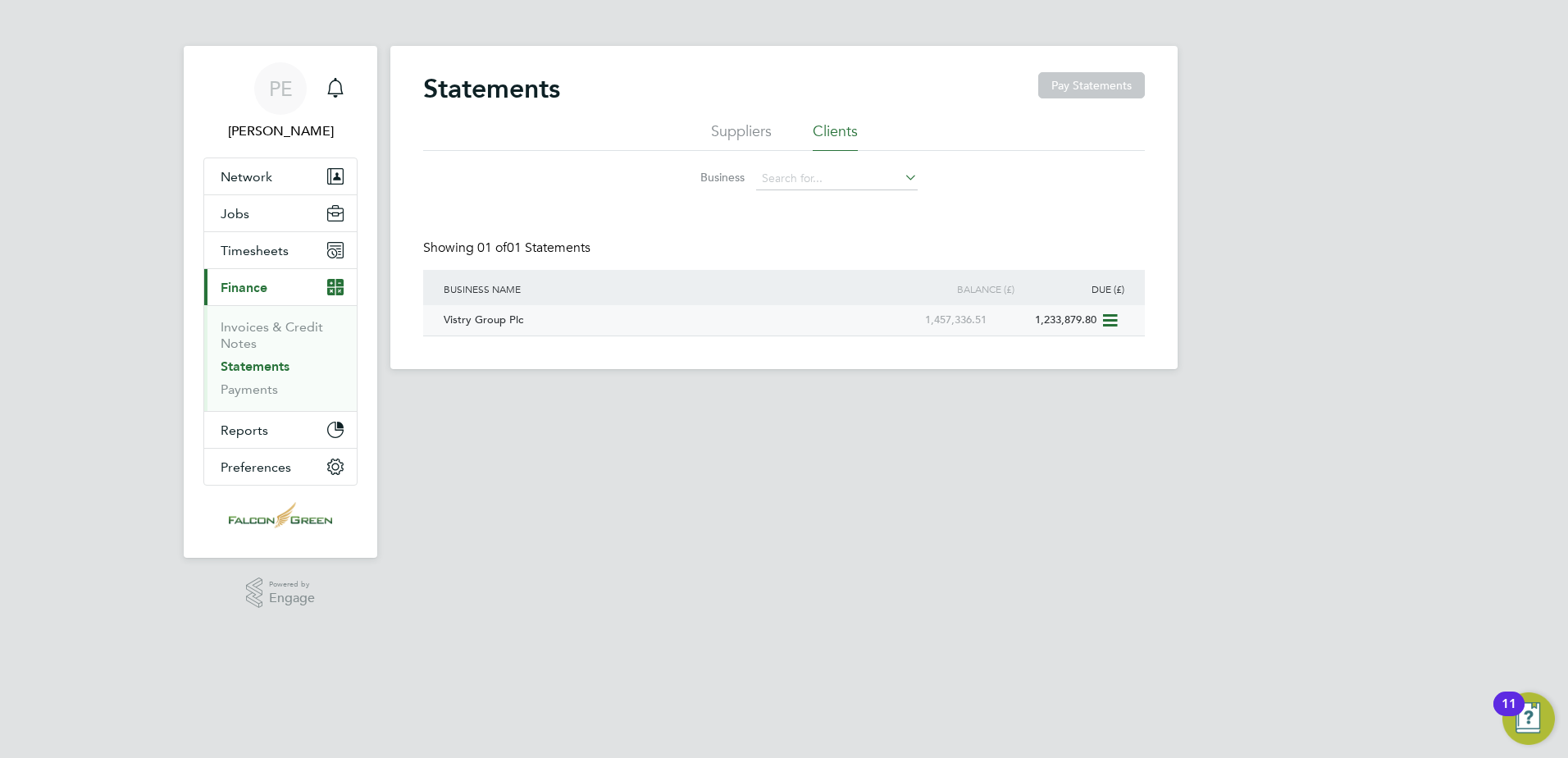
click at [535, 325] on div "Vistry Group Plc" at bounding box center [659, 319] width 441 height 30
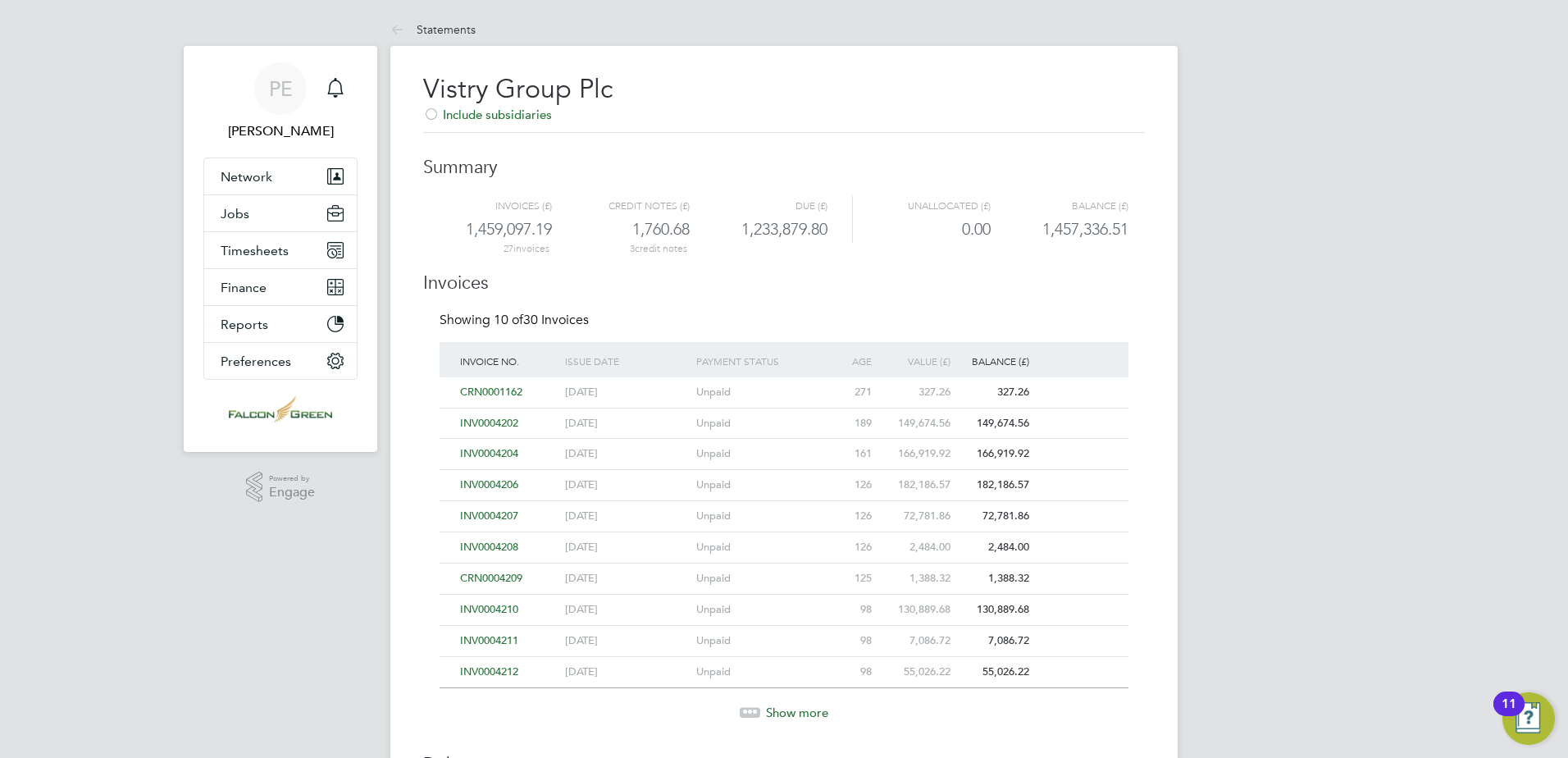
click at [491, 514] on span "INV0004207" at bounding box center [488, 515] width 58 height 14
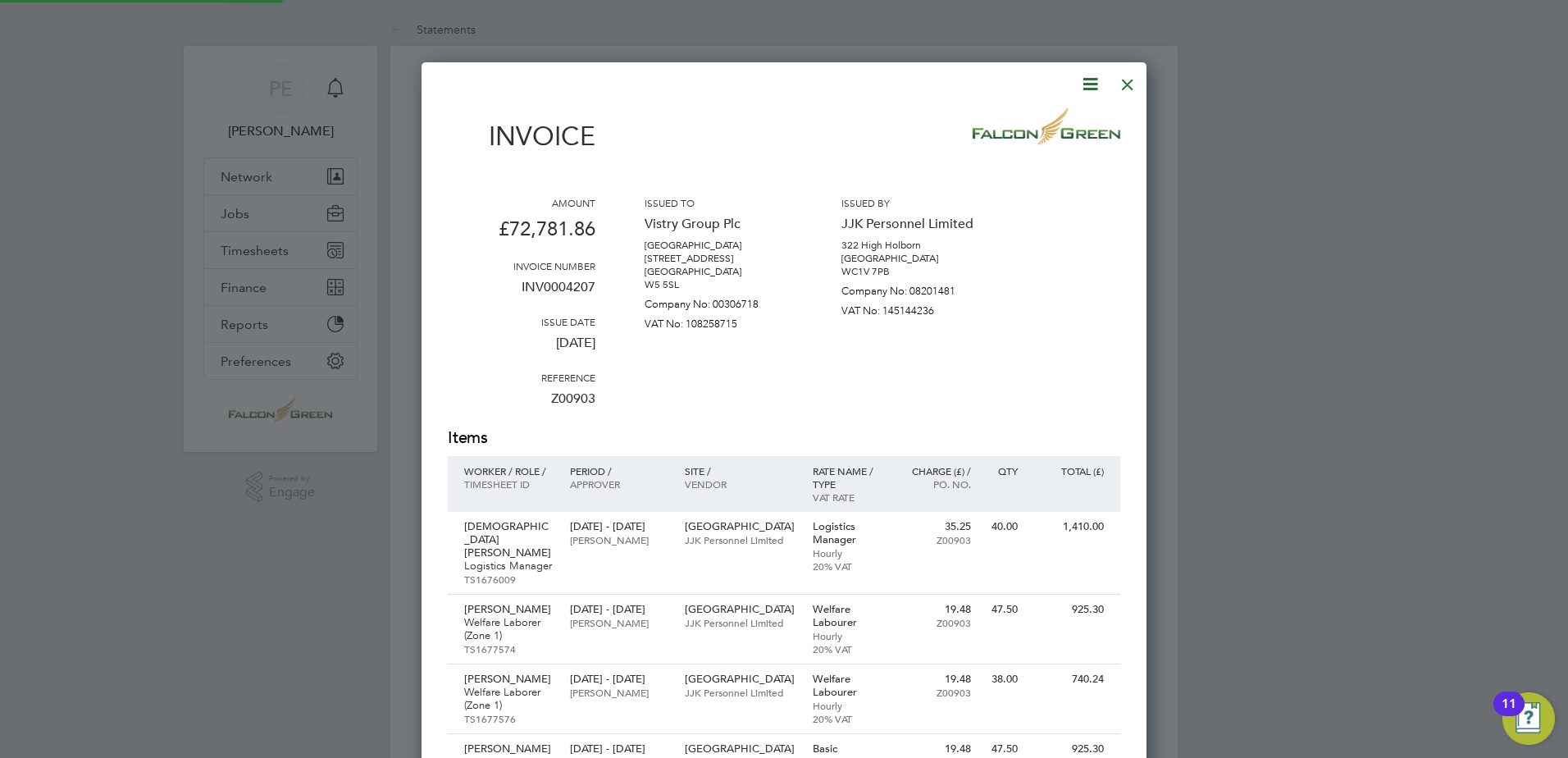
scroll to position [4469, 726]
click at [277, 653] on div at bounding box center [784, 379] width 1568 height 758
click at [1131, 84] on div at bounding box center [1127, 80] width 29 height 29
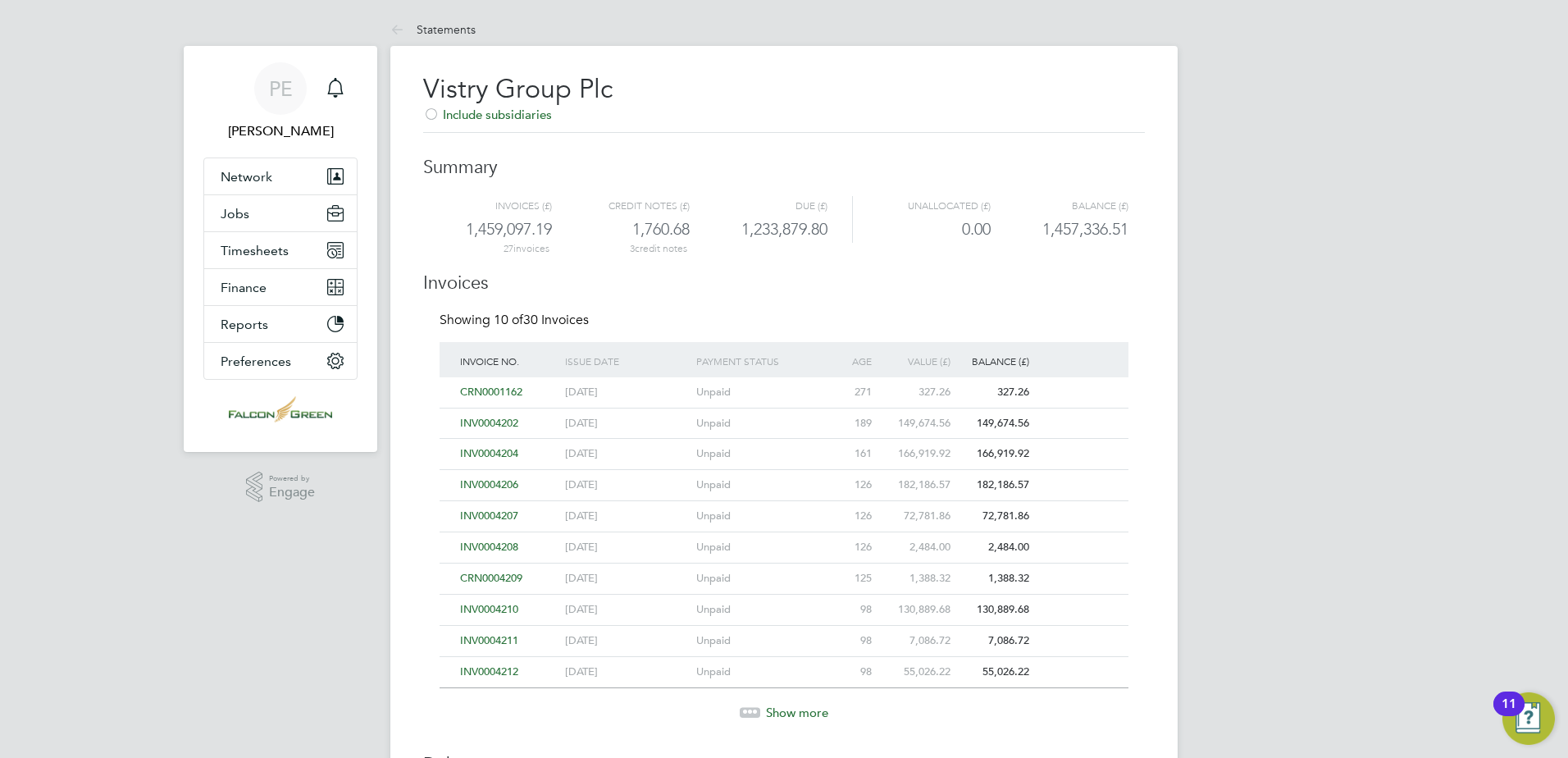
click at [496, 580] on span "CRN0004209" at bounding box center [491, 578] width 62 height 14
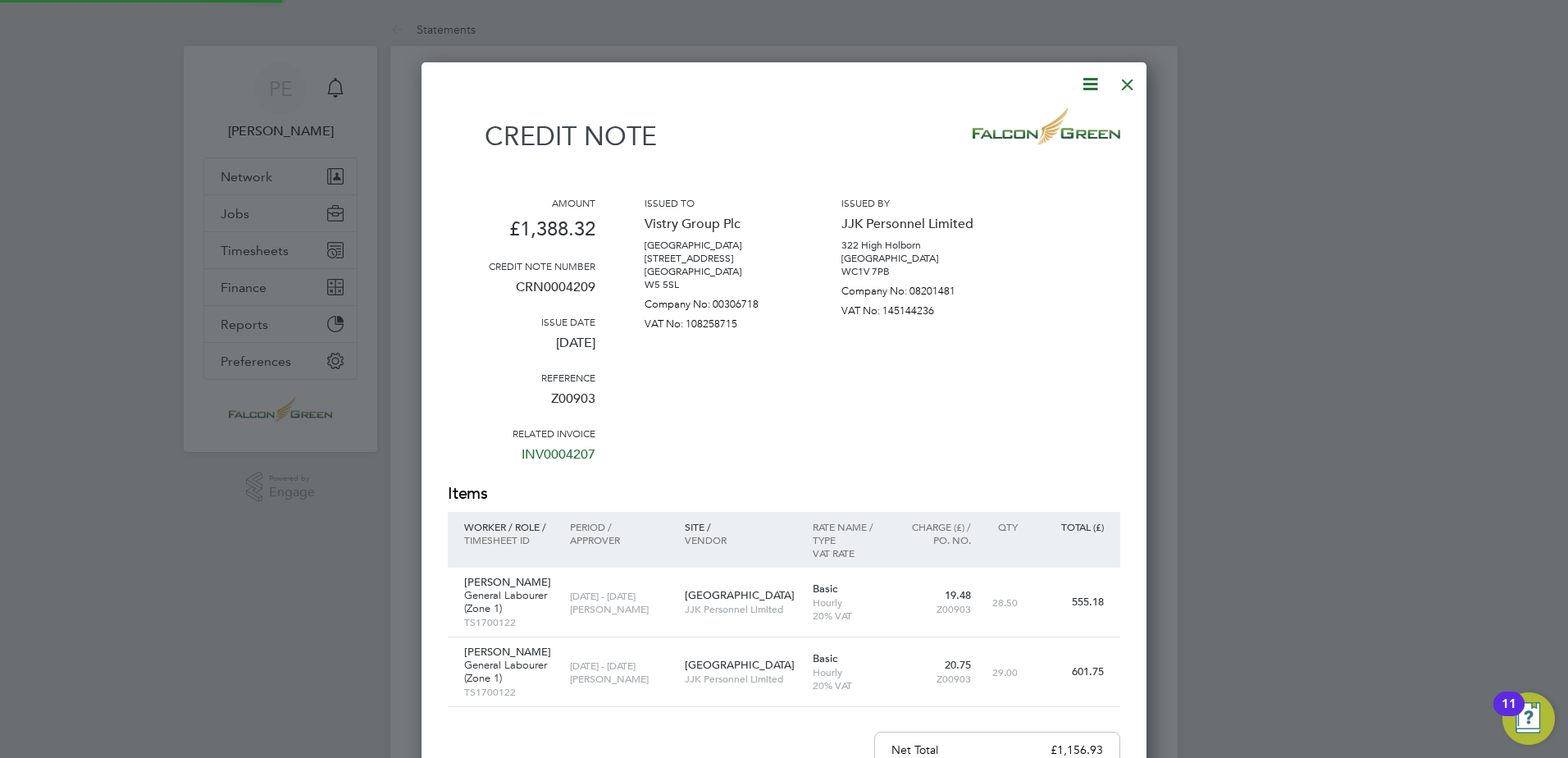
scroll to position [1012, 726]
click at [1125, 91] on div at bounding box center [1127, 80] width 29 height 29
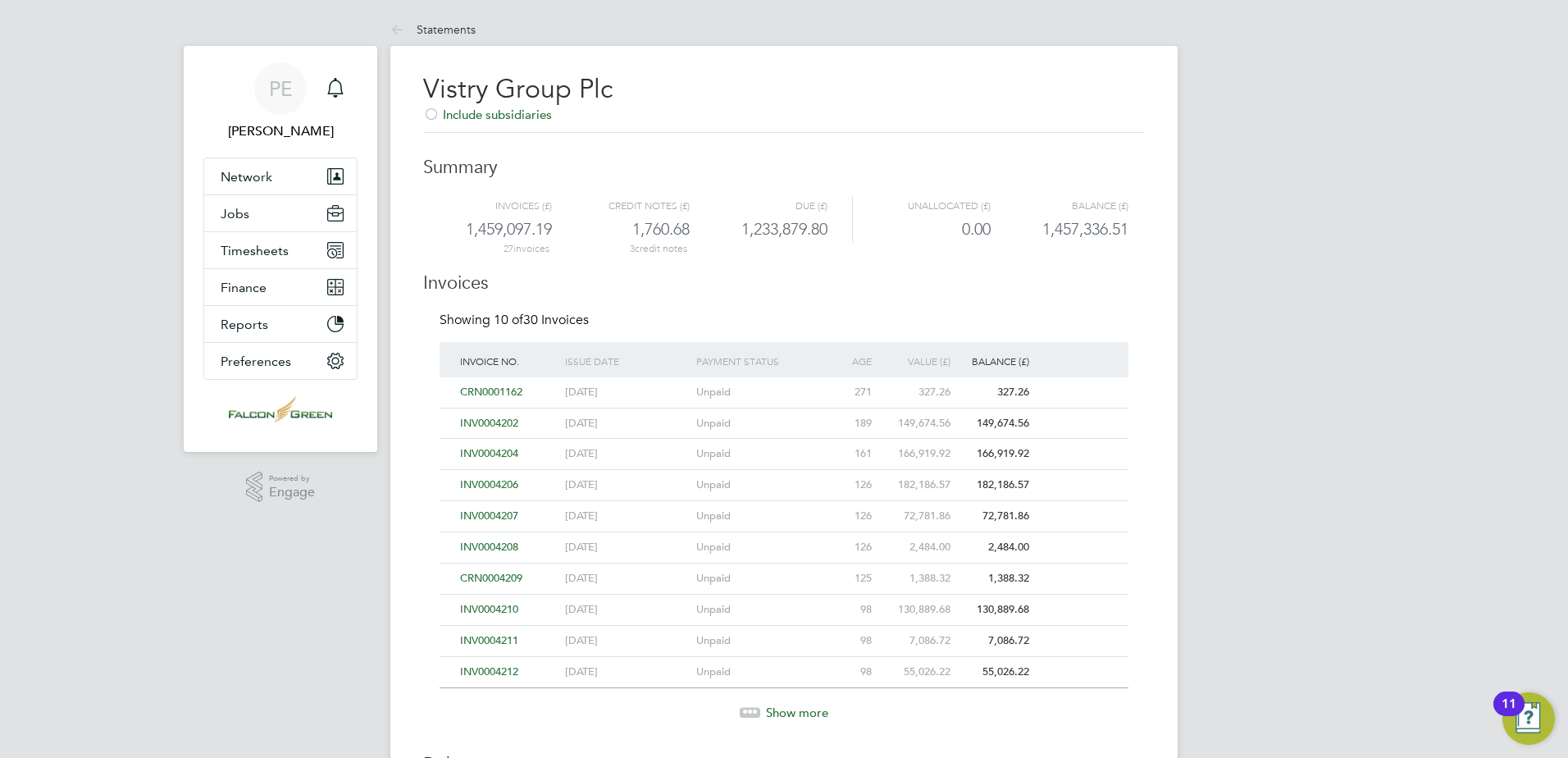
click at [500, 612] on span "INV0004210" at bounding box center [488, 609] width 58 height 14
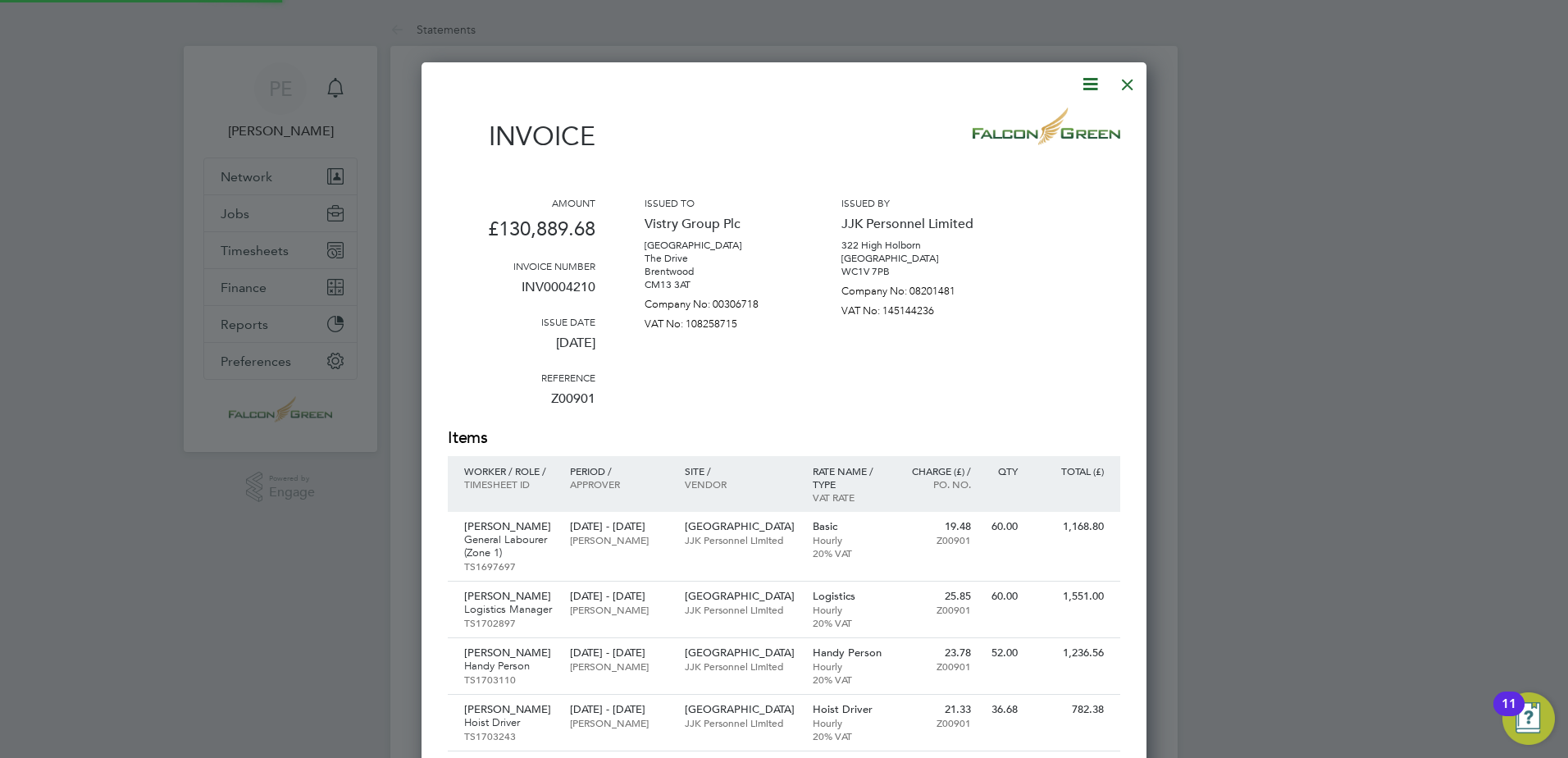
scroll to position [7501, 726]
click at [1127, 80] on div at bounding box center [1127, 80] width 29 height 29
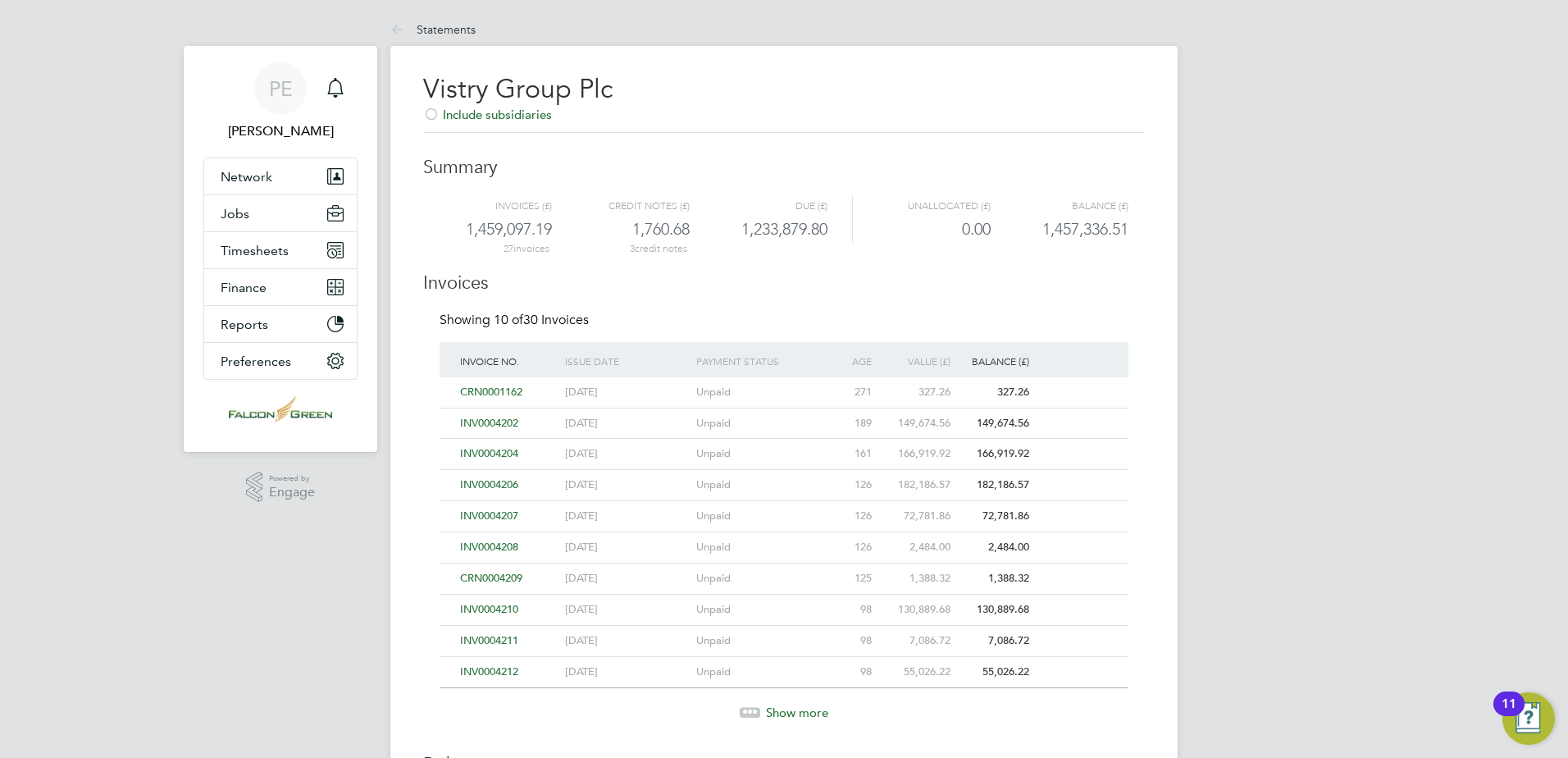
click at [482, 670] on span "INV0004212" at bounding box center [488, 672] width 58 height 14
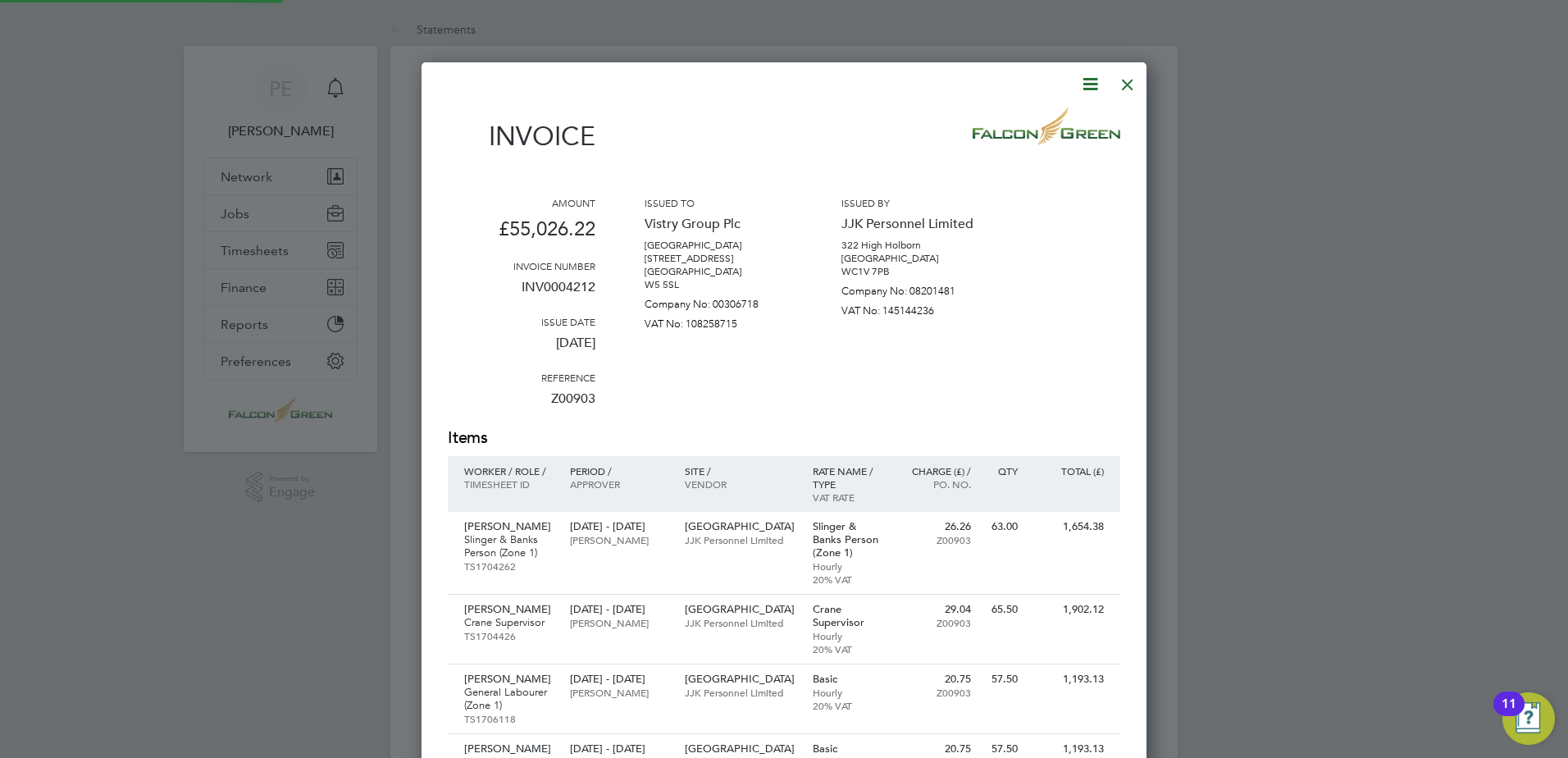
scroll to position [3275, 726]
drag, startPoint x: 1125, startPoint y: 88, endPoint x: 1057, endPoint y: 169, distance: 105.8
click at [1126, 87] on div at bounding box center [1127, 80] width 29 height 29
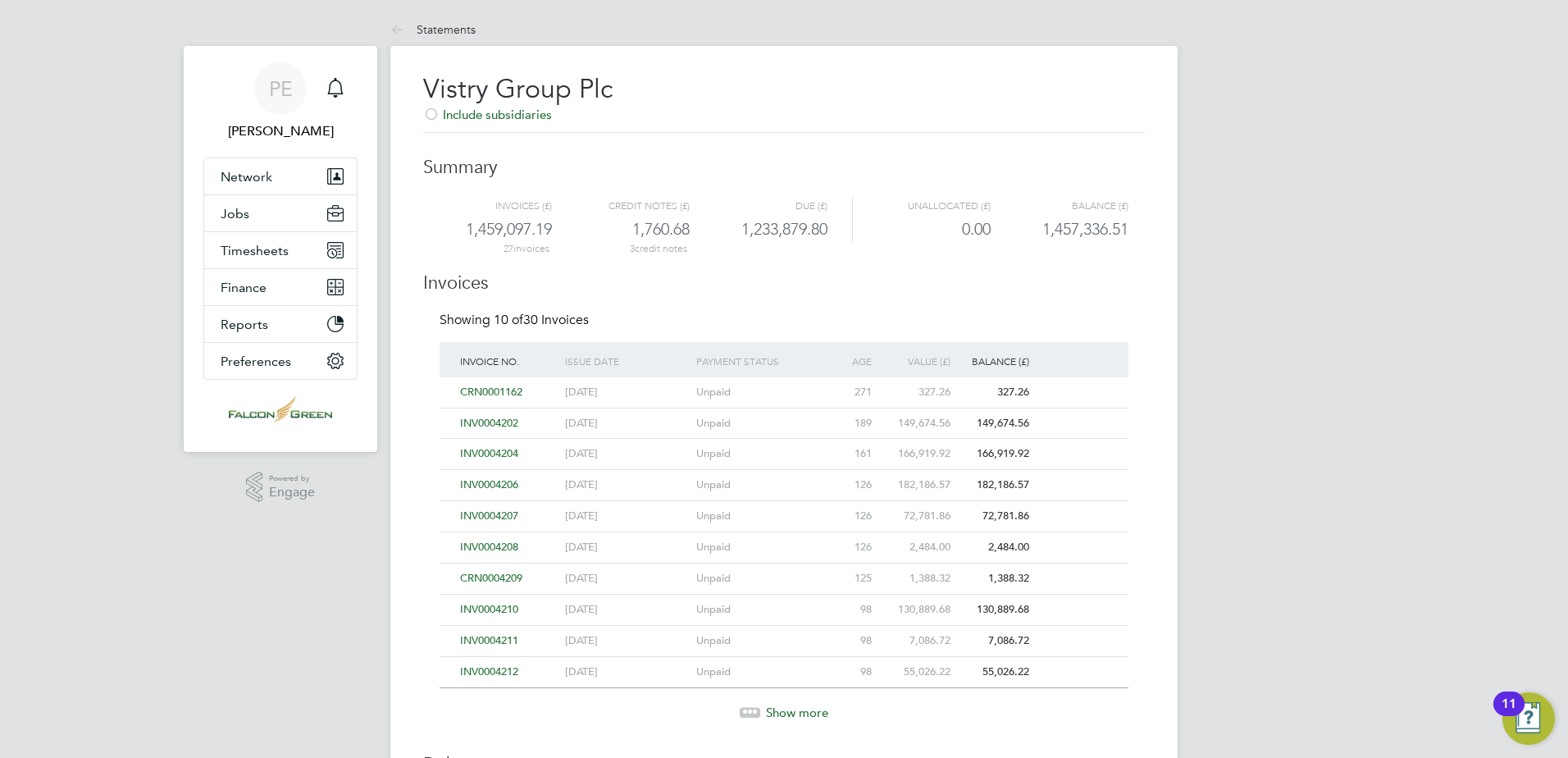
click at [491, 628] on div "INV0004211" at bounding box center [508, 641] width 105 height 30
click at [491, 635] on span "INV0004211" at bounding box center [488, 640] width 58 height 14
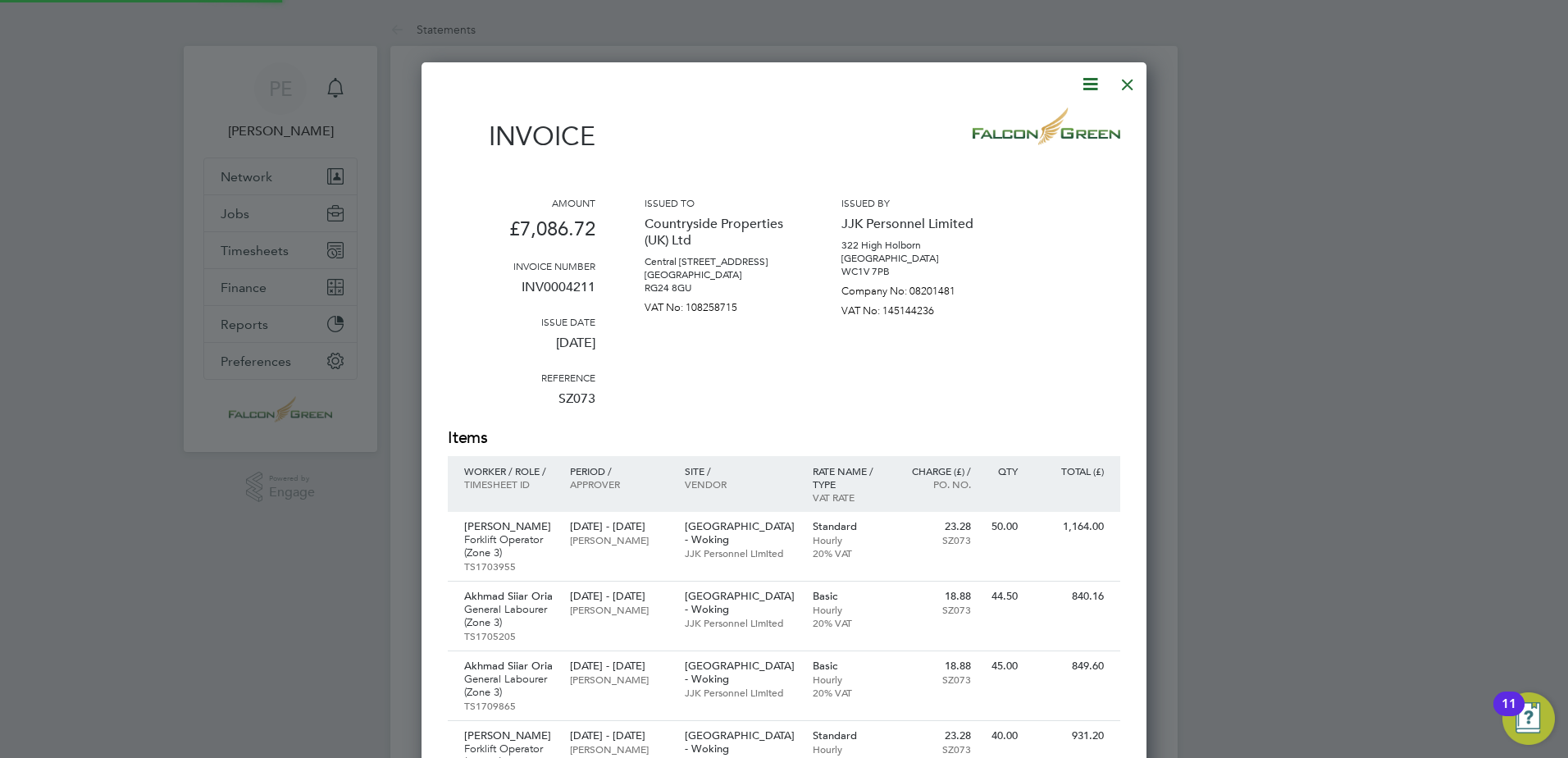
scroll to position [1349, 726]
click at [1132, 91] on div at bounding box center [1127, 80] width 29 height 29
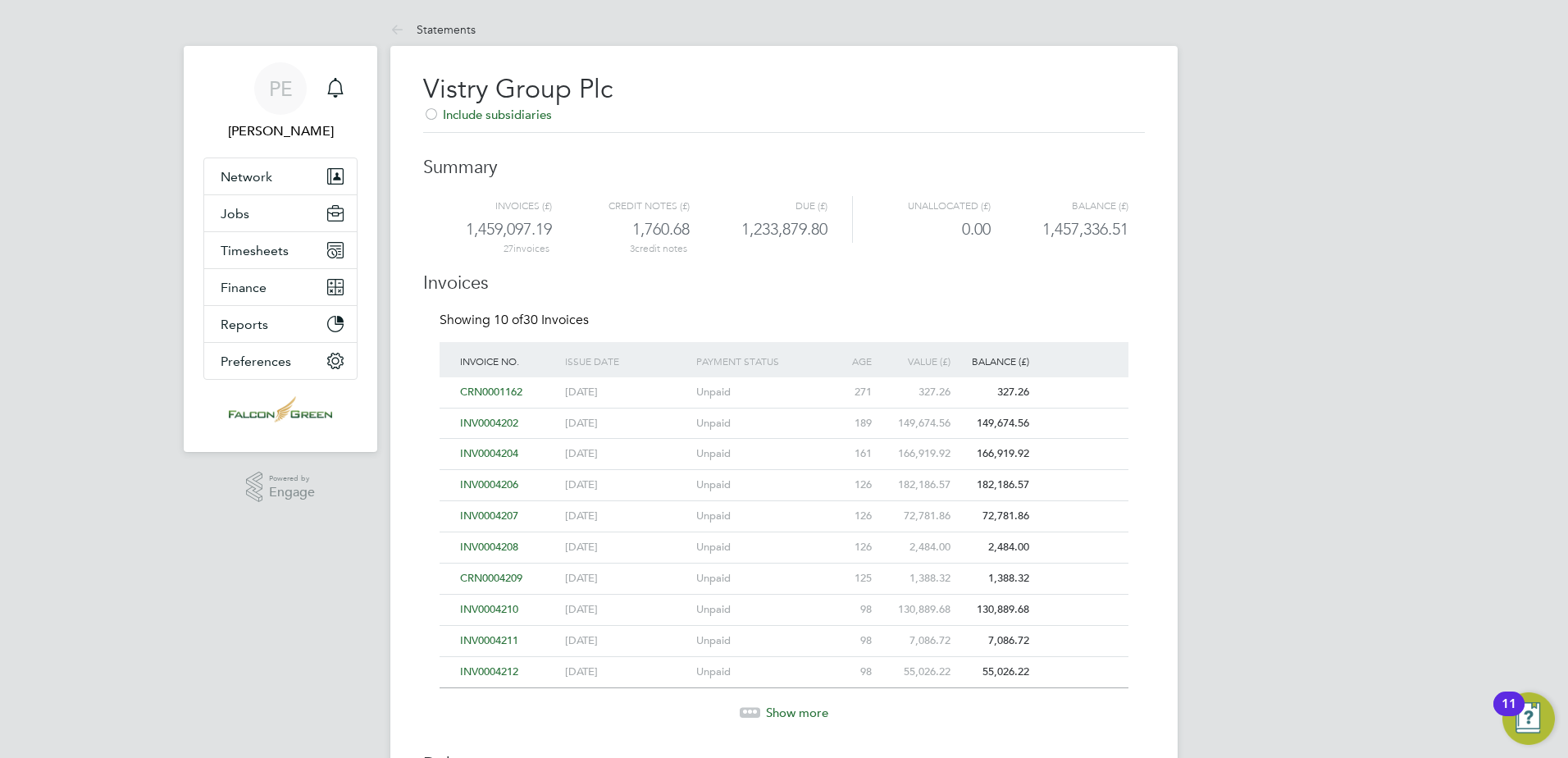
click at [501, 600] on div "INV0004210" at bounding box center [508, 610] width 105 height 30
click at [501, 602] on span "INV0004210" at bounding box center [488, 609] width 58 height 14
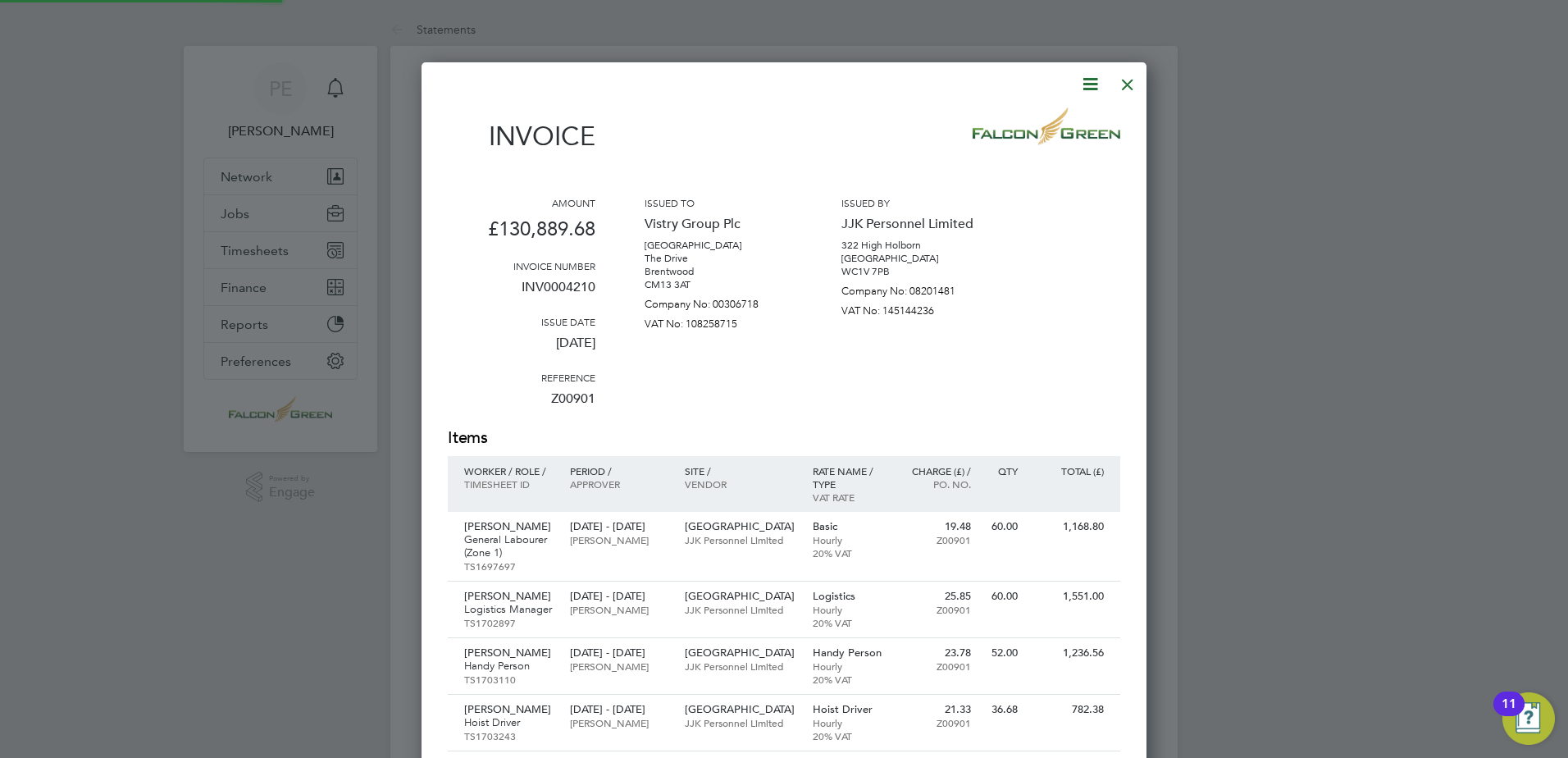
scroll to position [7501, 726]
click at [1124, 87] on div at bounding box center [1127, 80] width 29 height 29
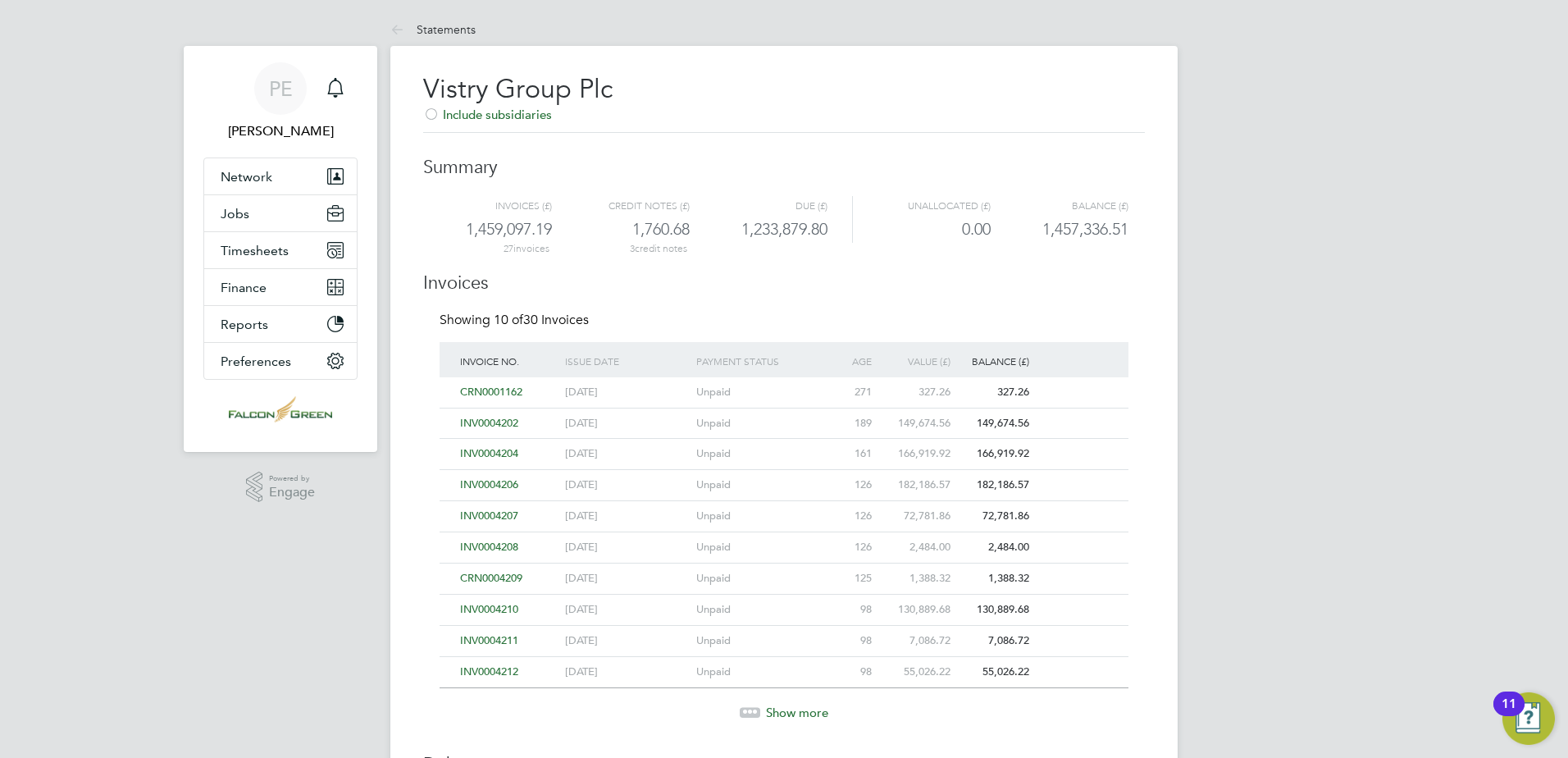
click at [503, 539] on div "INV0004208" at bounding box center [508, 547] width 105 height 30
click at [501, 545] on span "INV0004208" at bounding box center [488, 546] width 58 height 14
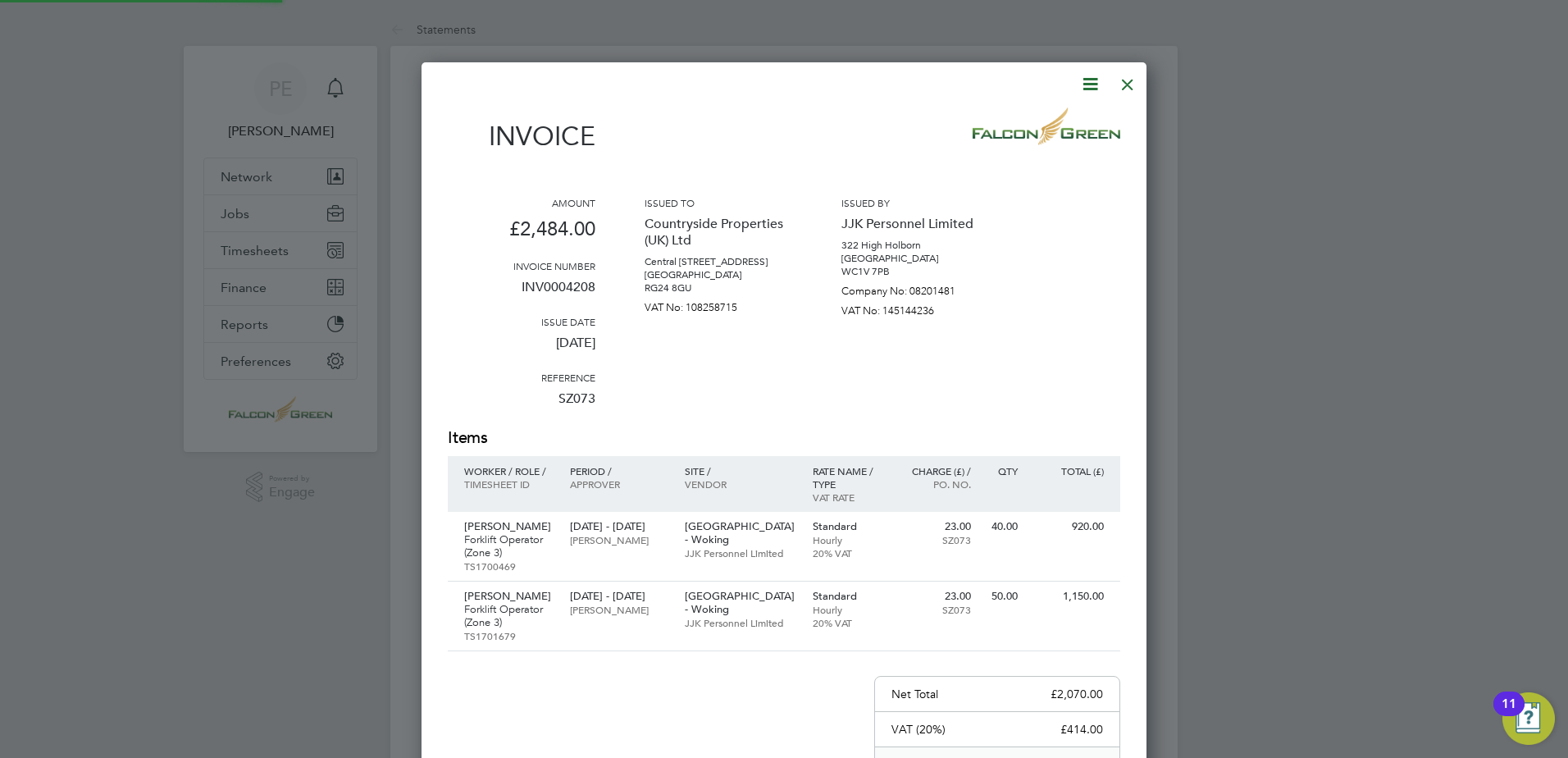
scroll to position [930, 726]
click at [1125, 72] on div at bounding box center [1127, 80] width 29 height 29
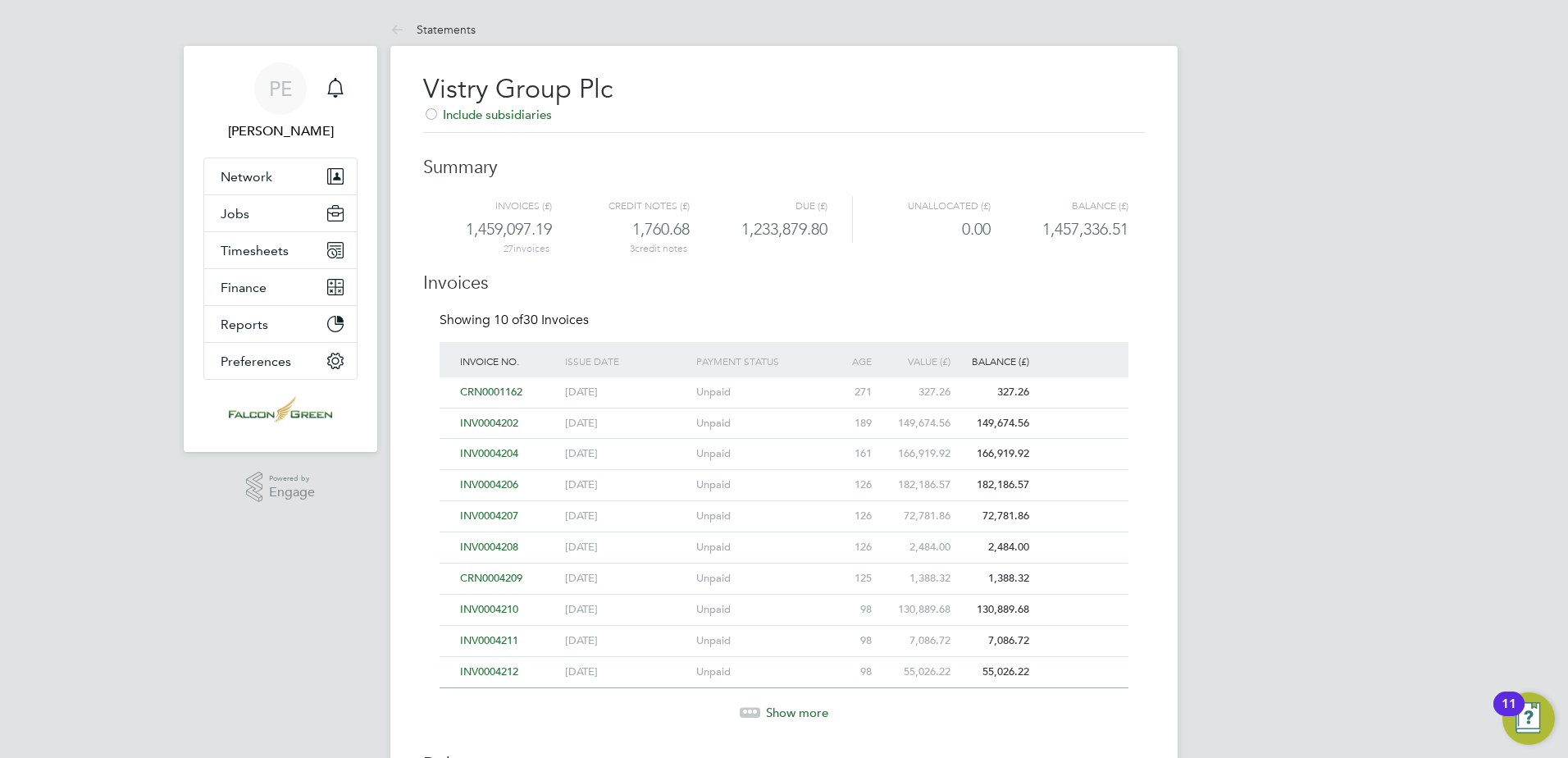
click at [487, 510] on span "INV0004207" at bounding box center [488, 515] width 58 height 14
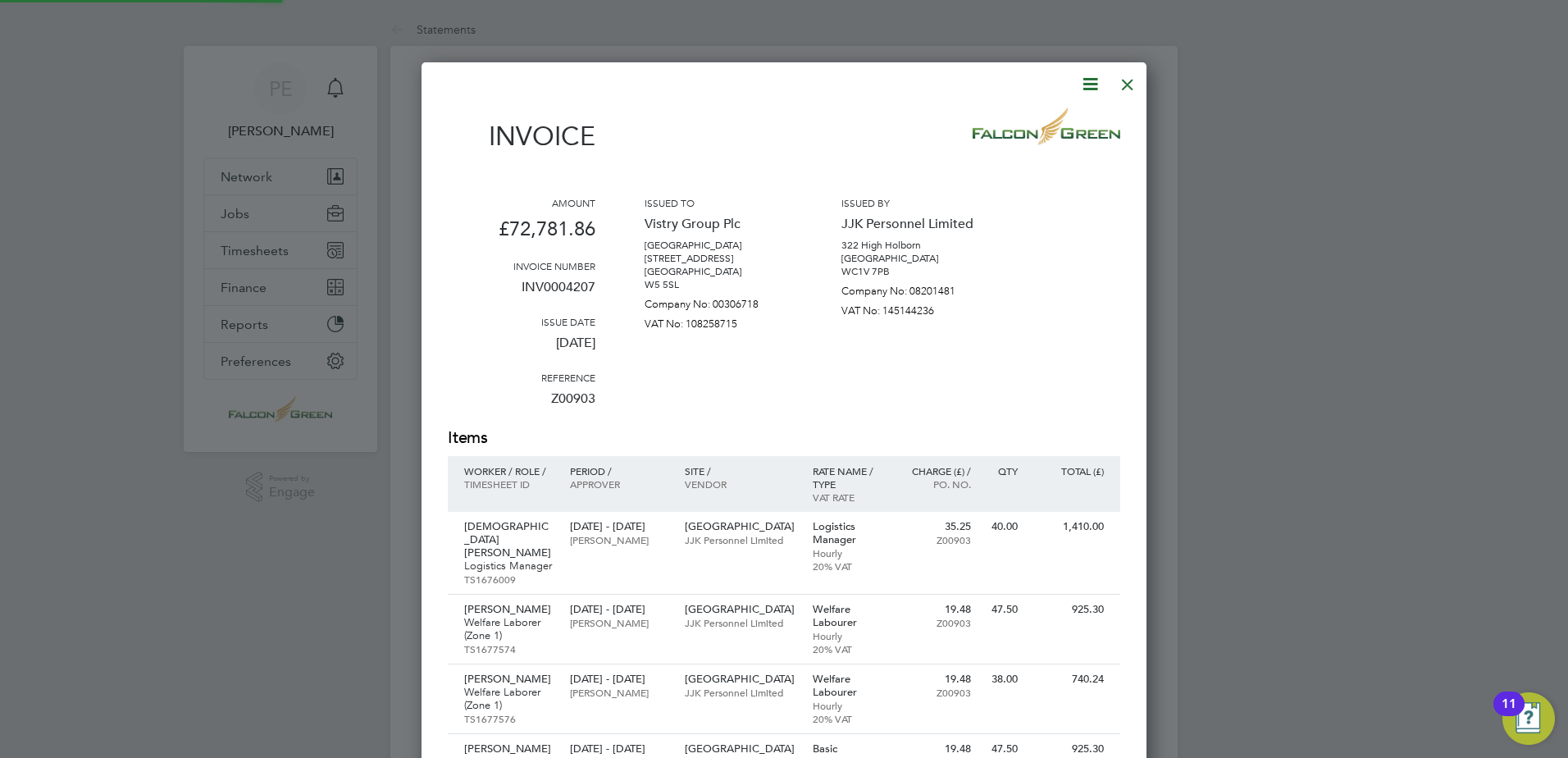
scroll to position [4469, 726]
click at [1125, 84] on div at bounding box center [1127, 80] width 29 height 29
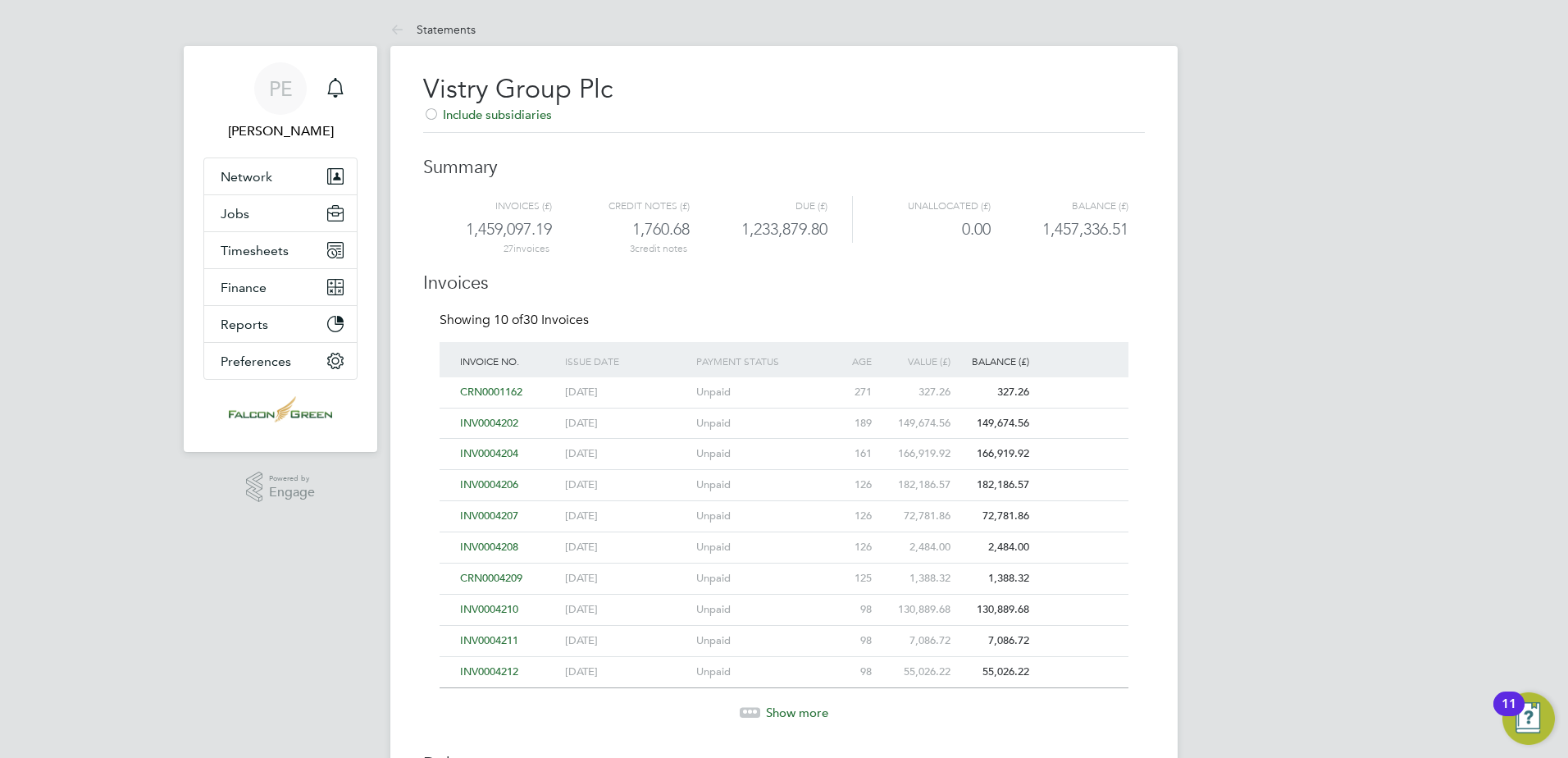
click at [491, 486] on span "INV0004206" at bounding box center [488, 484] width 58 height 14
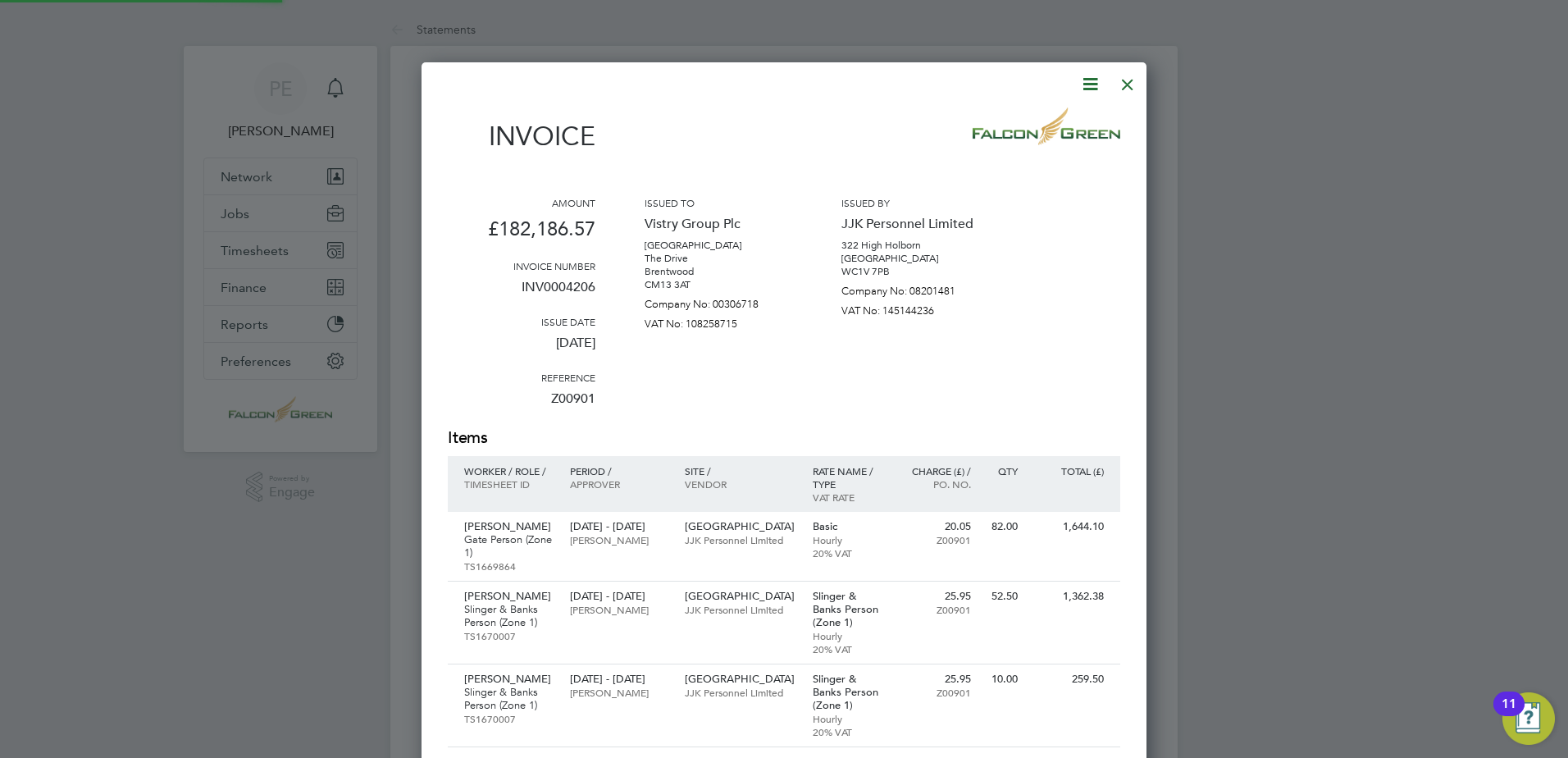
scroll to position [10139, 726]
click at [1131, 91] on div at bounding box center [1127, 80] width 29 height 29
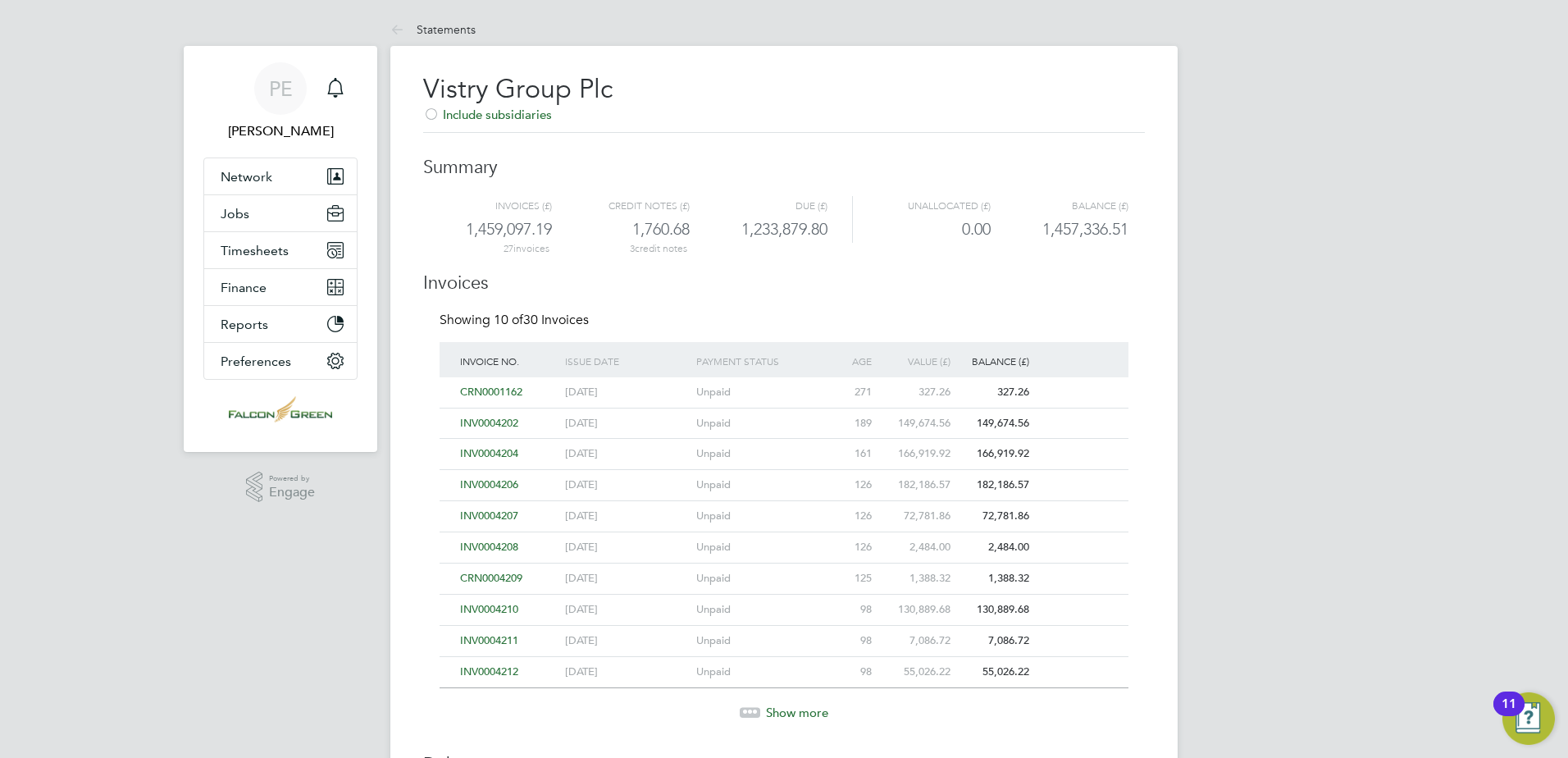
click at [501, 446] on span "INV0004204" at bounding box center [488, 453] width 58 height 14
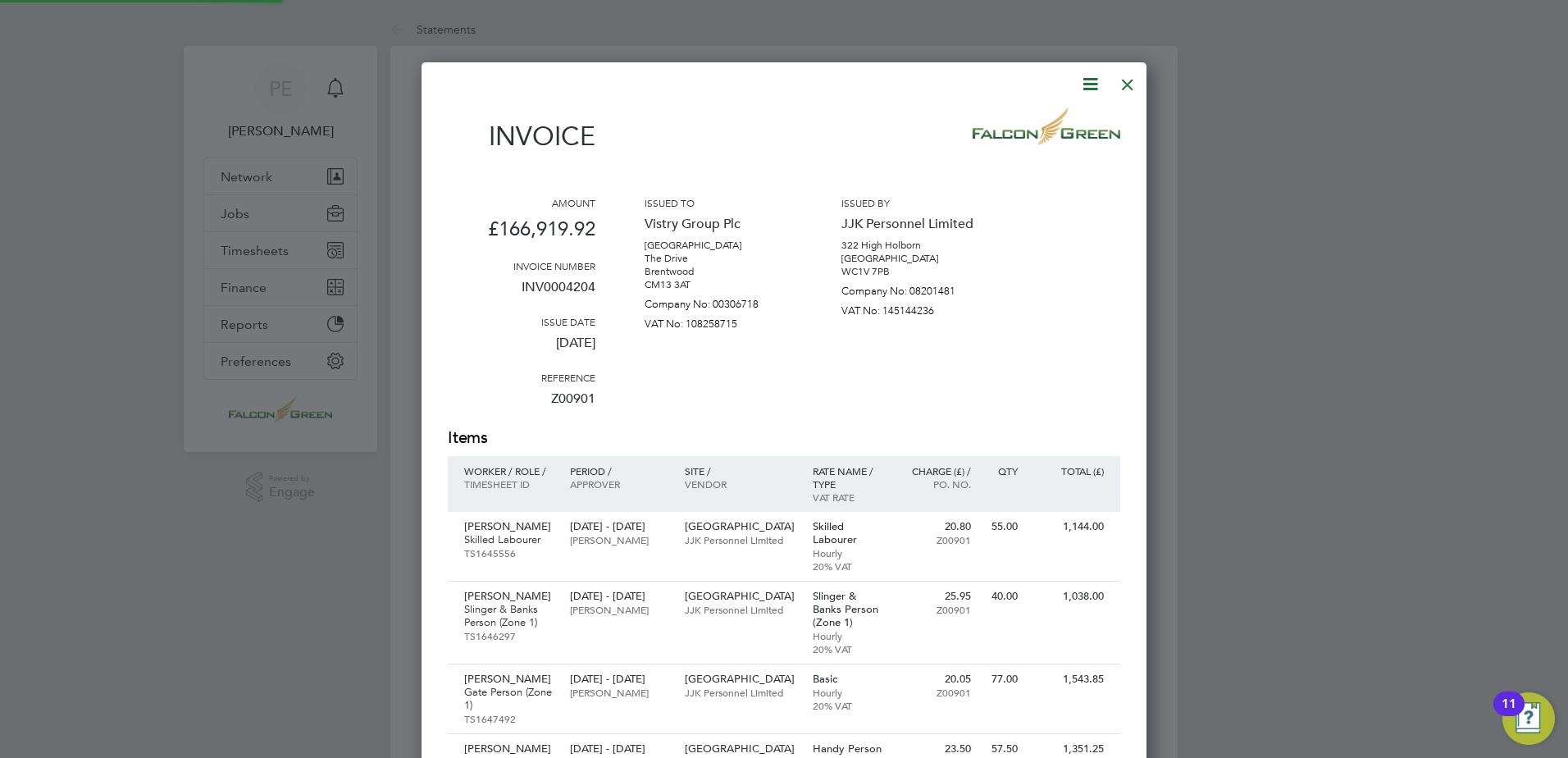
scroll to position [9681, 726]
drag, startPoint x: 1130, startPoint y: 89, endPoint x: 1076, endPoint y: 123, distance: 63.8
click at [1130, 88] on div at bounding box center [1127, 80] width 29 height 29
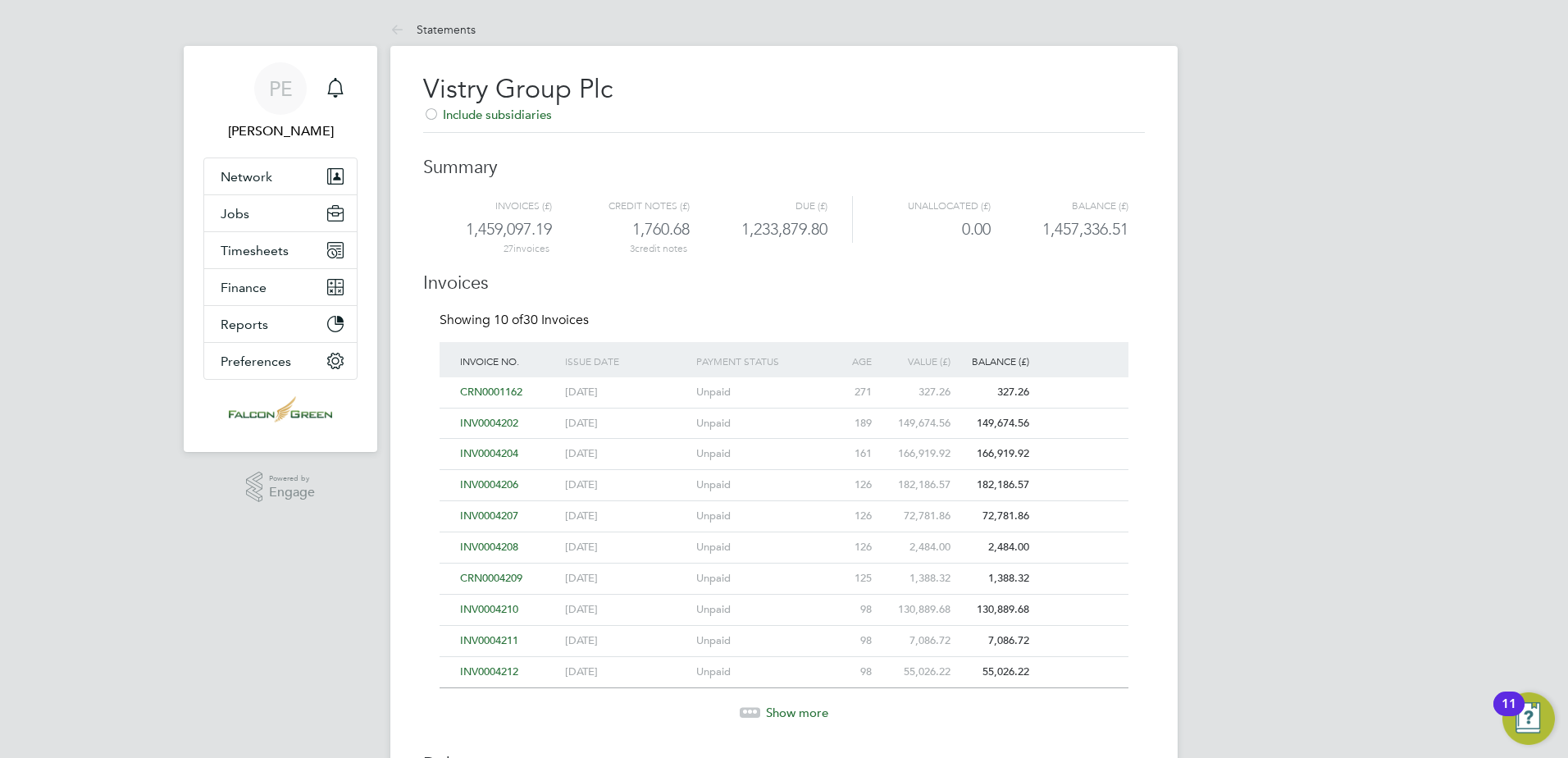
click at [502, 422] on span "INV0004202" at bounding box center [488, 423] width 58 height 14
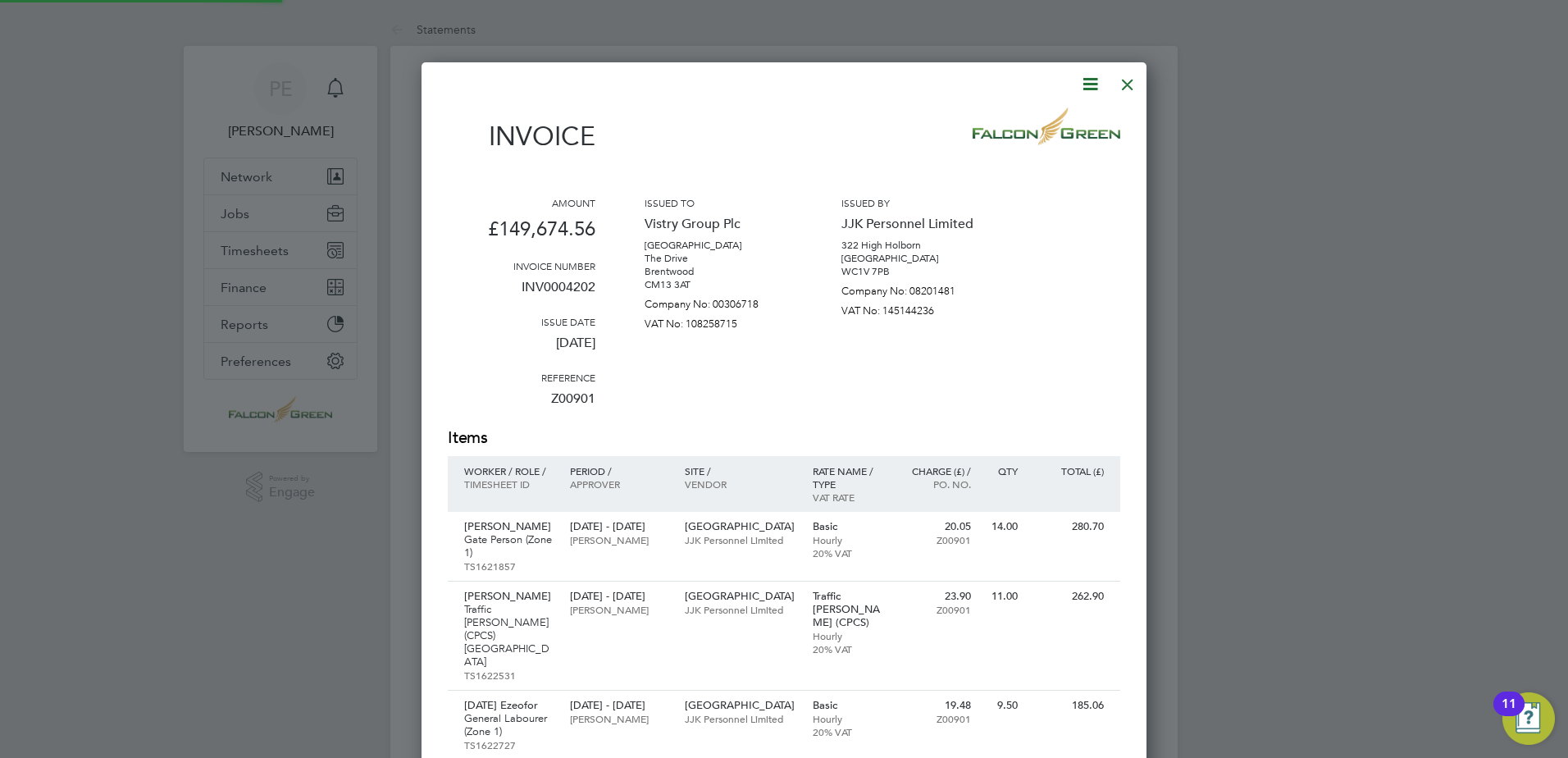
scroll to position [10488, 726]
click at [1127, 91] on div at bounding box center [1127, 80] width 29 height 29
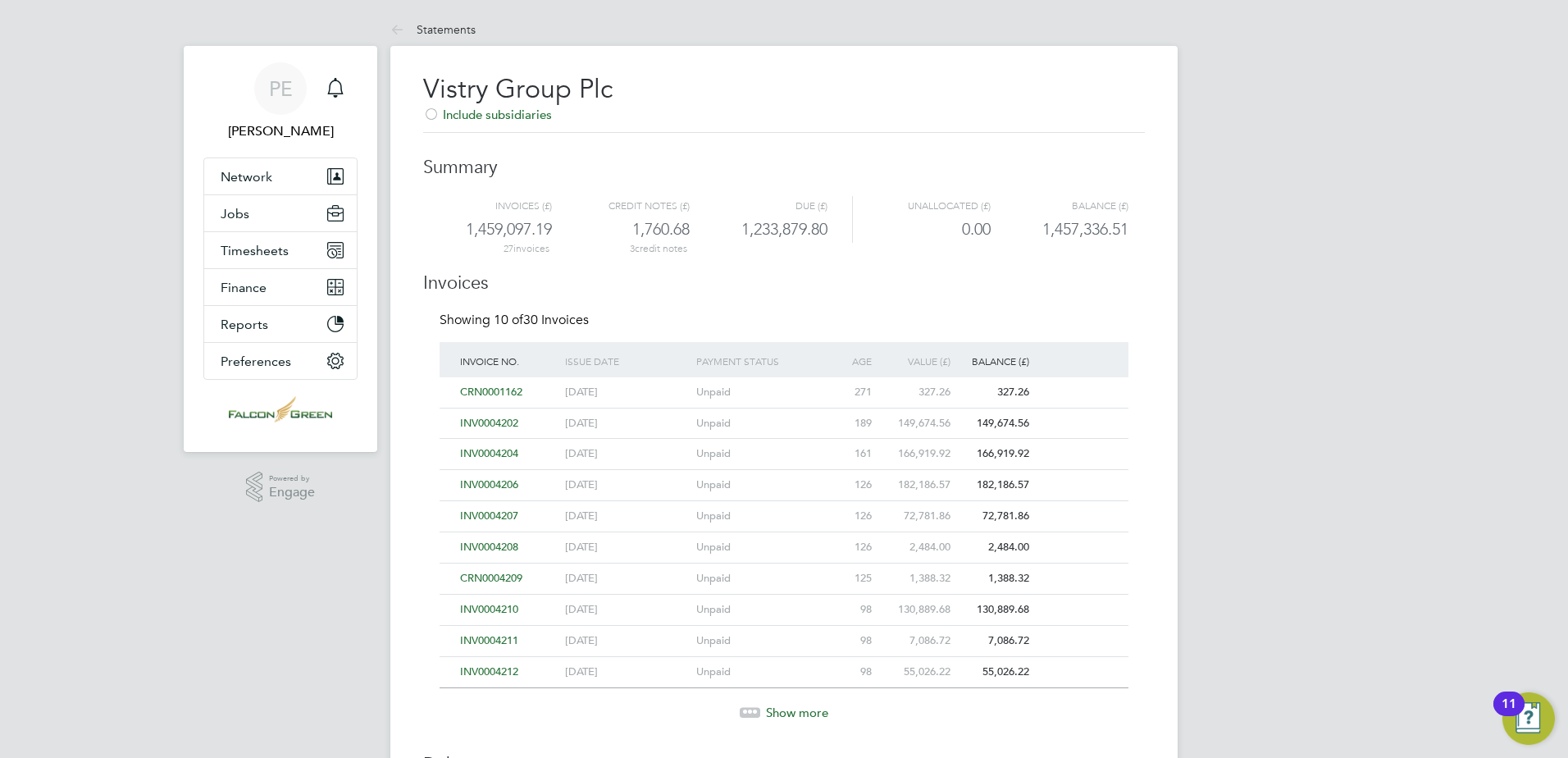
click at [758, 703] on icon at bounding box center [750, 712] width 21 height 21
click at [495, 704] on span "INV0004213" at bounding box center [488, 703] width 58 height 14
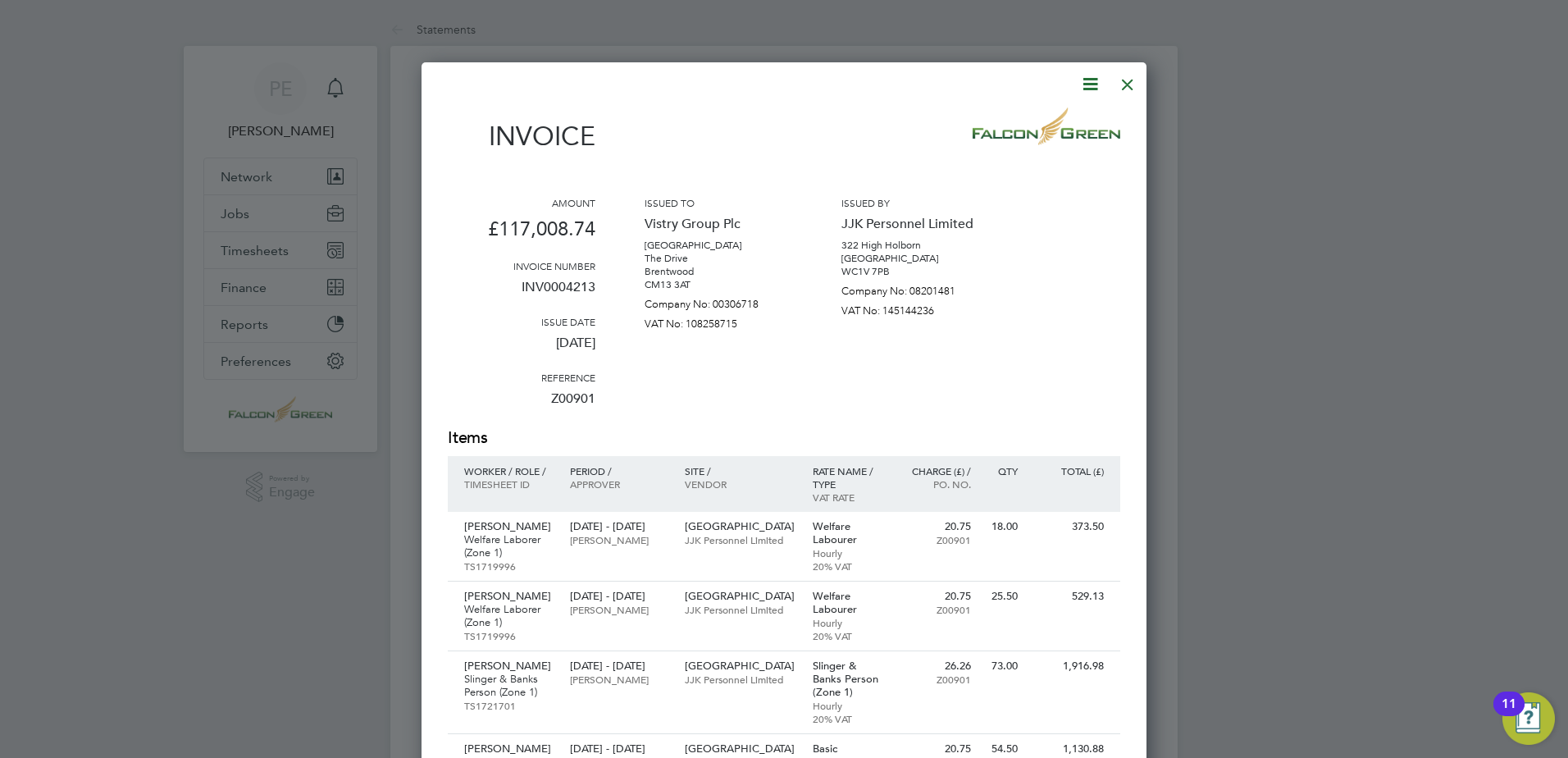
scroll to position [6639, 726]
click at [1136, 83] on div at bounding box center [1127, 80] width 29 height 29
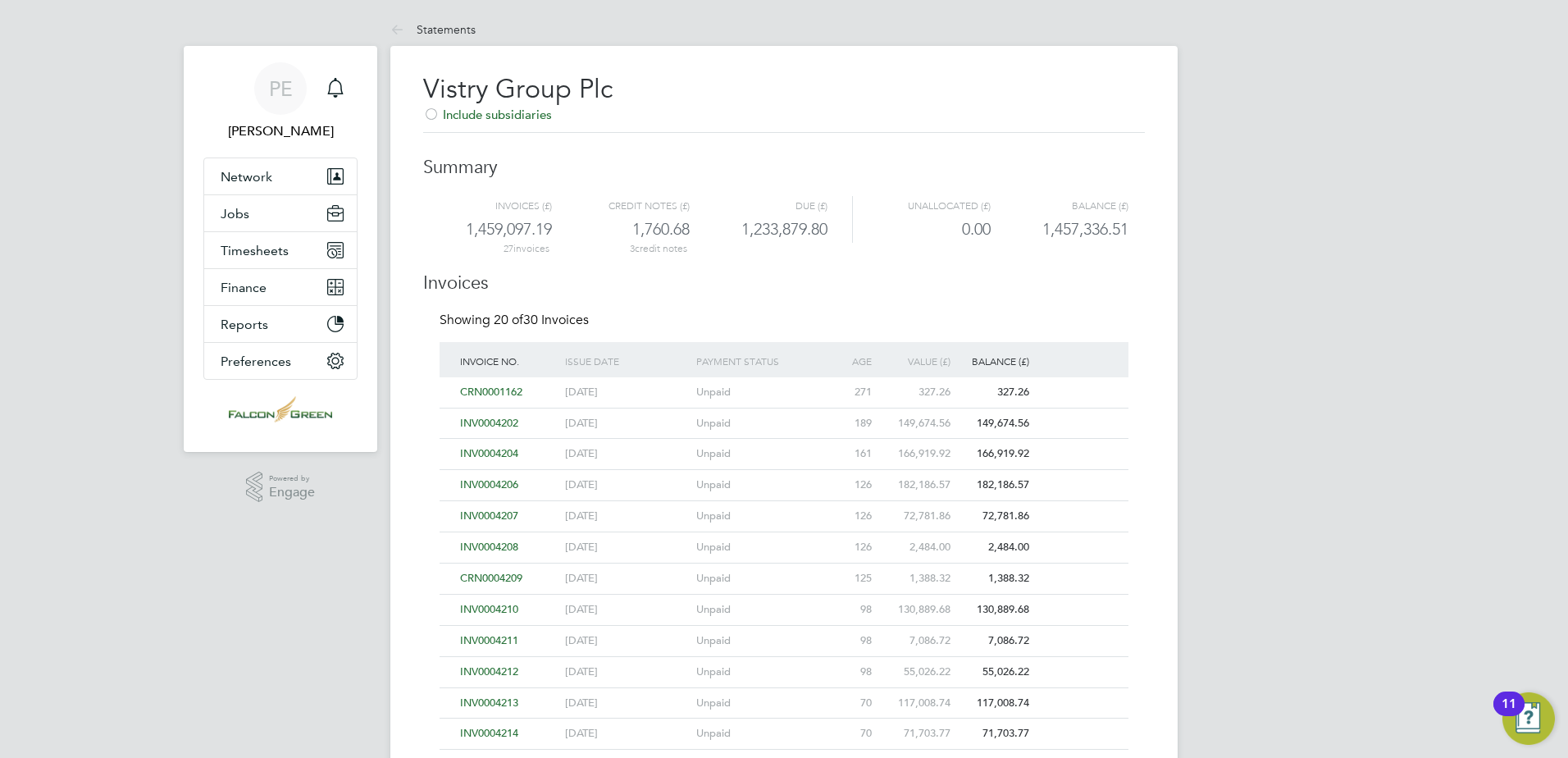
click at [504, 731] on span "INV0004214" at bounding box center [488, 733] width 58 height 14
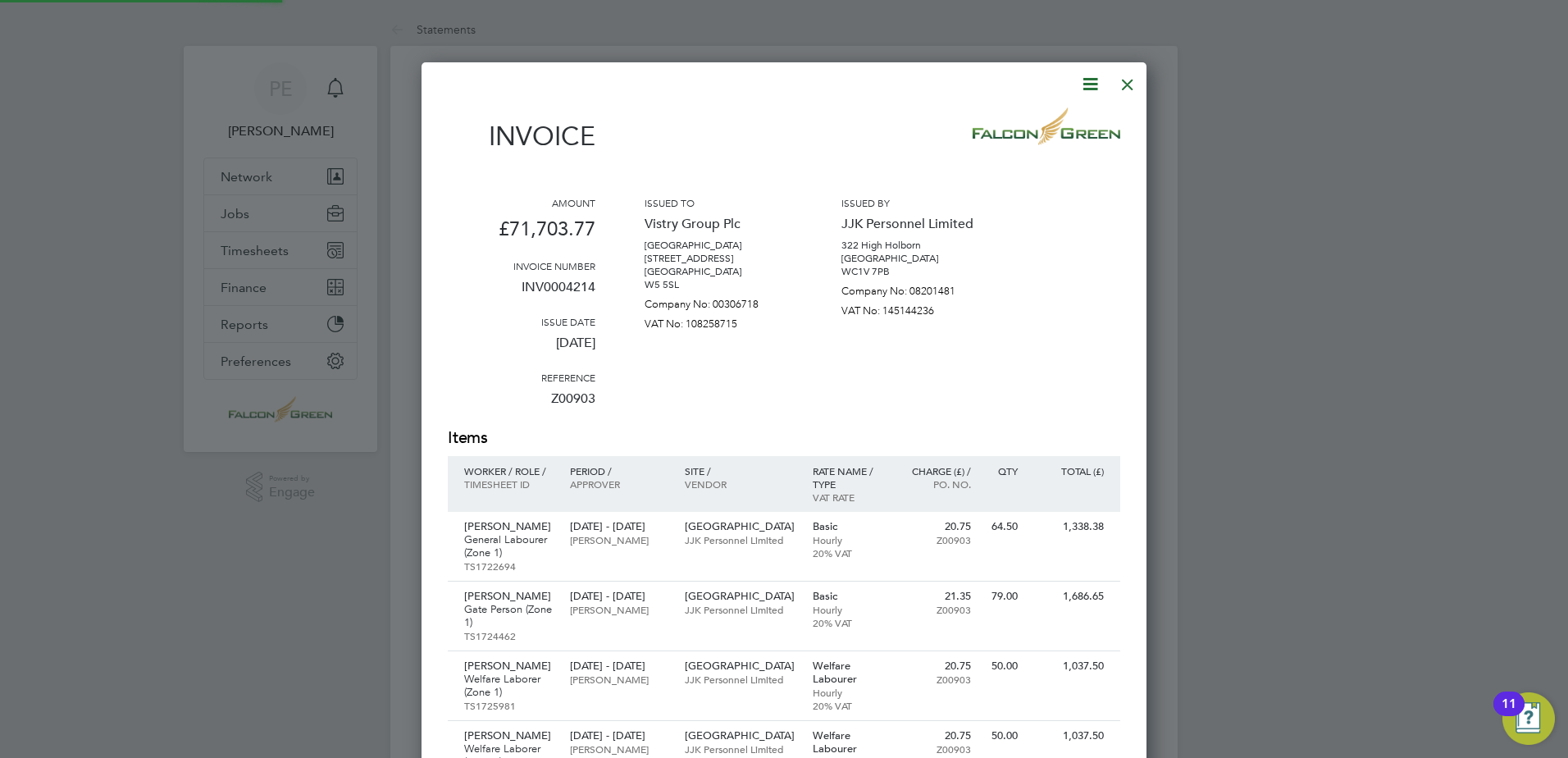
scroll to position [4068, 726]
drag, startPoint x: 1136, startPoint y: 83, endPoint x: 1117, endPoint y: 112, distance: 34.7
click at [1134, 83] on div at bounding box center [1127, 80] width 29 height 29
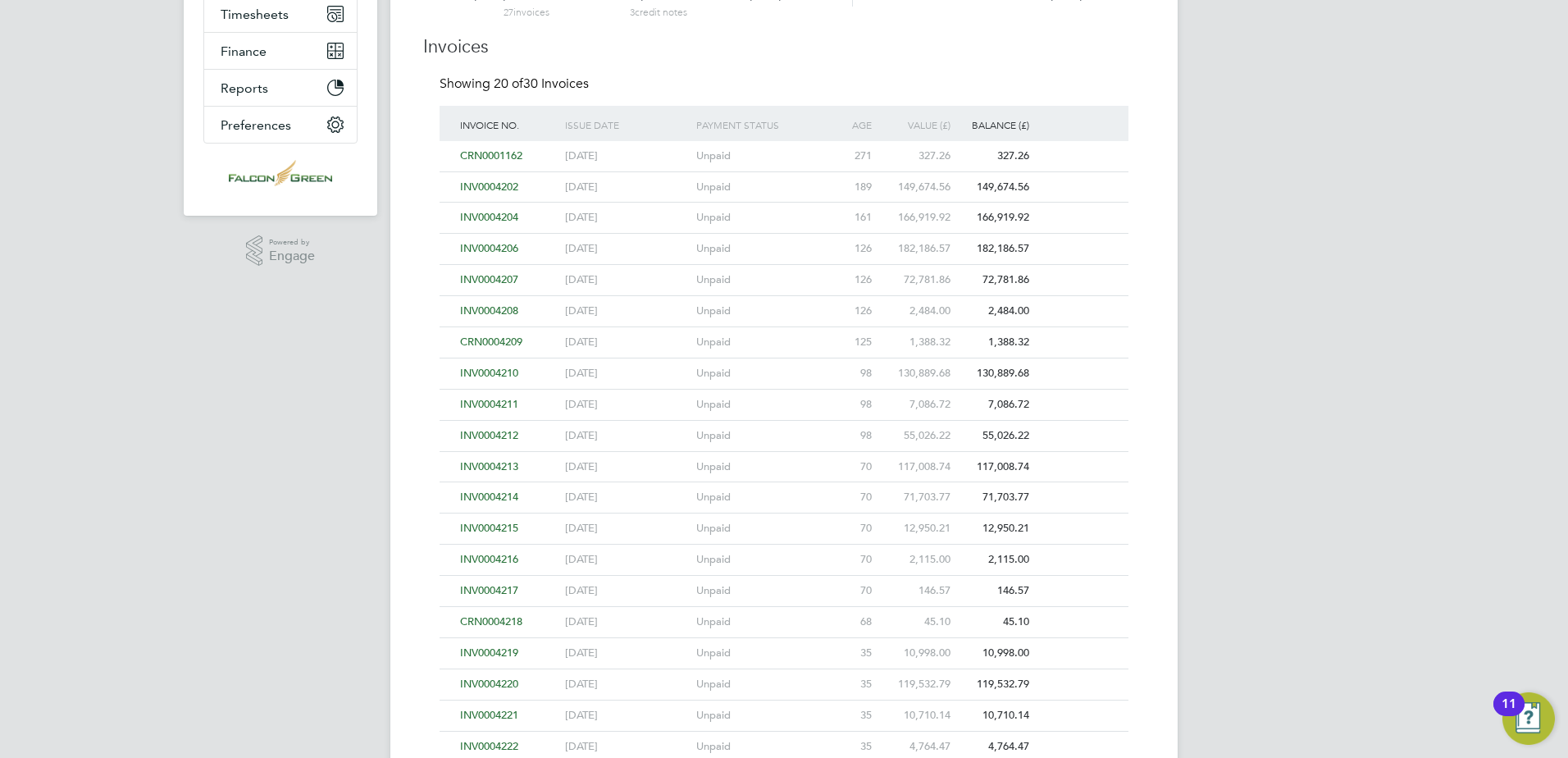
scroll to position [246, 0]
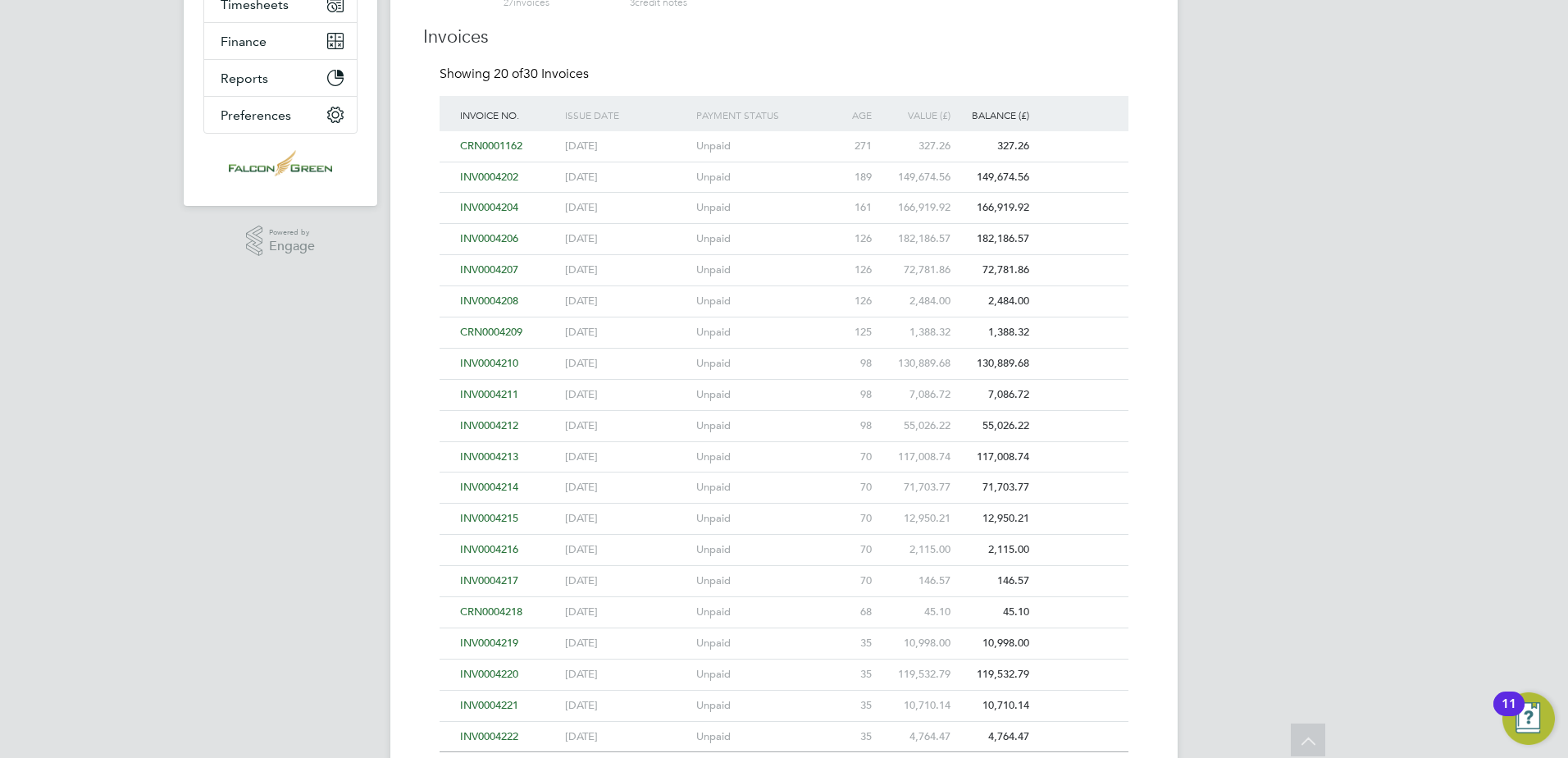
click at [512, 517] on span "INV0004215" at bounding box center [488, 518] width 58 height 14
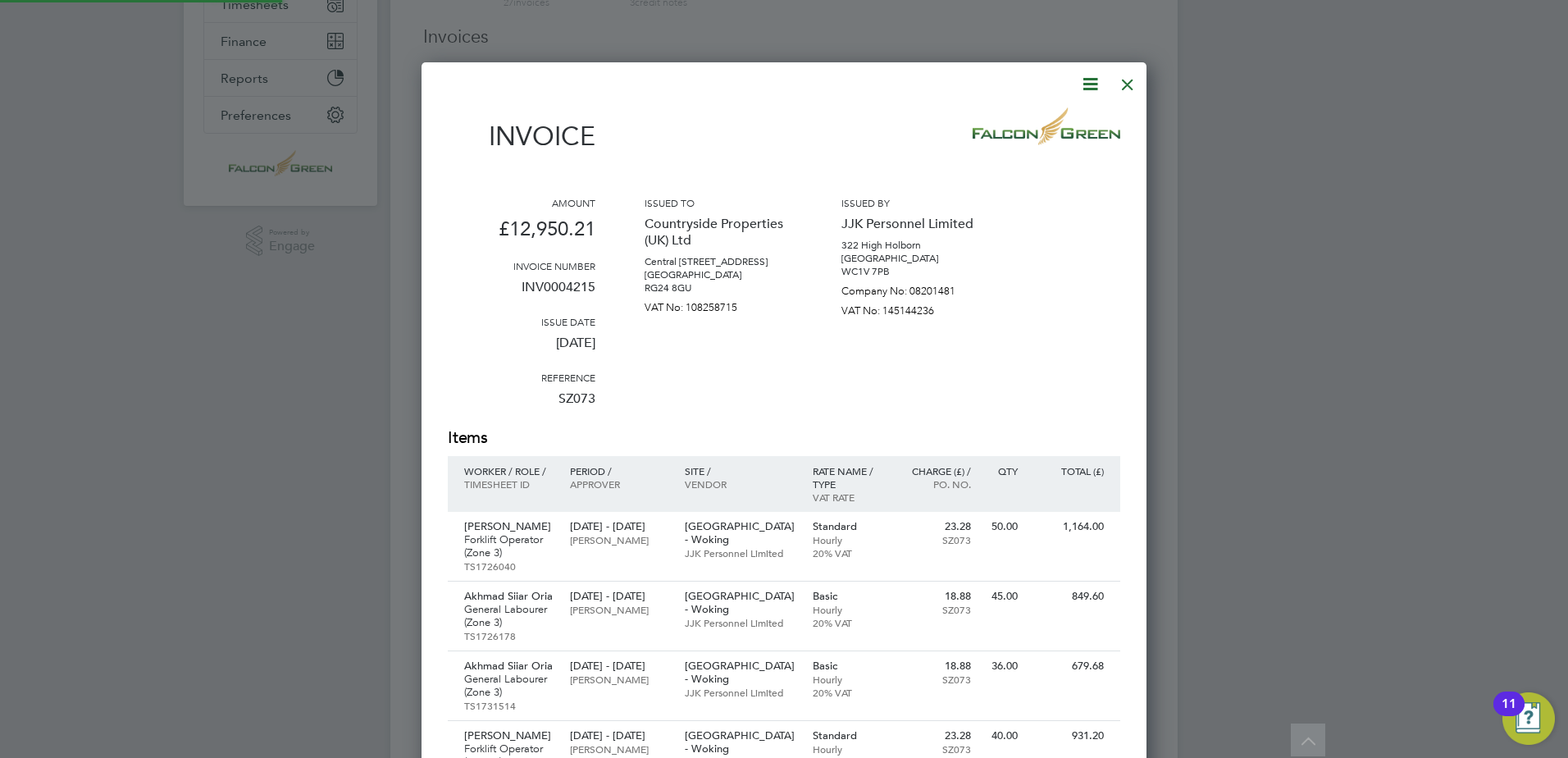
scroll to position [1627, 726]
click at [1126, 86] on div at bounding box center [1127, 80] width 29 height 29
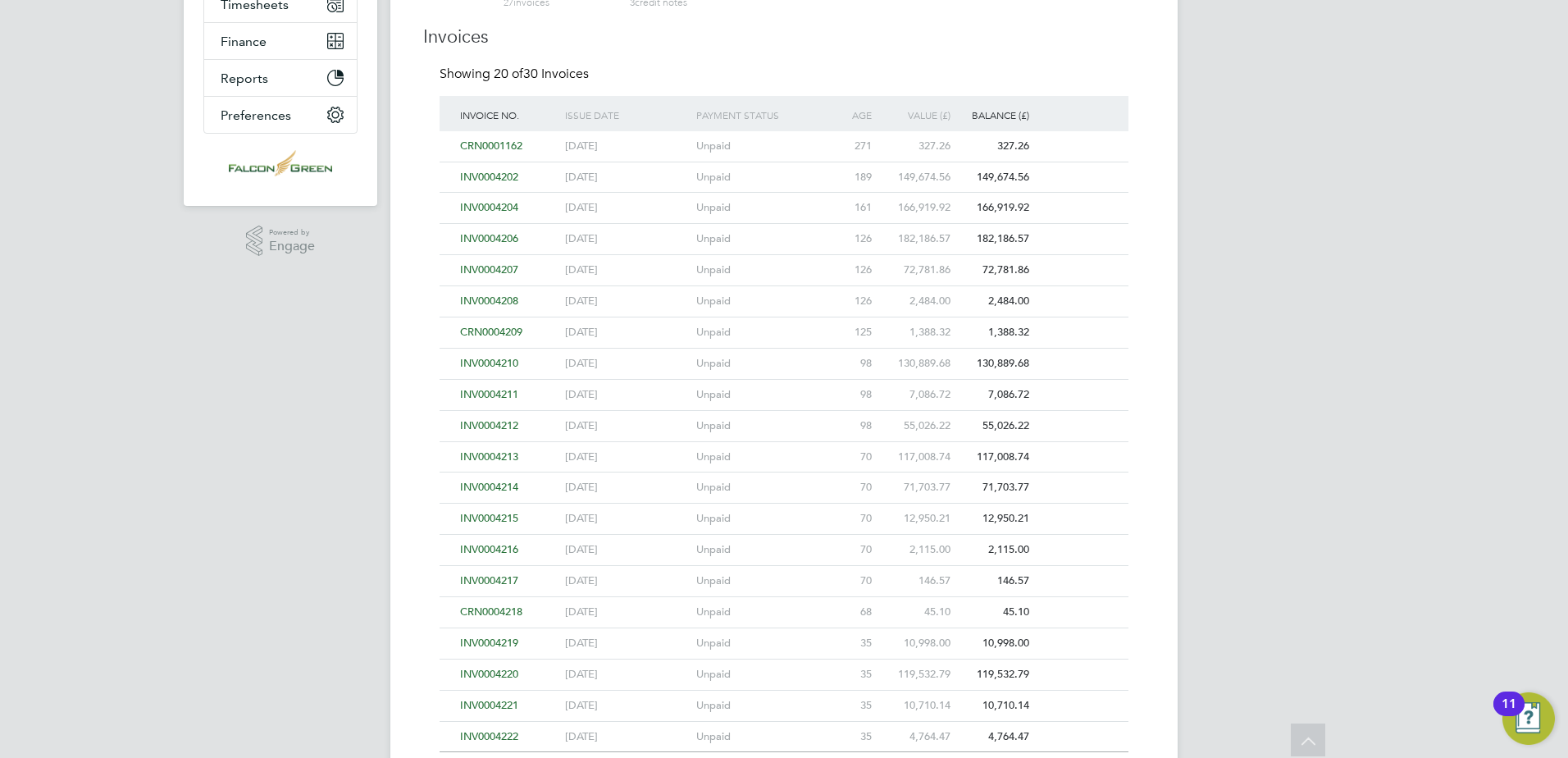
click at [501, 552] on span "INV0004216" at bounding box center [488, 549] width 58 height 14
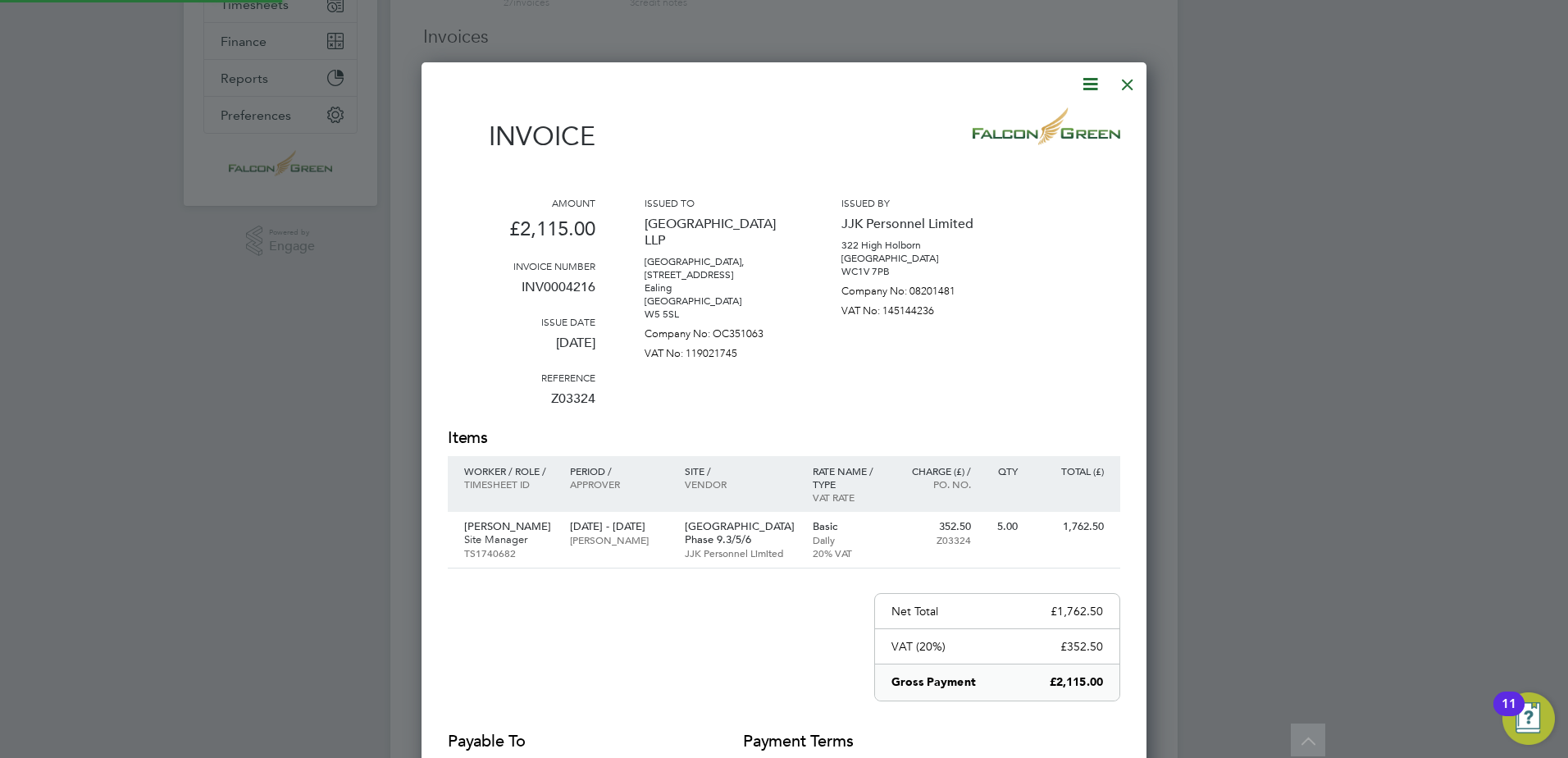
scroll to position [0, 0]
click at [1123, 85] on div at bounding box center [1127, 80] width 29 height 29
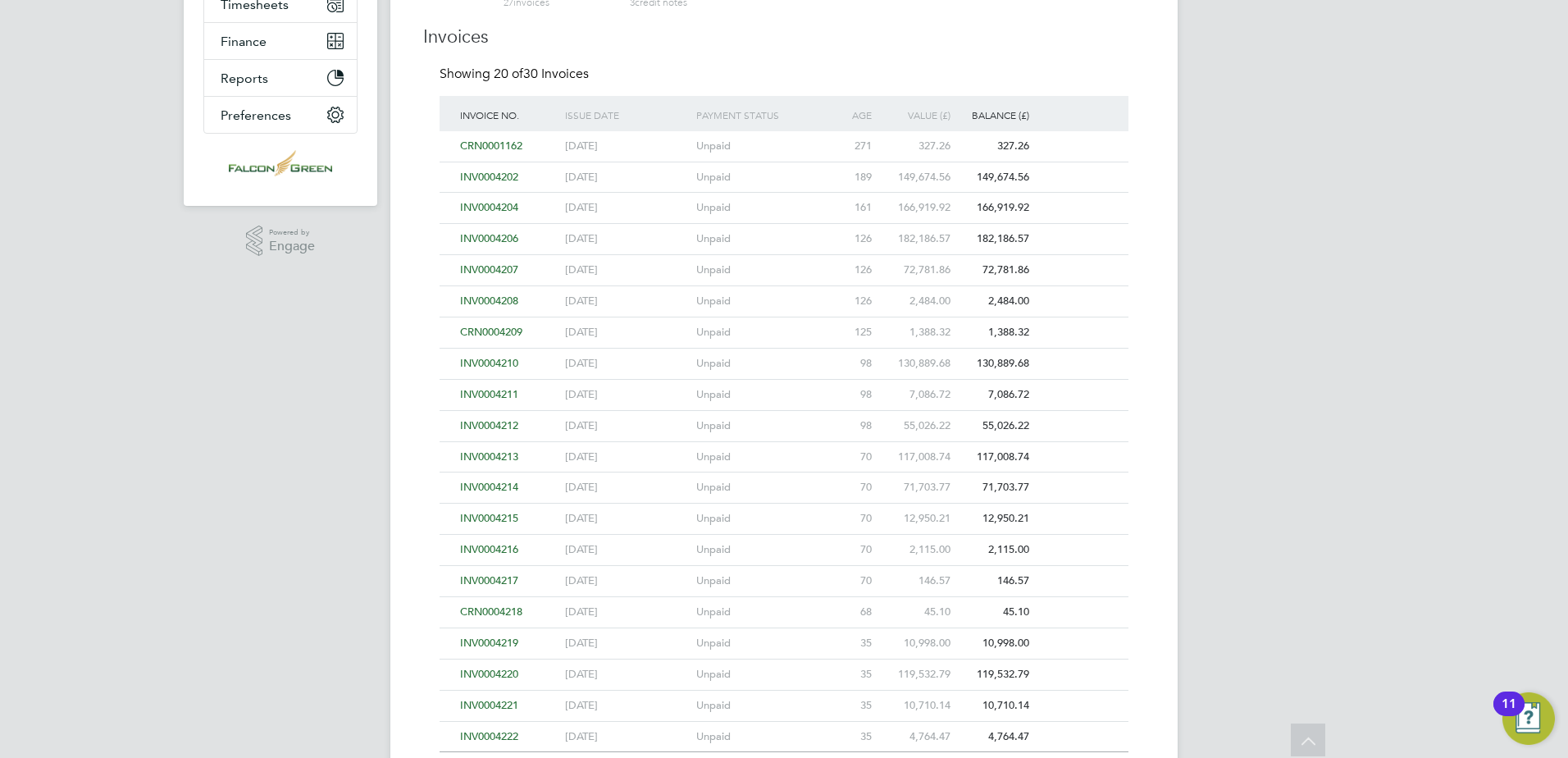
click at [494, 583] on span "INV0004217" at bounding box center [488, 580] width 58 height 14
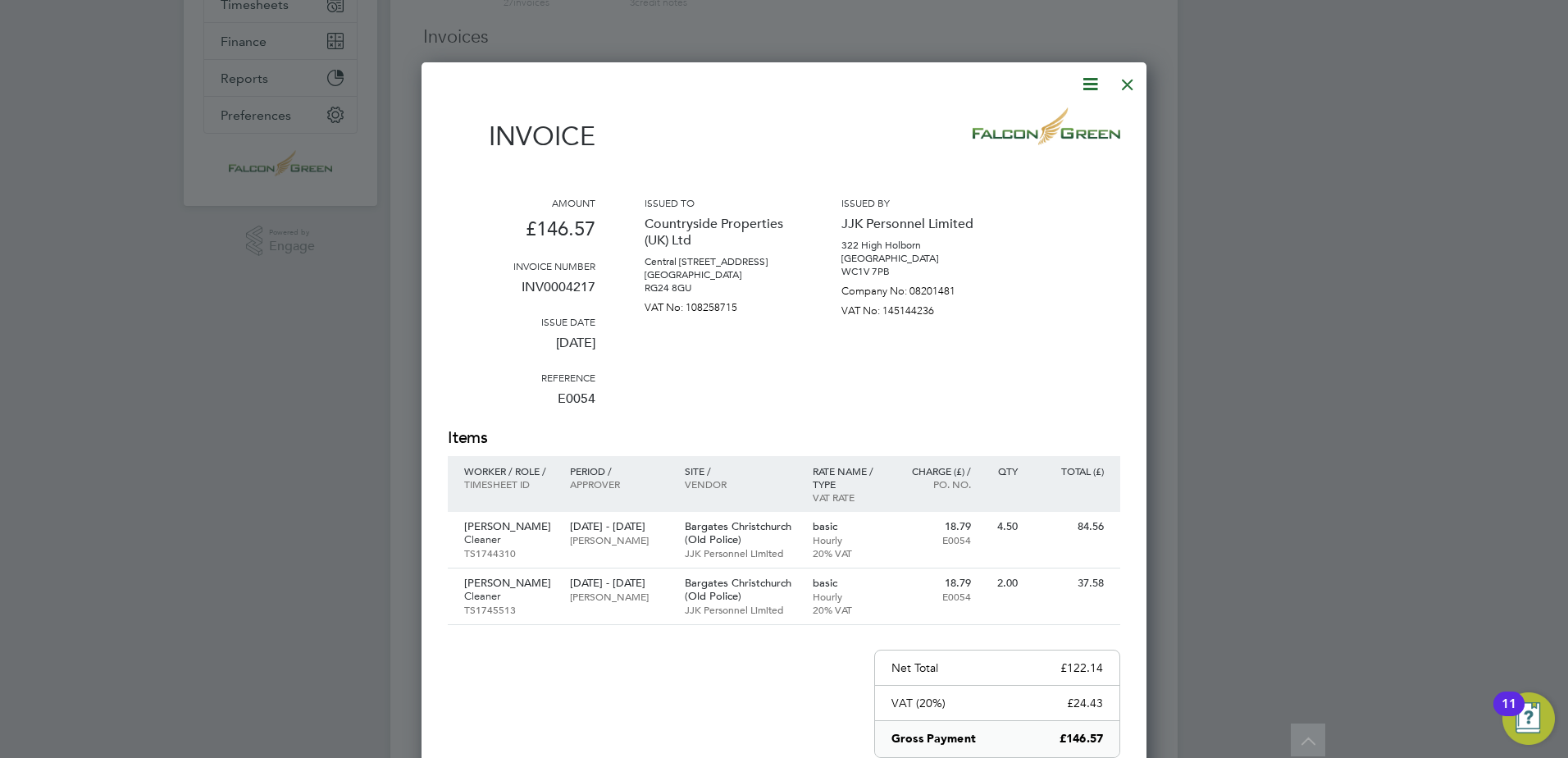
click at [1130, 81] on div at bounding box center [1127, 80] width 29 height 29
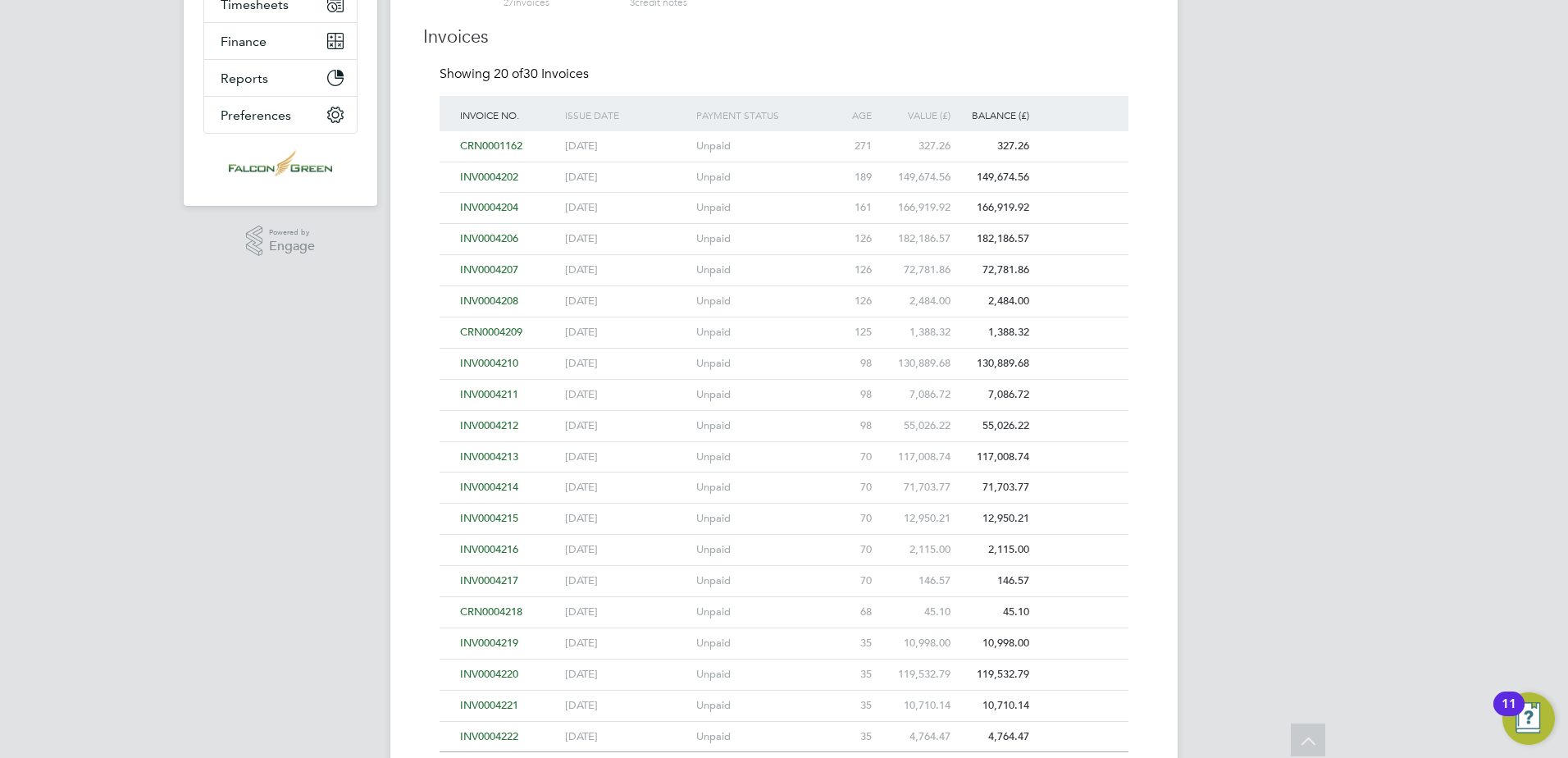
click at [201, 381] on div "PE Paul Edwards Notifications Applications: Network Businesses Sites Workers Co…" at bounding box center [784, 365] width 1568 height 1222
click at [223, 471] on div "PE Paul Edwards Notifications Applications: Network Businesses Sites Workers Co…" at bounding box center [784, 365] width 1568 height 1222
